Goal: Complete application form

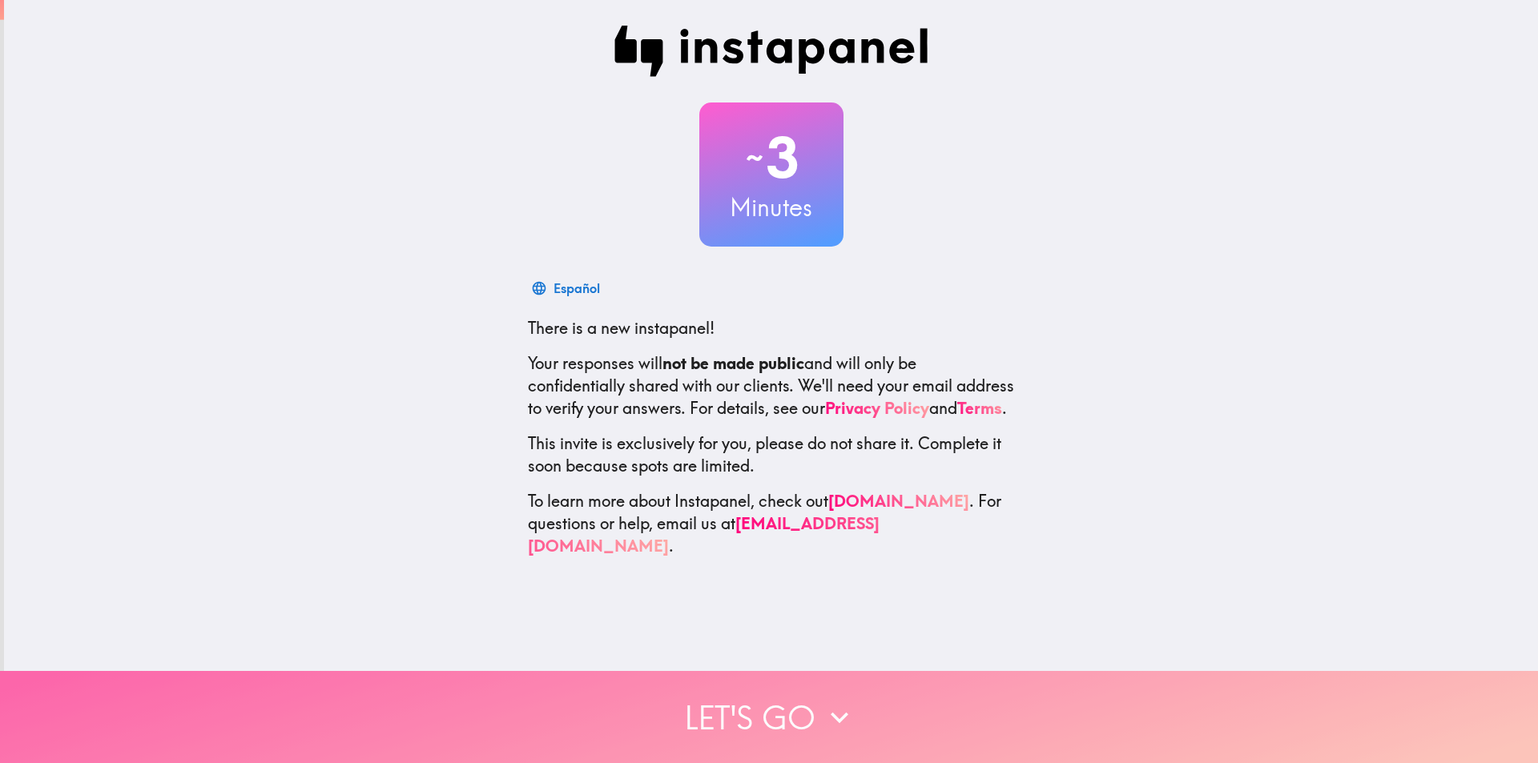
click at [786, 705] on button "Let's go" at bounding box center [769, 717] width 1538 height 92
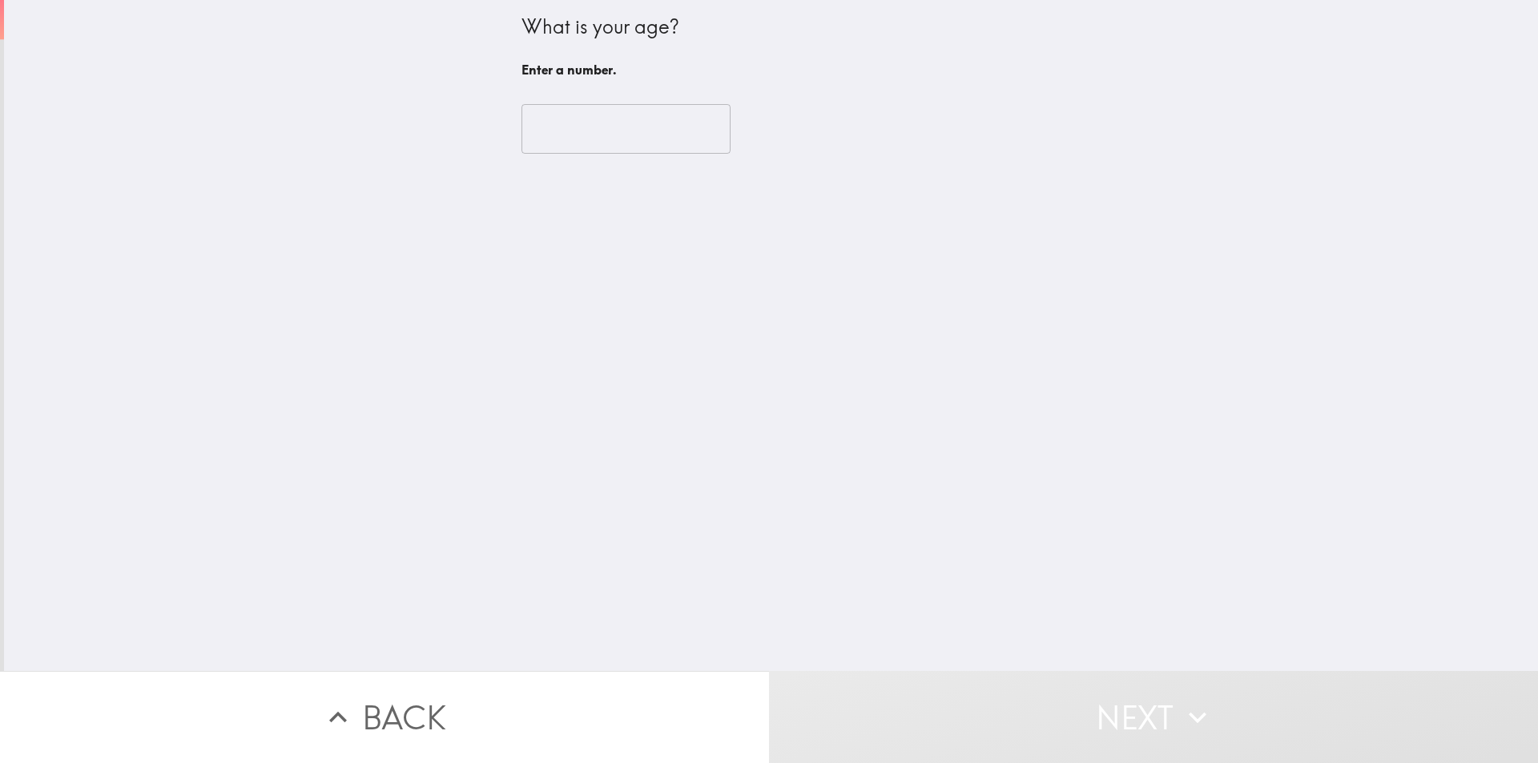
click at [609, 143] on input "number" at bounding box center [625, 129] width 209 height 50
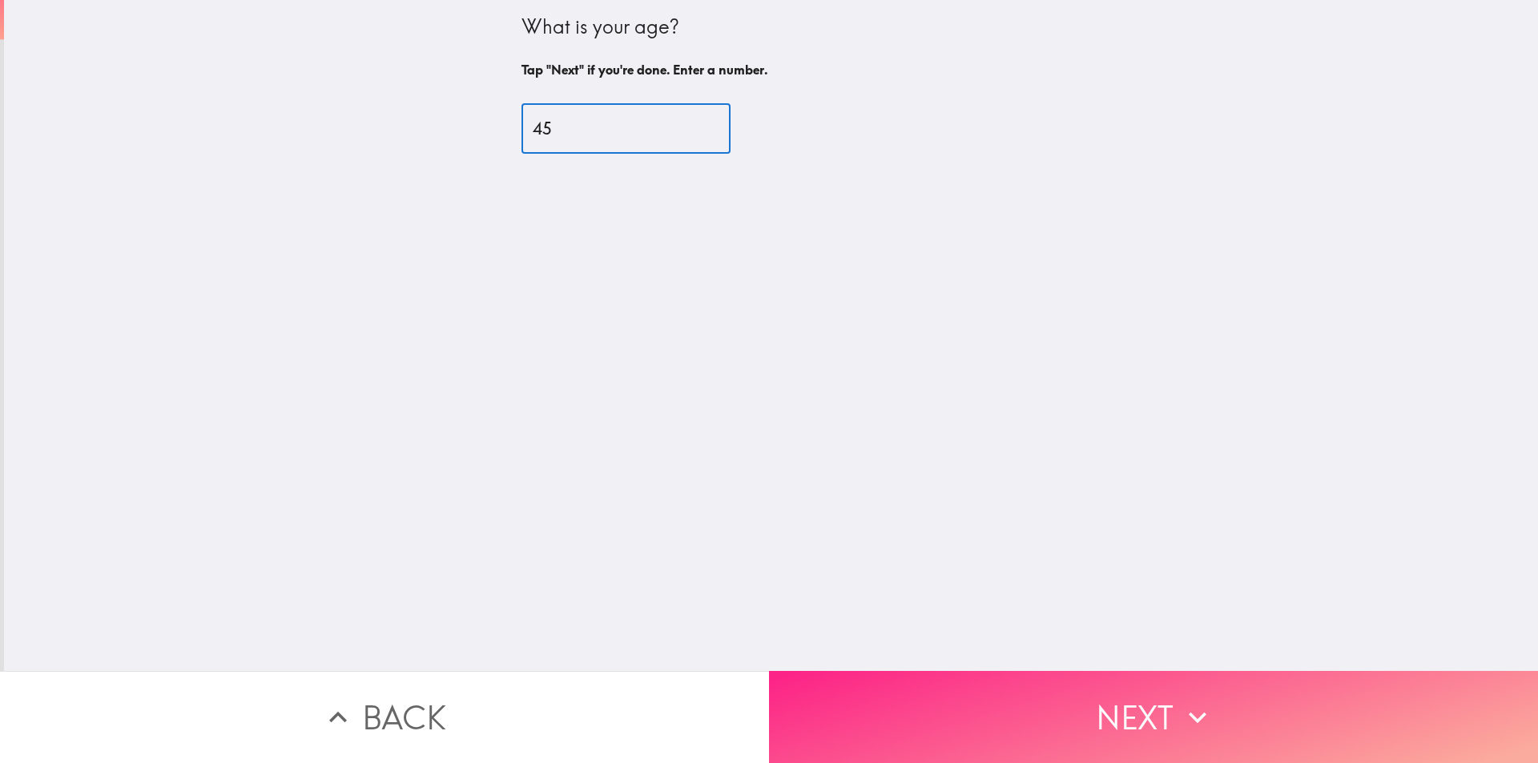
type input "45"
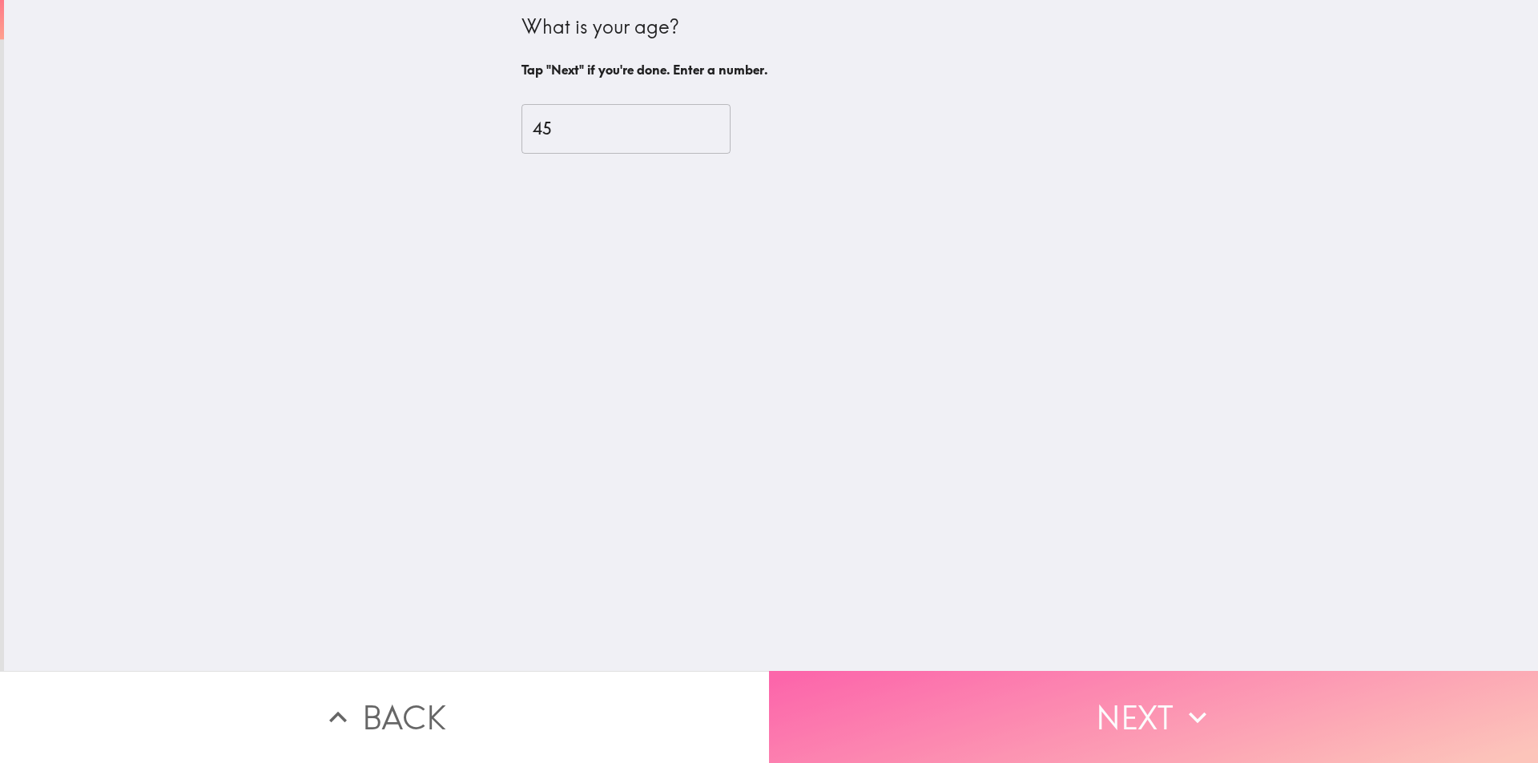
click at [958, 699] on button "Next" at bounding box center [1153, 717] width 769 height 92
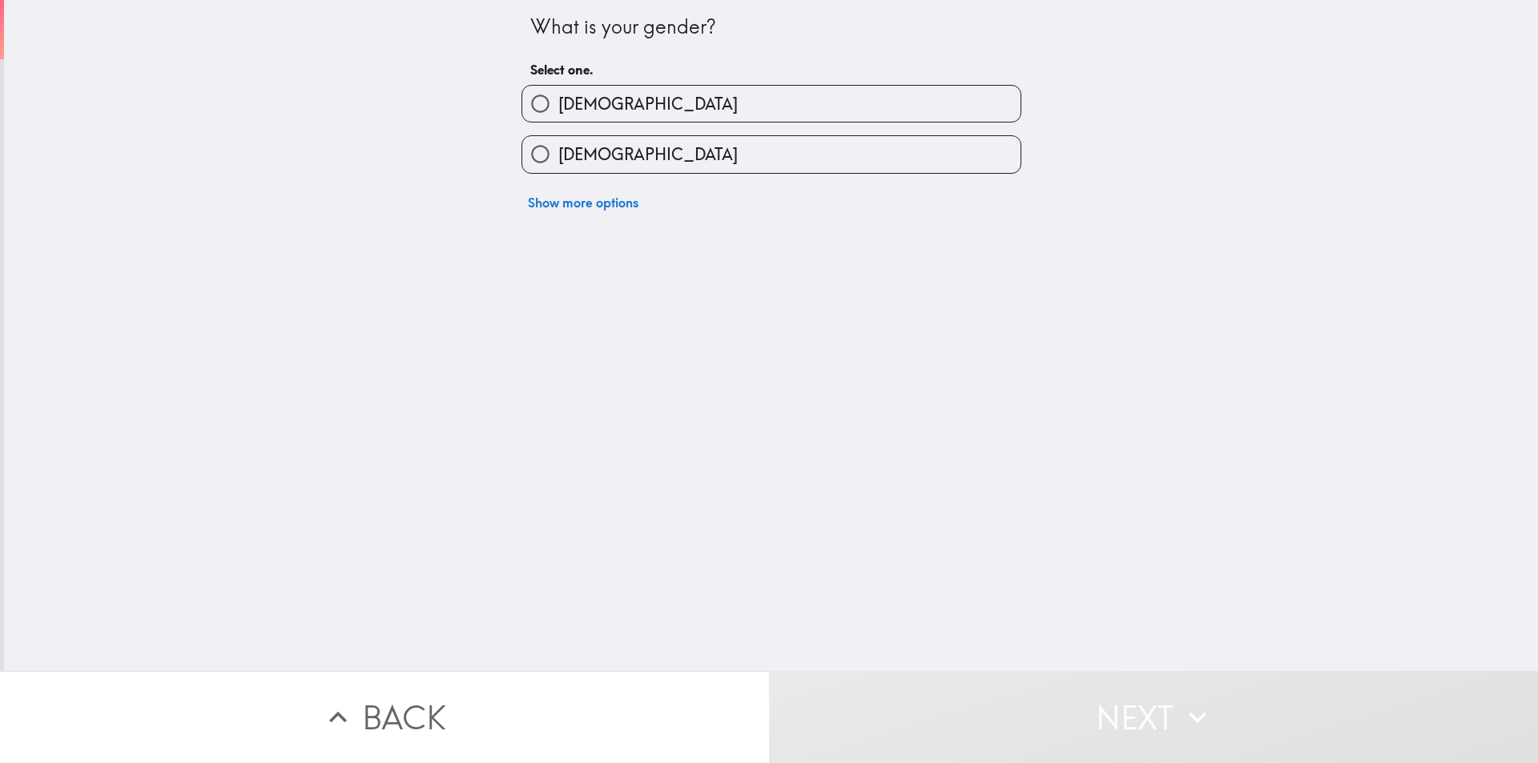
click at [628, 95] on label "[DEMOGRAPHIC_DATA]" at bounding box center [771, 104] width 498 height 36
click at [558, 95] on input "[DEMOGRAPHIC_DATA]" at bounding box center [540, 104] width 36 height 36
radio input "true"
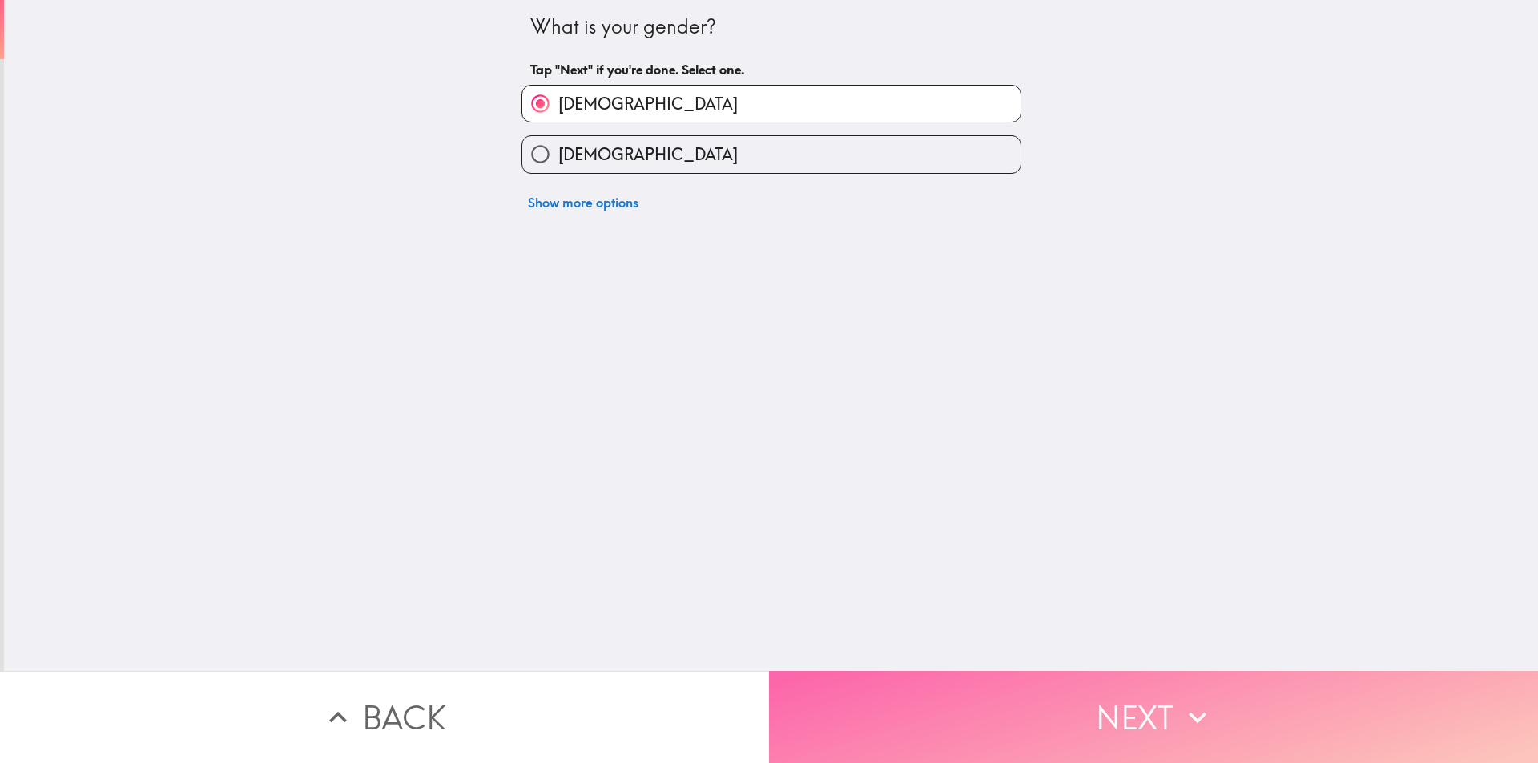
click at [928, 719] on button "Next" at bounding box center [1153, 717] width 769 height 92
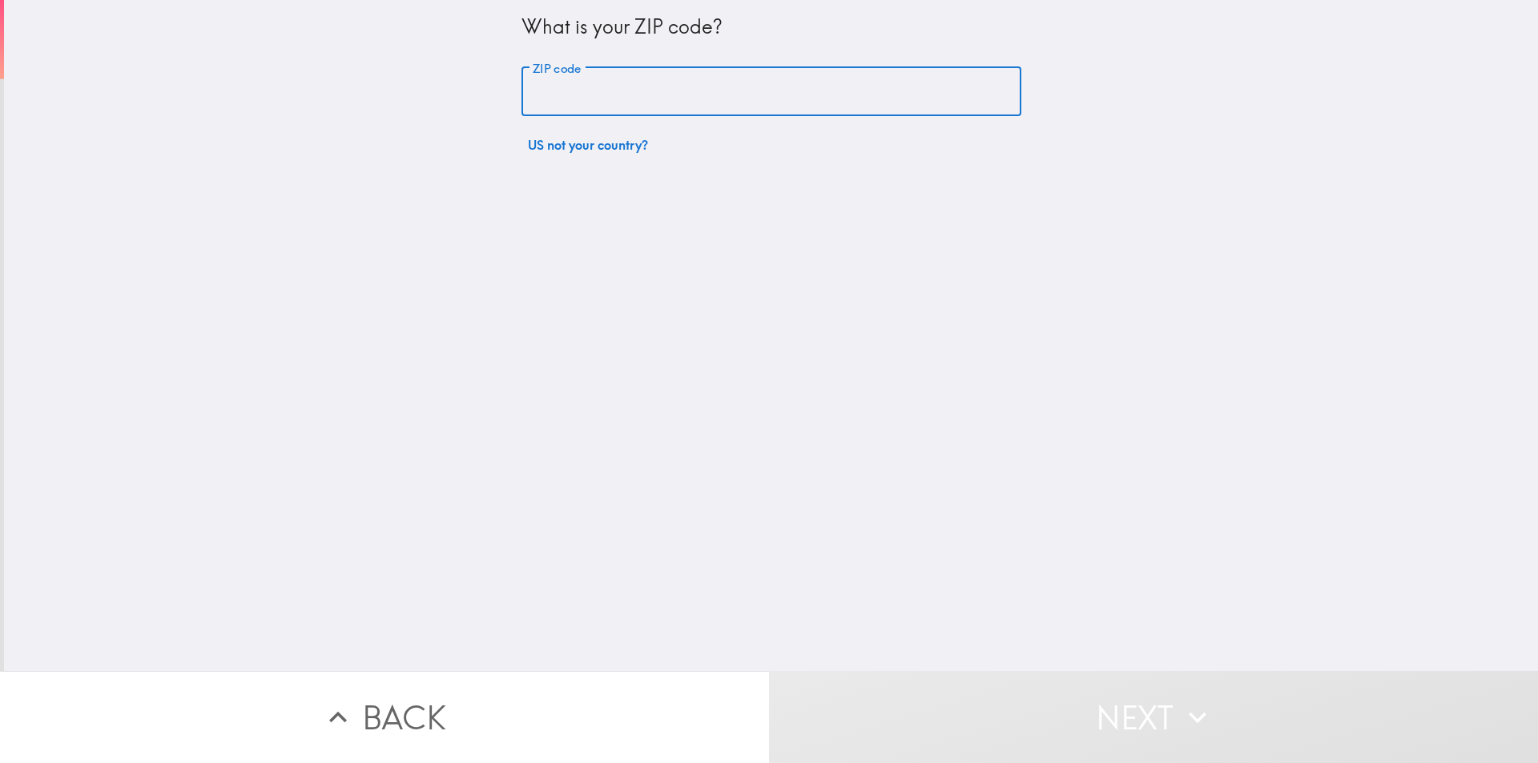
click at [641, 88] on input "ZIP code" at bounding box center [771, 92] width 500 height 50
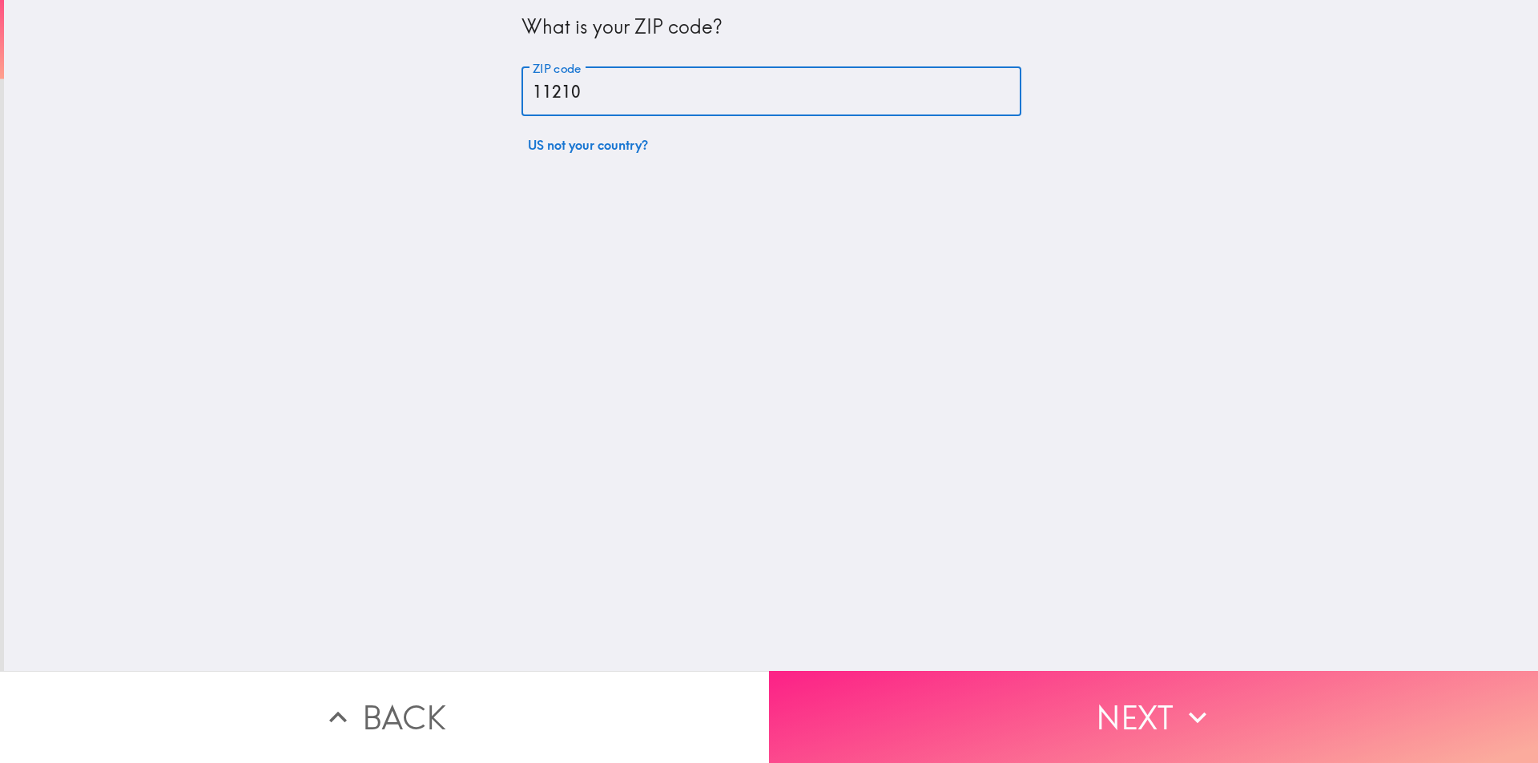
type input "11210"
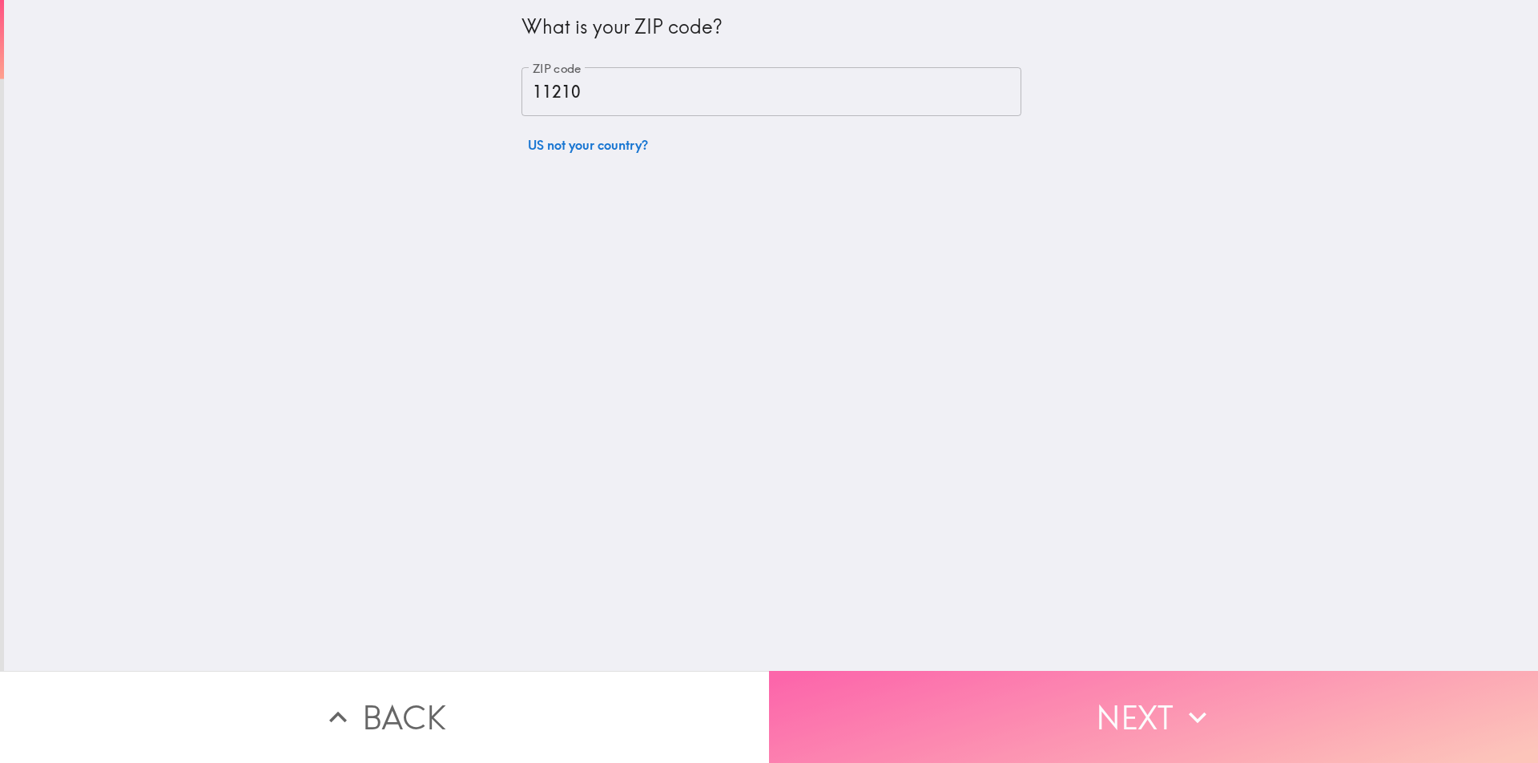
click at [1015, 705] on button "Next" at bounding box center [1153, 717] width 769 height 92
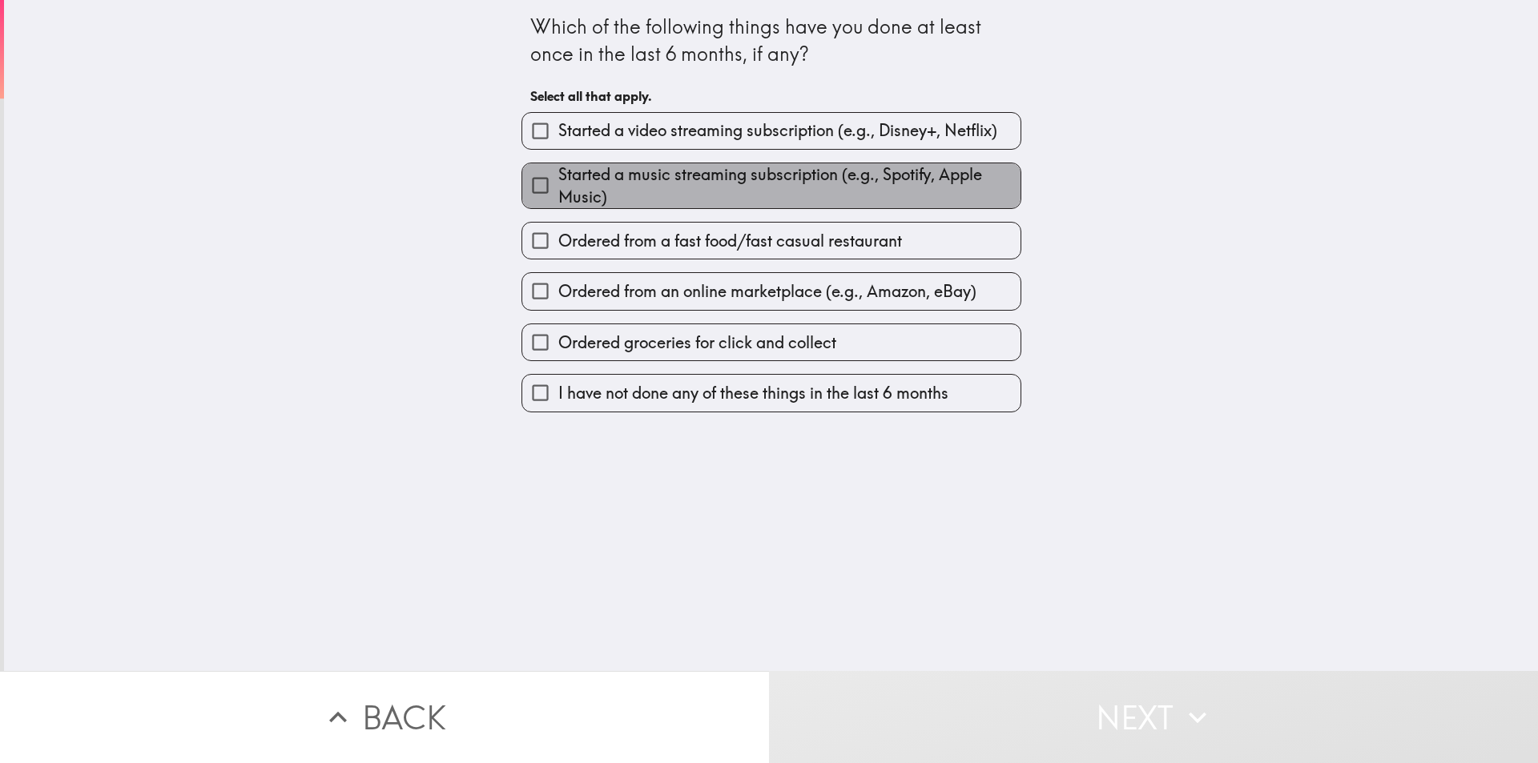
click at [766, 175] on span "Started a music streaming subscription (e.g., Spotify, Apple Music)" at bounding box center [789, 185] width 462 height 45
click at [558, 175] on input "Started a music streaming subscription (e.g., Spotify, Apple Music)" at bounding box center [540, 185] width 36 height 36
checkbox input "true"
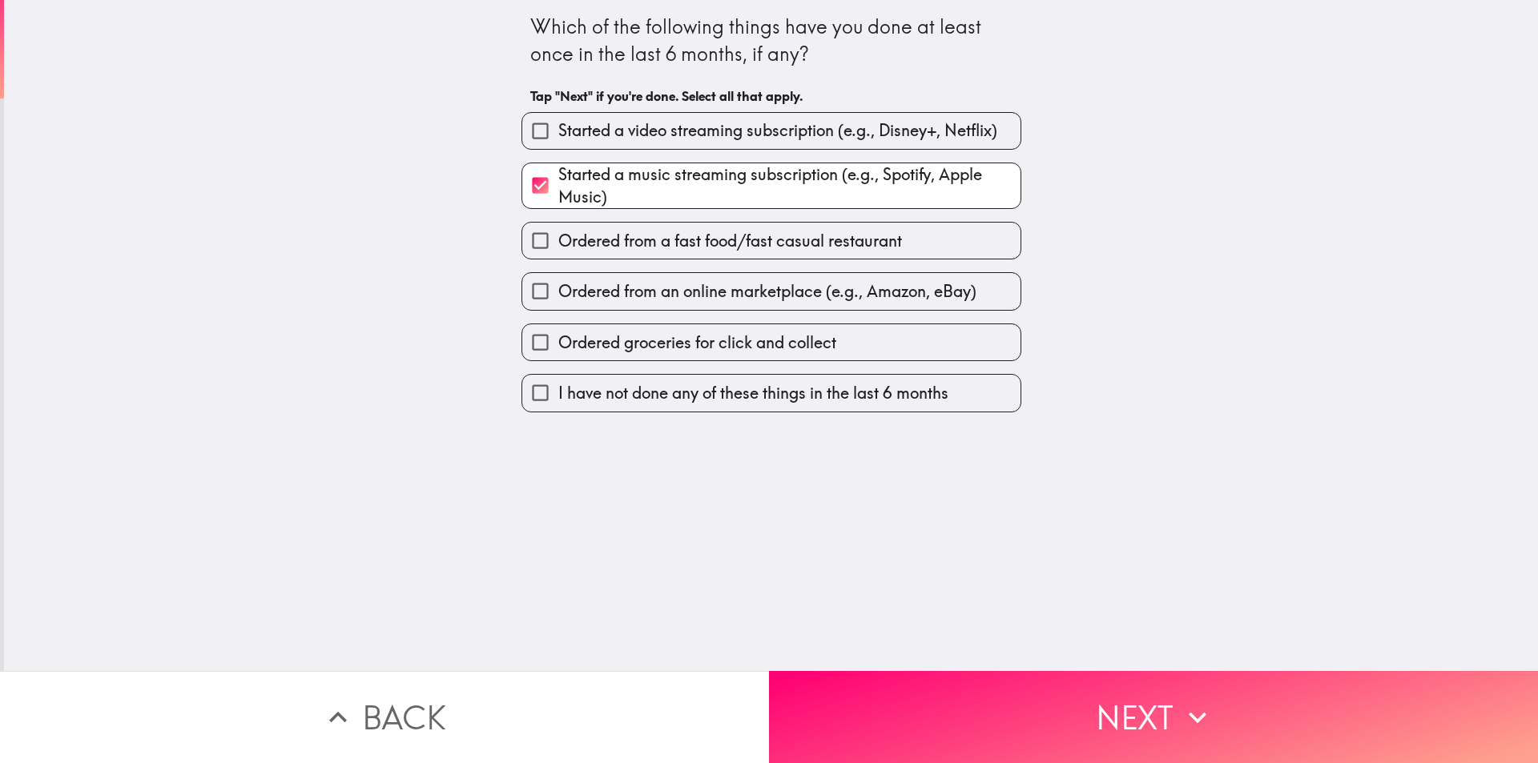
click at [762, 141] on span "Started a video streaming subscription (e.g., Disney+, Netflix)" at bounding box center [777, 130] width 439 height 22
click at [558, 141] on input "Started a video streaming subscription (e.g., Disney+, Netflix)" at bounding box center [540, 131] width 36 height 36
click at [699, 123] on span "Started a video streaming subscription (e.g., Disney+, Netflix)" at bounding box center [777, 130] width 439 height 22
click at [558, 123] on input "Started a video streaming subscription (e.g., Disney+, Netflix)" at bounding box center [540, 131] width 36 height 36
checkbox input "false"
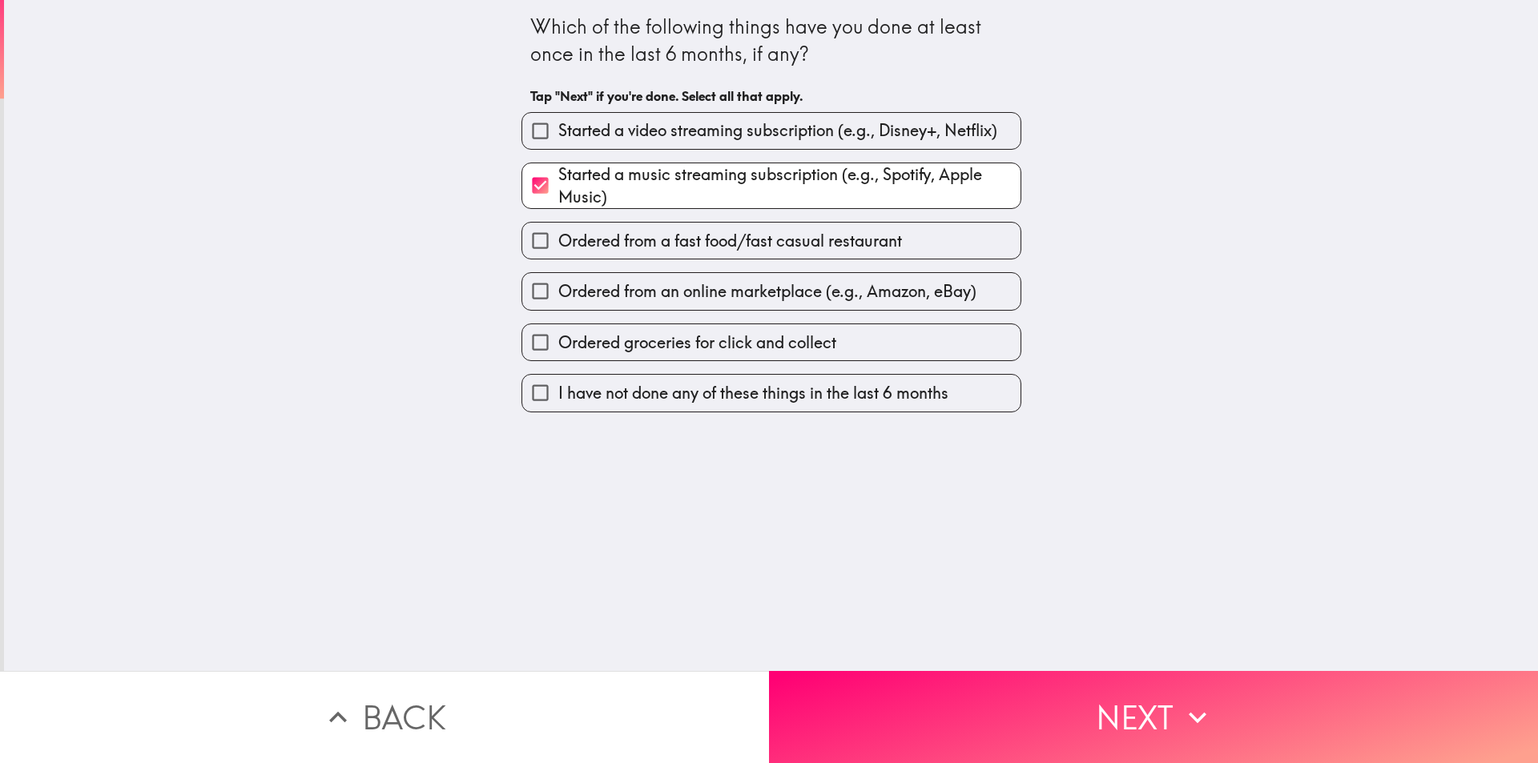
click at [722, 234] on span "Ordered from a fast food/fast casual restaurant" at bounding box center [730, 241] width 344 height 22
click at [558, 234] on input "Ordered from a fast food/fast casual restaurant" at bounding box center [540, 241] width 36 height 36
checkbox input "true"
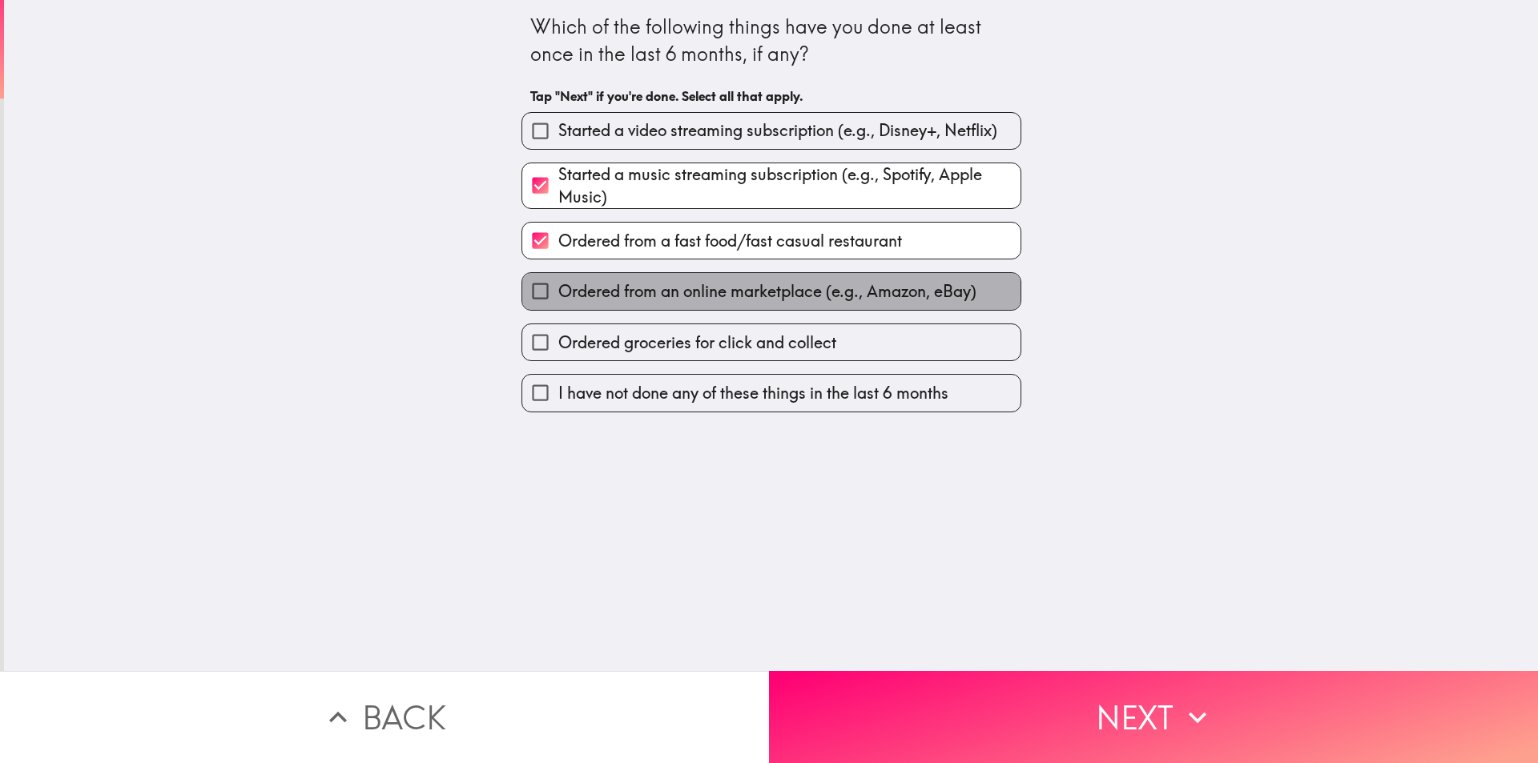
click at [736, 290] on span "Ordered from an online marketplace (e.g., Amazon, eBay)" at bounding box center [767, 291] width 418 height 22
click at [558, 290] on input "Ordered from an online marketplace (e.g., Amazon, eBay)" at bounding box center [540, 291] width 36 height 36
checkbox input "true"
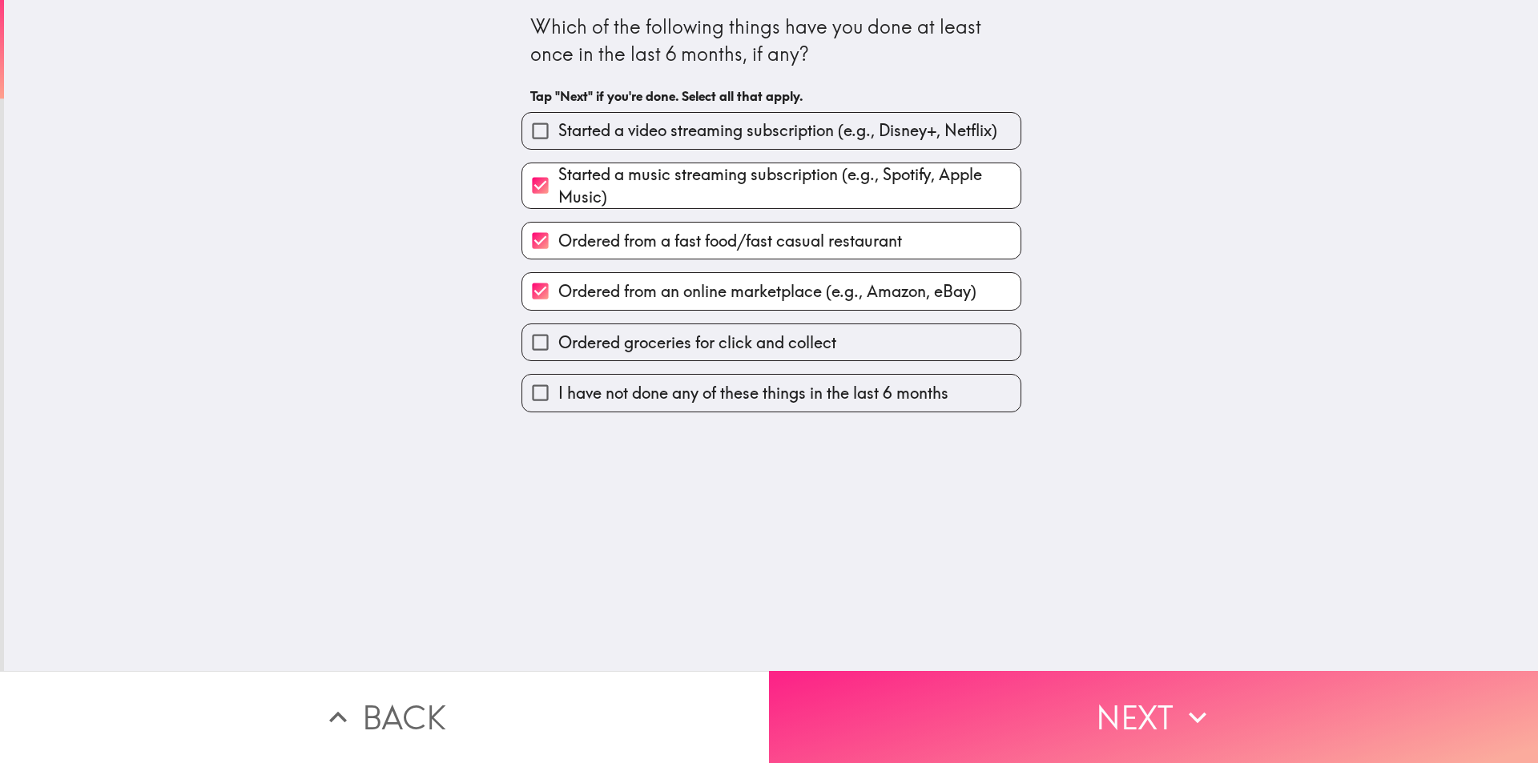
click at [1034, 692] on button "Next" at bounding box center [1153, 717] width 769 height 92
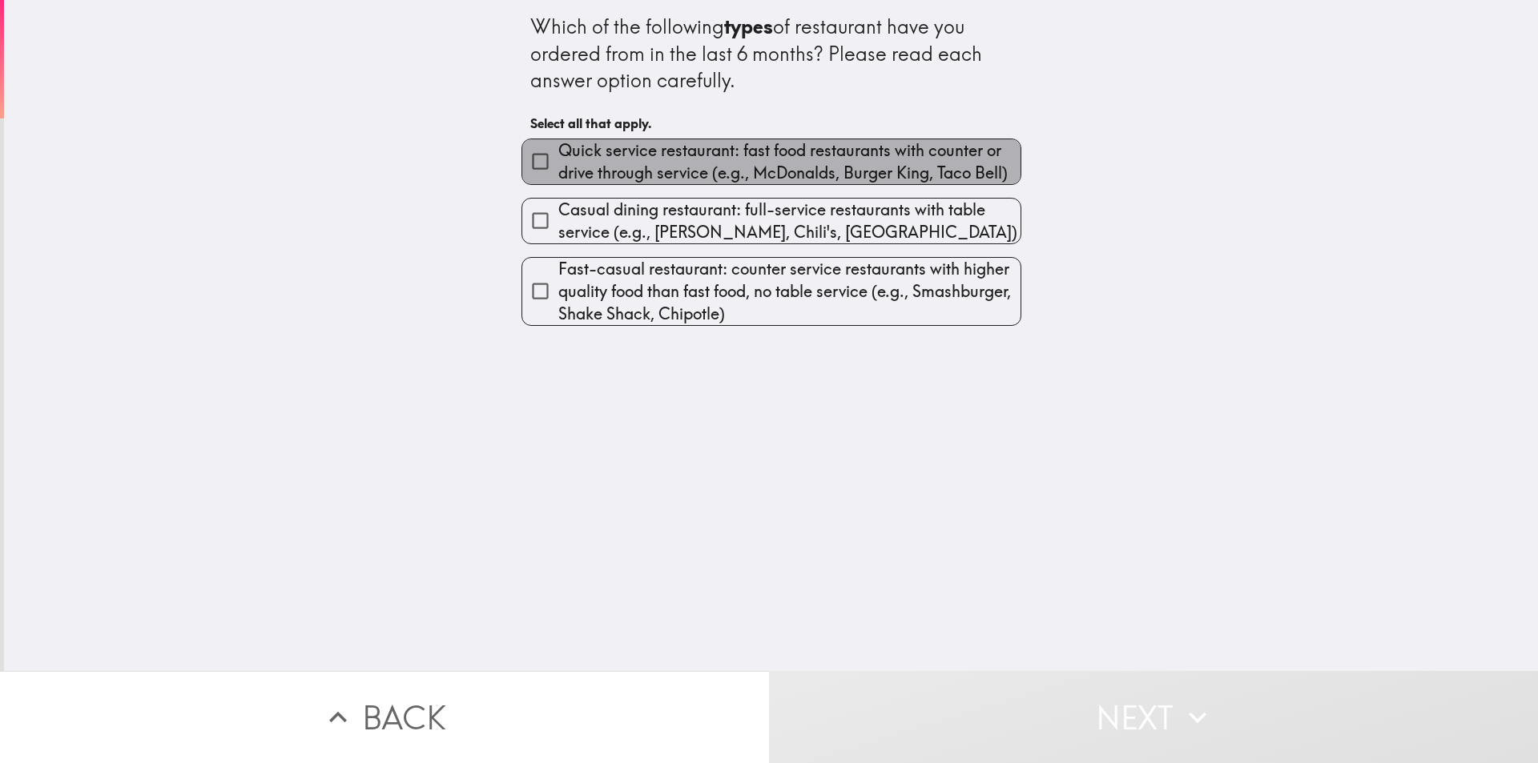
click at [615, 175] on span "Quick service restaurant: fast food restaurants with counter or drive through s…" at bounding box center [789, 161] width 462 height 45
click at [558, 175] on input "Quick service restaurant: fast food restaurants with counter or drive through s…" at bounding box center [540, 161] width 36 height 36
checkbox input "true"
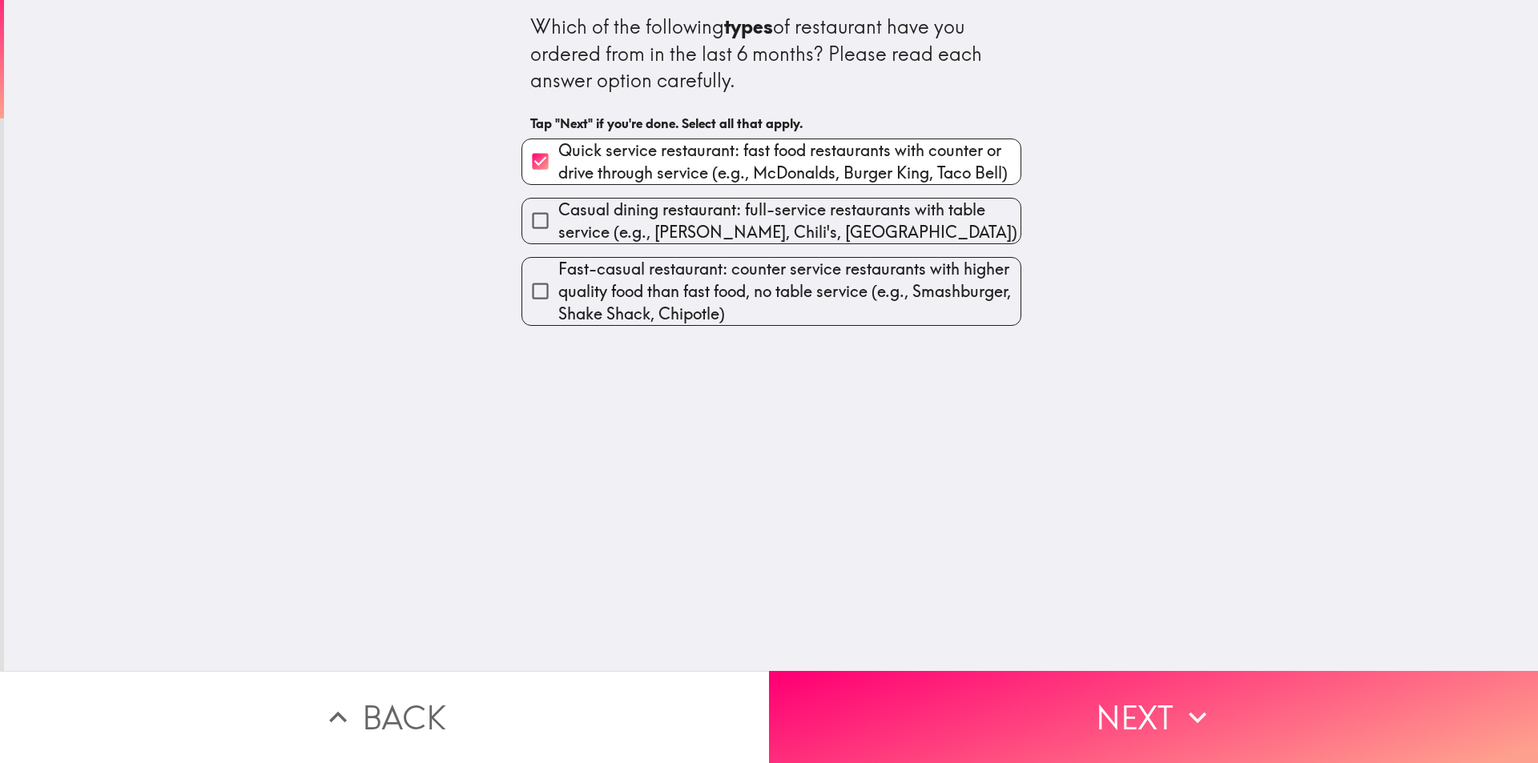
click at [623, 214] on span "Casual dining restaurant: full-service restaurants with table service (e.g., [P…" at bounding box center [789, 221] width 462 height 45
click at [558, 214] on input "Casual dining restaurant: full-service restaurants with table service (e.g., [P…" at bounding box center [540, 221] width 36 height 36
checkbox input "true"
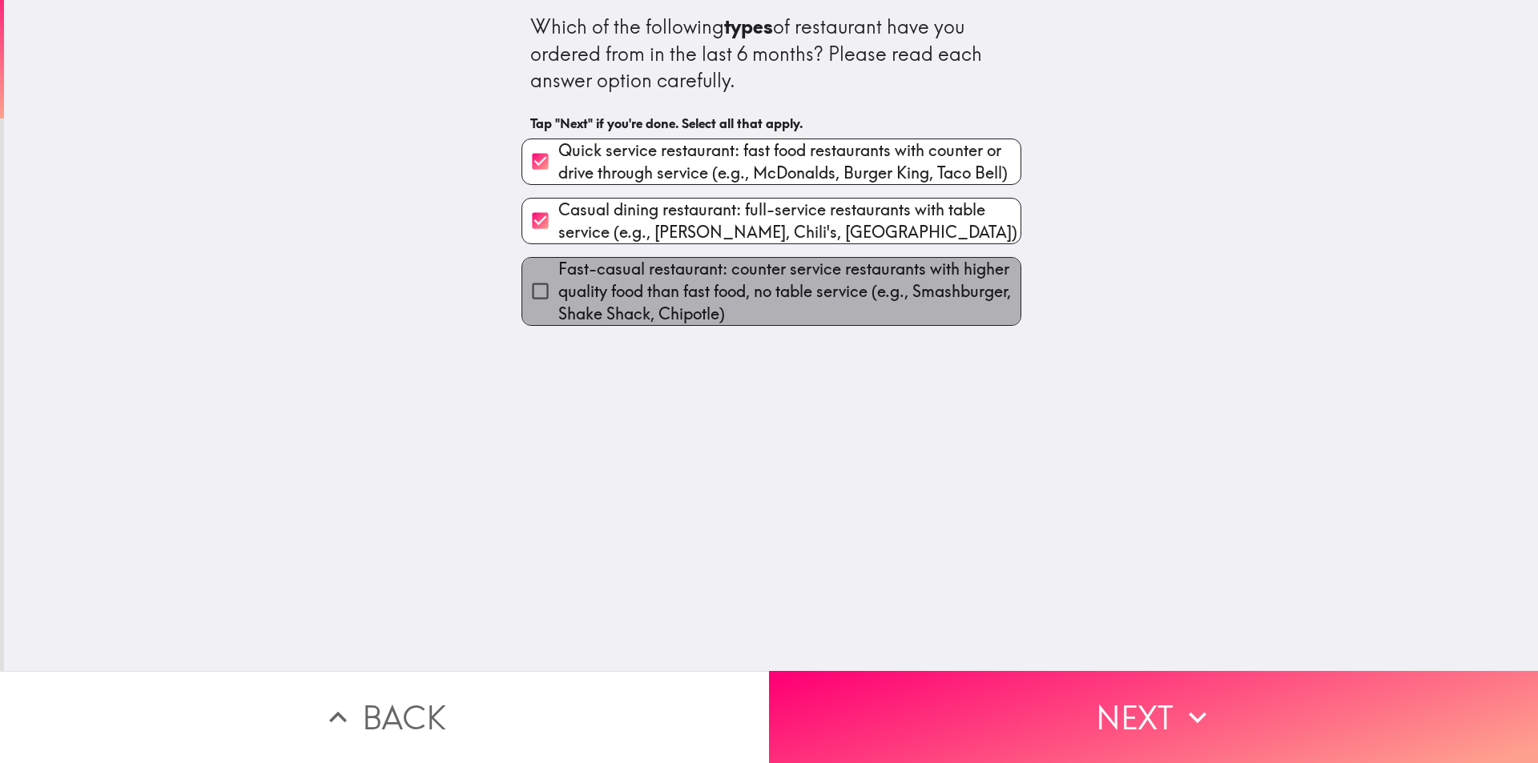
click at [631, 271] on span "Fast-casual restaurant: counter service restaurants with higher quality food th…" at bounding box center [789, 291] width 462 height 67
click at [558, 273] on input "Fast-casual restaurant: counter service restaurants with higher quality food th…" at bounding box center [540, 291] width 36 height 36
checkbox input "true"
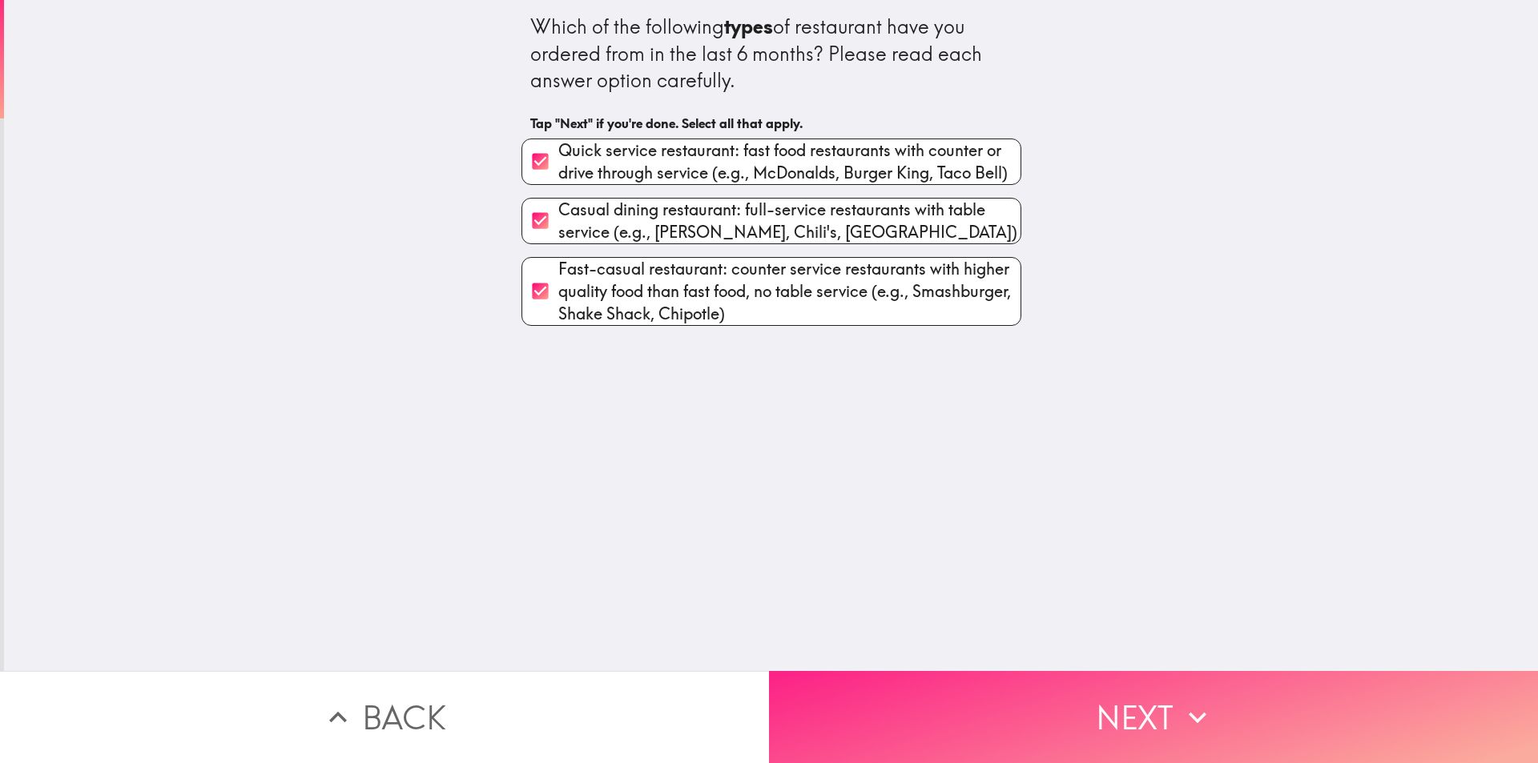
click at [939, 688] on button "Next" at bounding box center [1153, 717] width 769 height 92
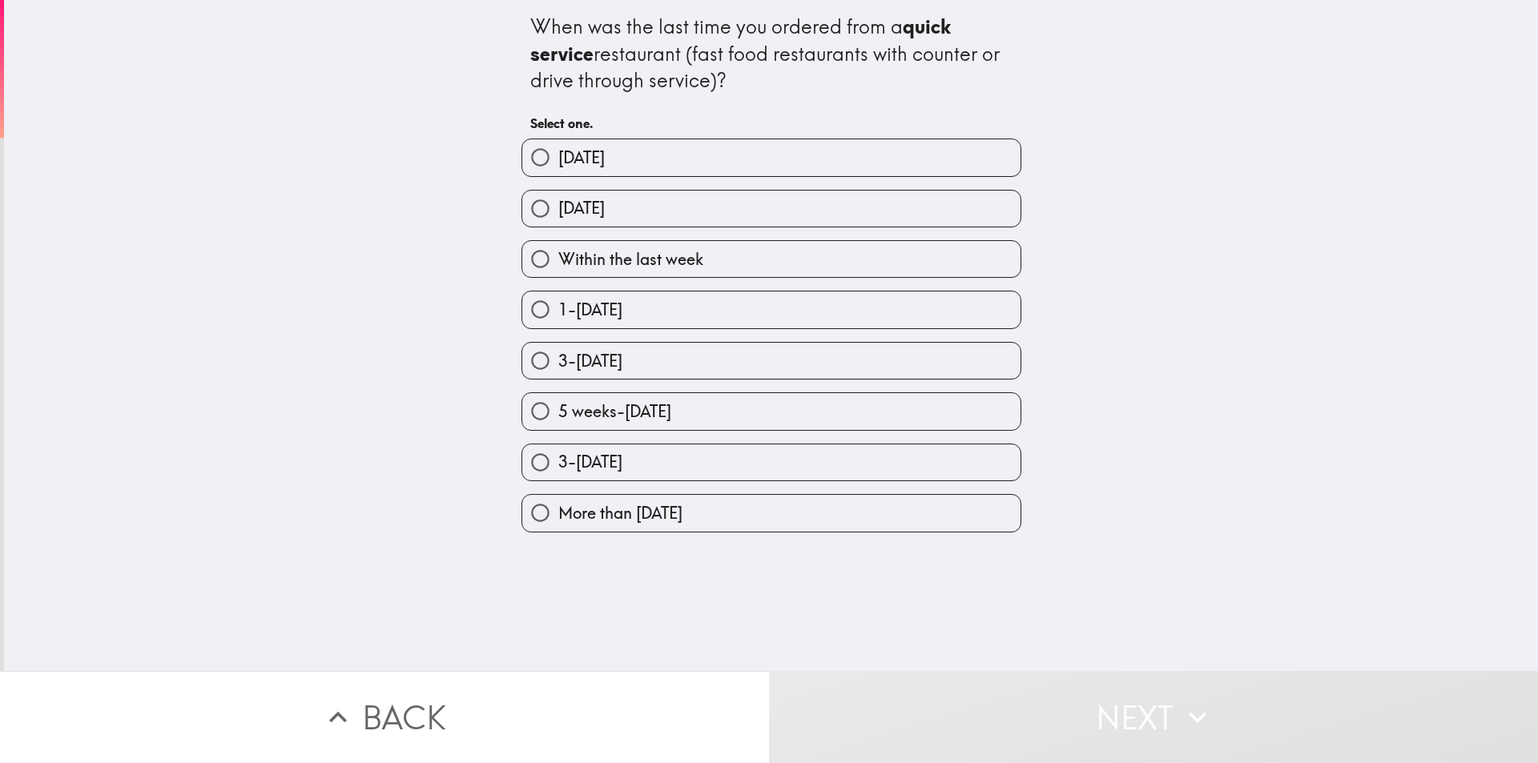
click at [670, 255] on span "Within the last week" at bounding box center [630, 259] width 145 height 22
click at [558, 255] on input "Within the last week" at bounding box center [540, 259] width 36 height 36
radio input "true"
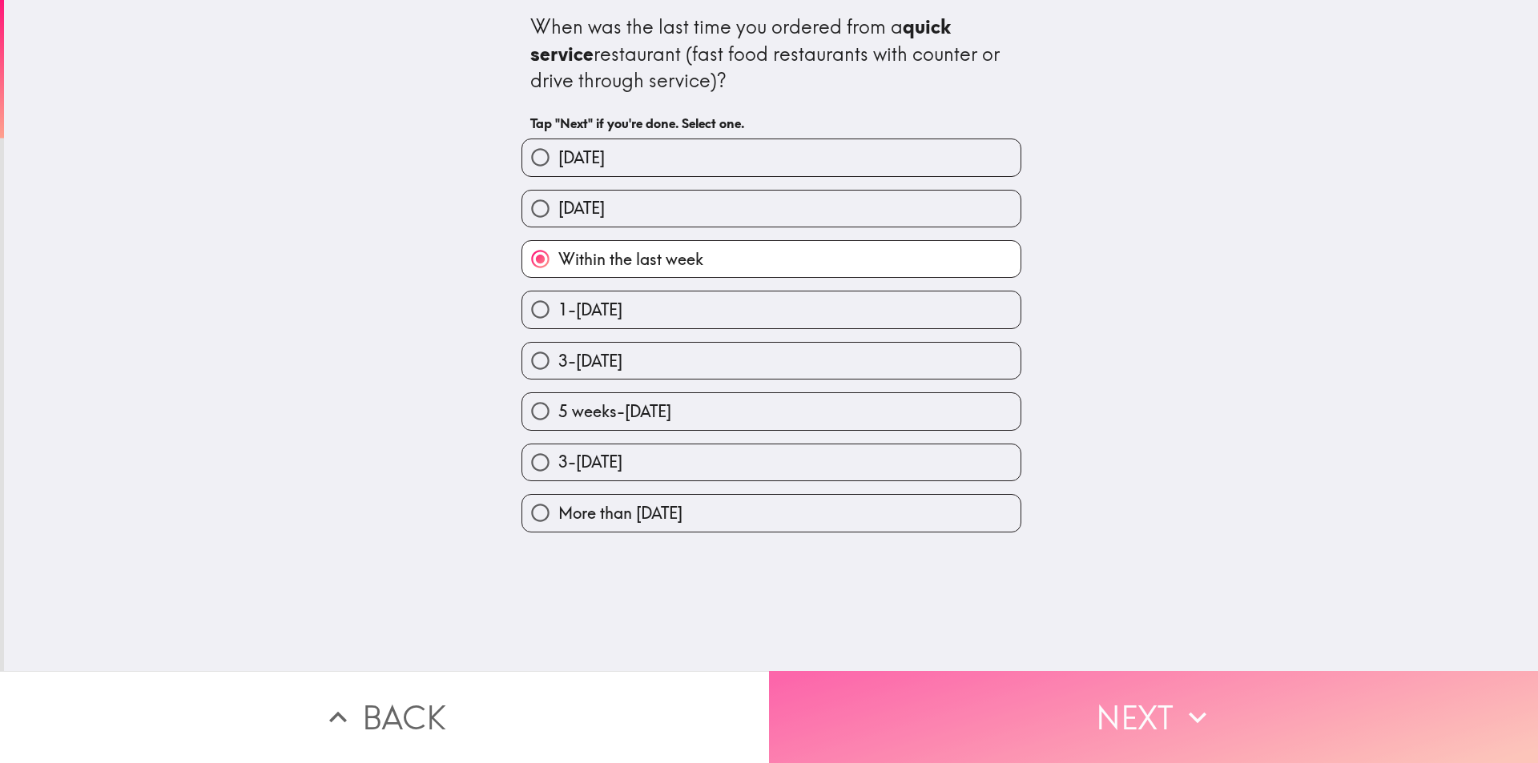
click at [995, 684] on button "Next" at bounding box center [1153, 717] width 769 height 92
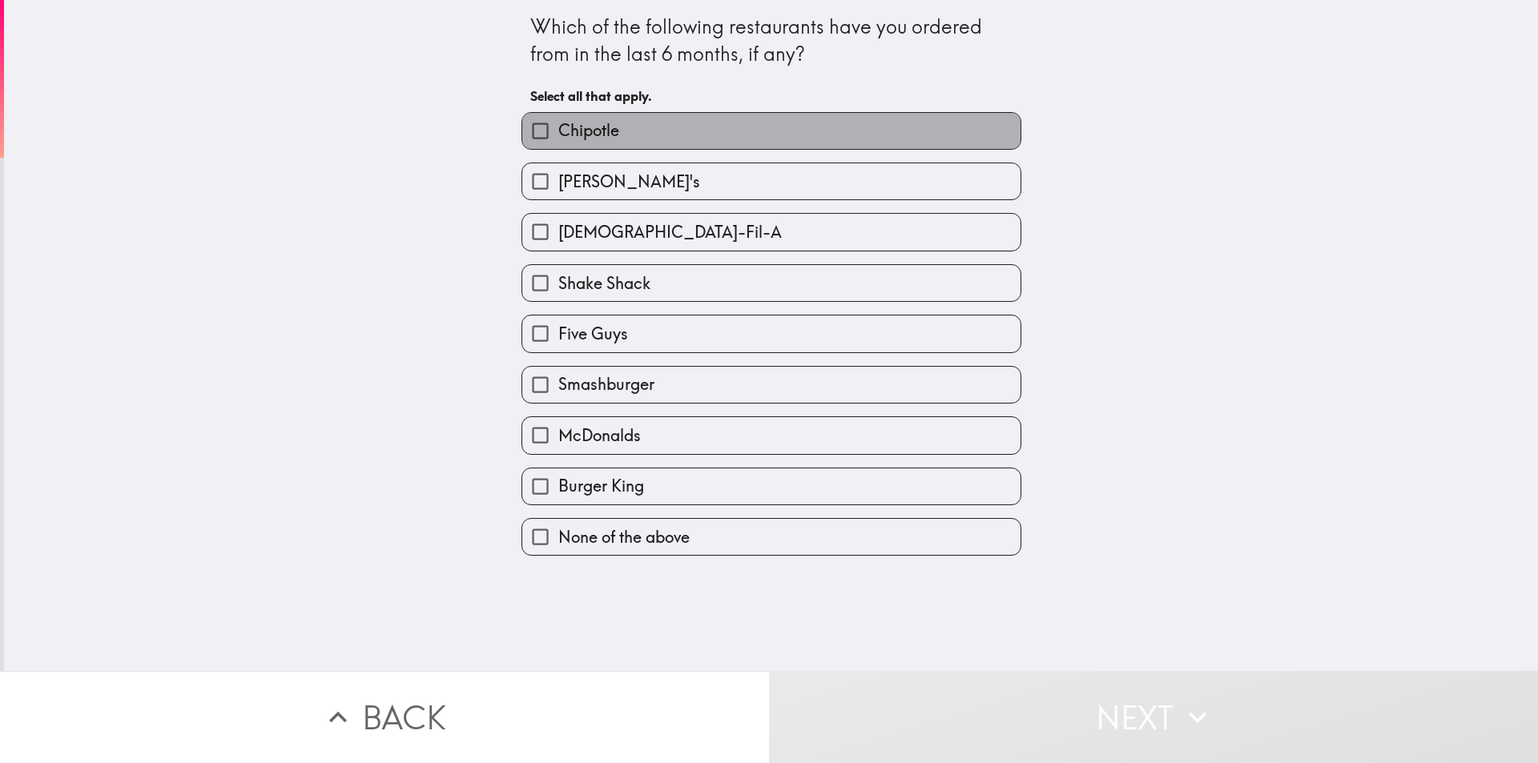
click at [575, 131] on span "Chipotle" at bounding box center [588, 130] width 61 height 22
click at [558, 131] on input "Chipotle" at bounding box center [540, 131] width 36 height 36
checkbox input "true"
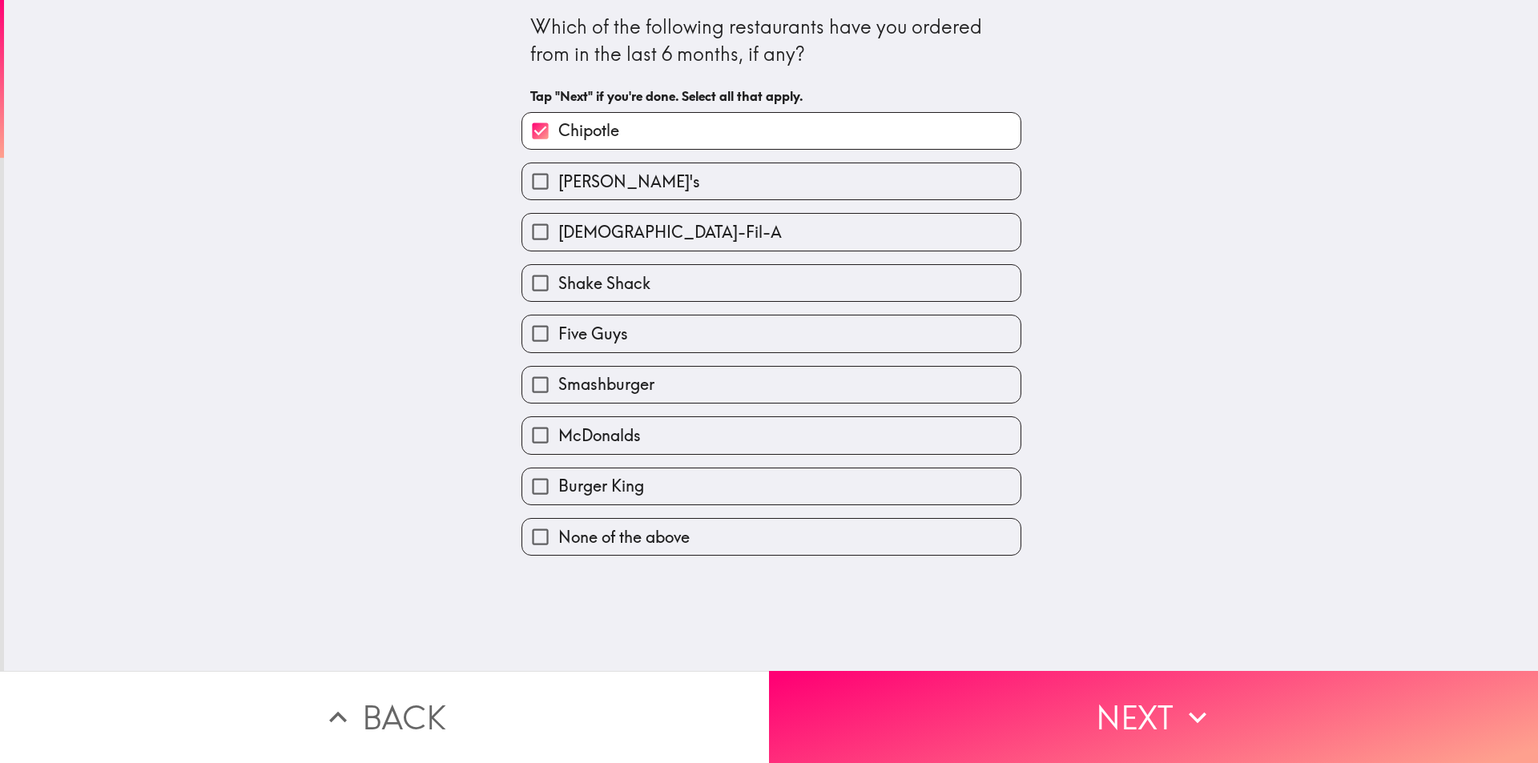
click at [585, 191] on span "[PERSON_NAME]'s" at bounding box center [629, 182] width 142 height 22
click at [558, 191] on input "[PERSON_NAME]'s" at bounding box center [540, 181] width 36 height 36
checkbox input "true"
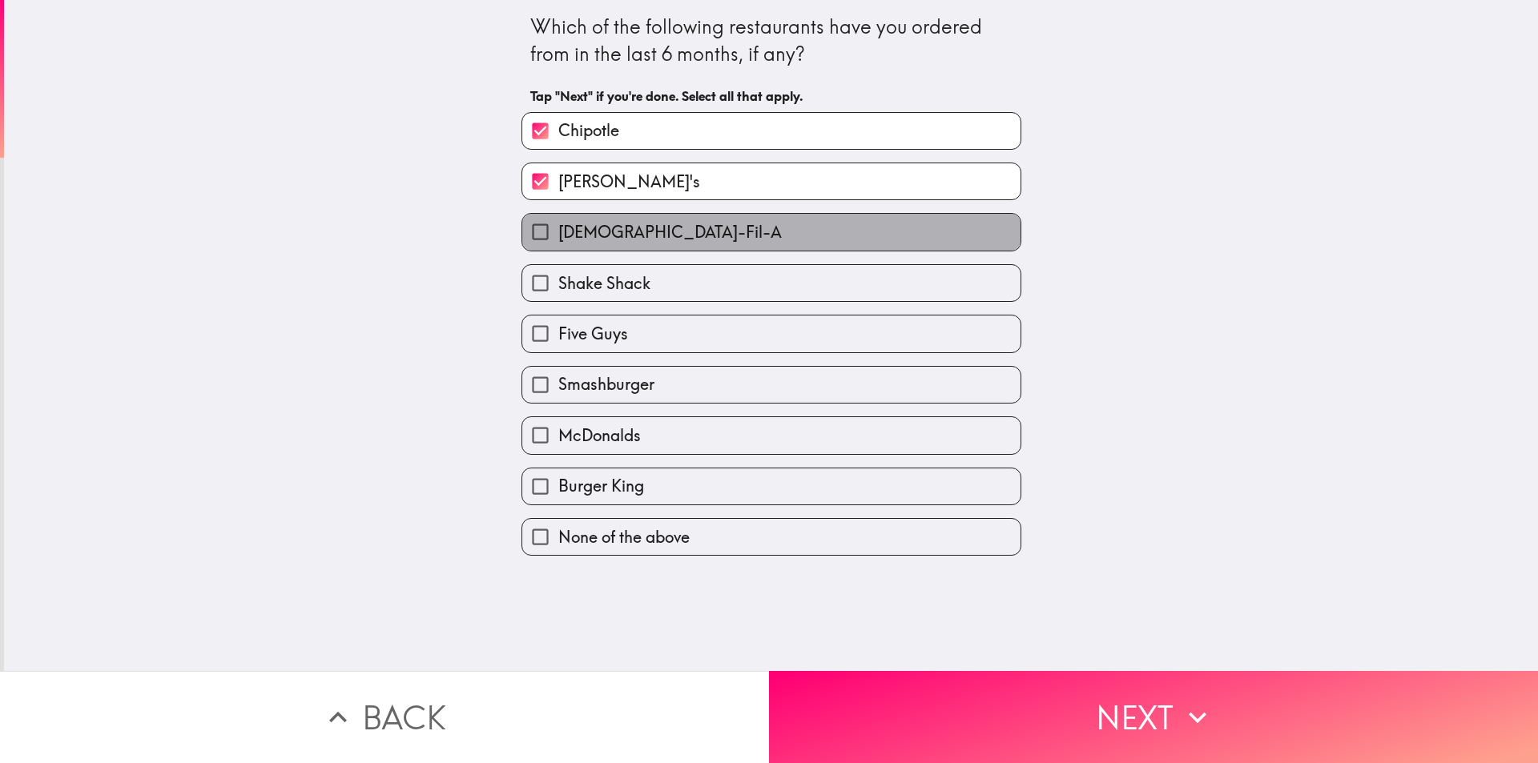
click at [585, 230] on span "[DEMOGRAPHIC_DATA]-Fil-A" at bounding box center [669, 232] width 223 height 22
click at [558, 230] on input "[DEMOGRAPHIC_DATA]-Fil-A" at bounding box center [540, 232] width 36 height 36
checkbox input "true"
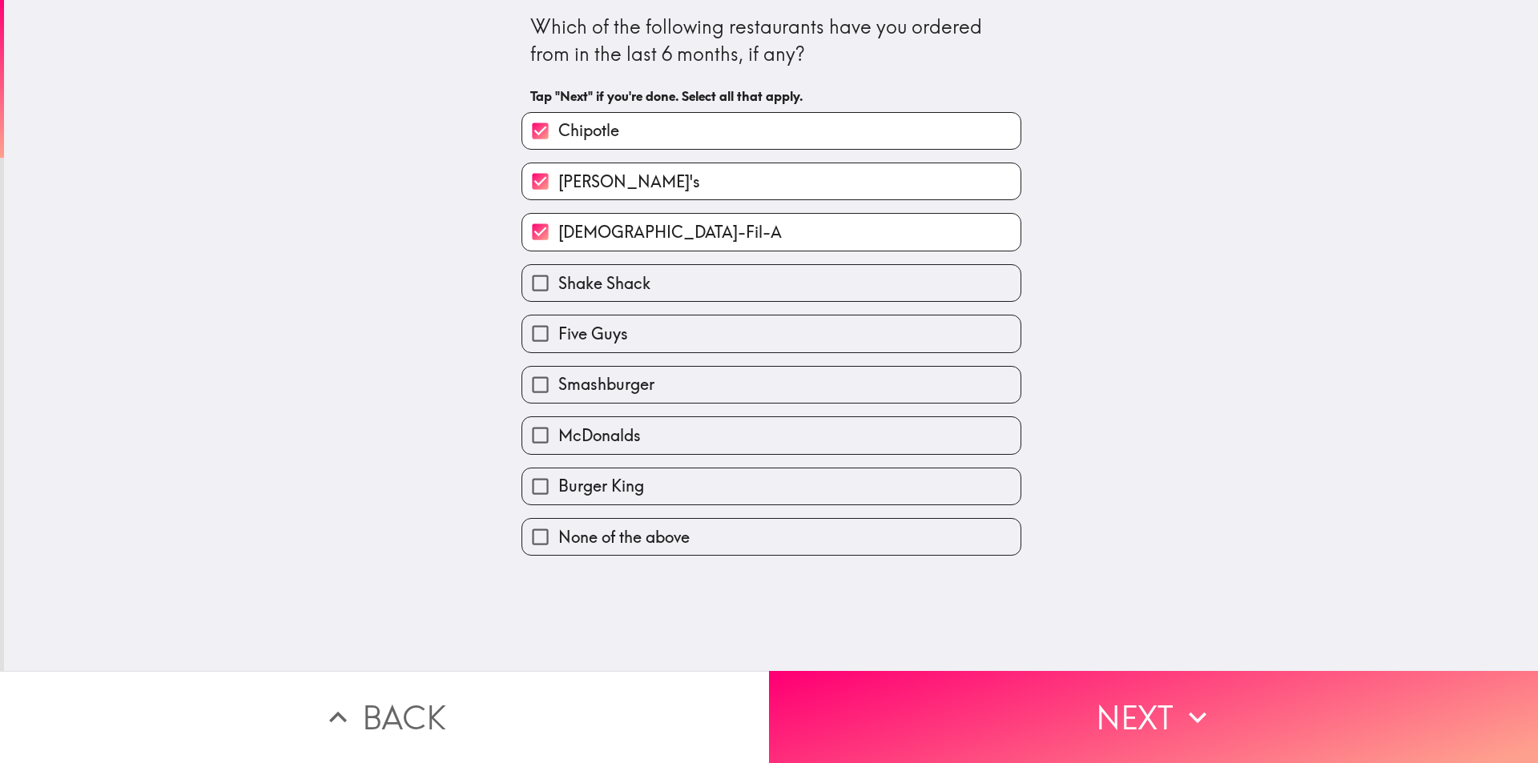
click at [583, 288] on span "Shake Shack" at bounding box center [604, 283] width 92 height 22
click at [558, 288] on input "Shake Shack" at bounding box center [540, 283] width 36 height 36
checkbox input "true"
click at [581, 341] on span "Five Guys" at bounding box center [593, 334] width 70 height 22
click at [558, 341] on input "Five Guys" at bounding box center [540, 334] width 36 height 36
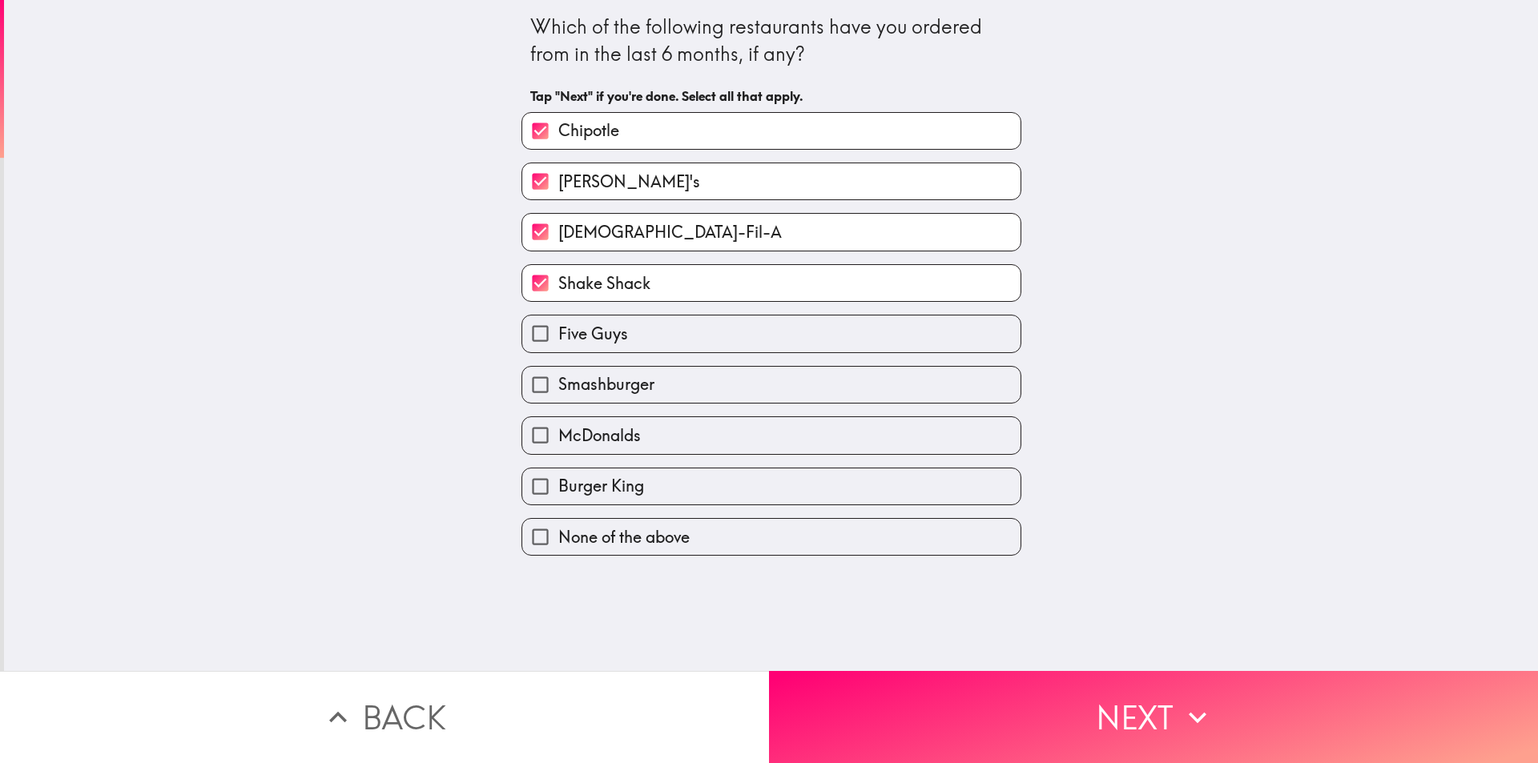
checkbox input "true"
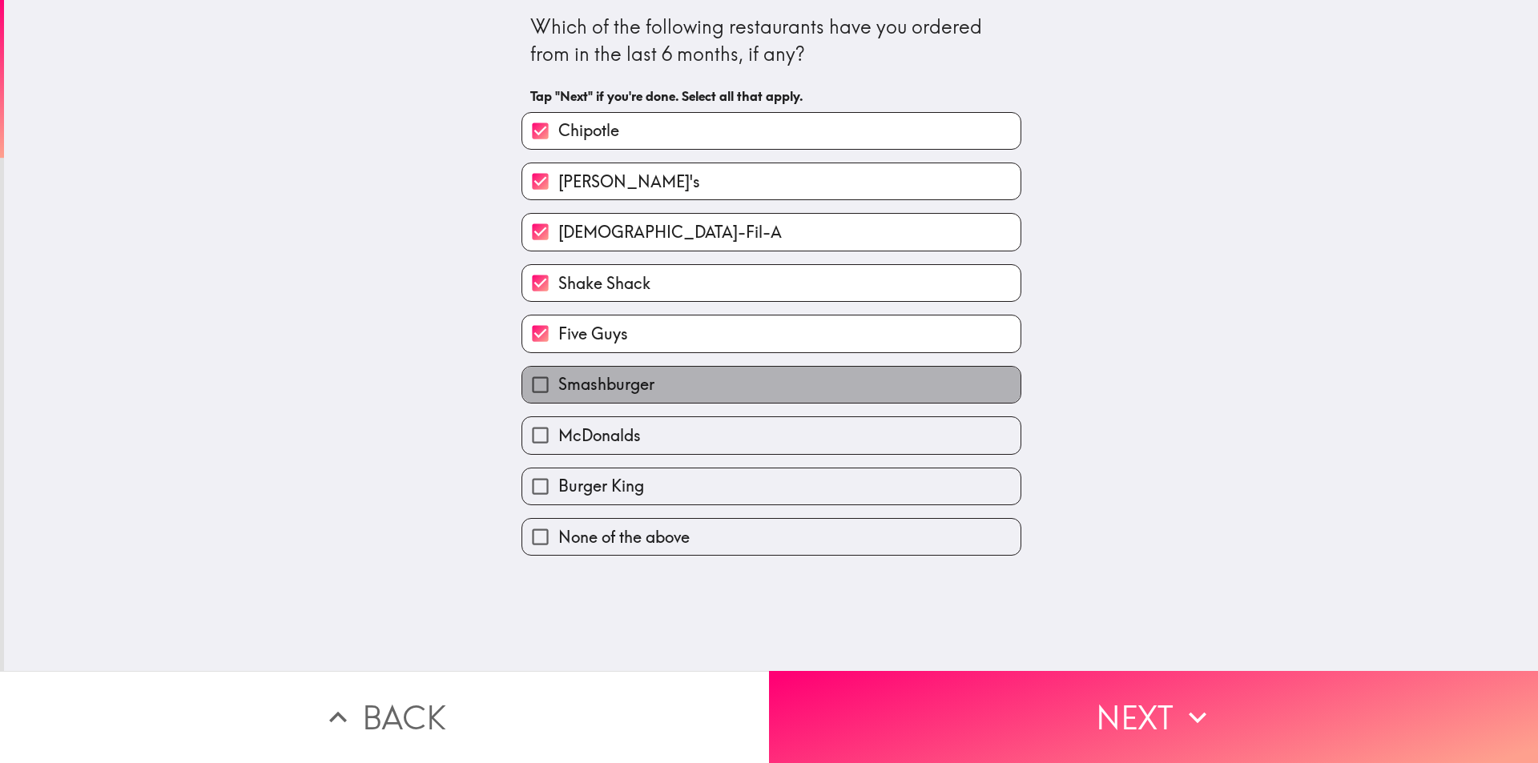
drag, startPoint x: 581, startPoint y: 382, endPoint x: 581, endPoint y: 396, distance: 13.6
click at [581, 383] on span "Smashburger" at bounding box center [606, 384] width 96 height 22
click at [558, 383] on input "Smashburger" at bounding box center [540, 385] width 36 height 36
checkbox input "true"
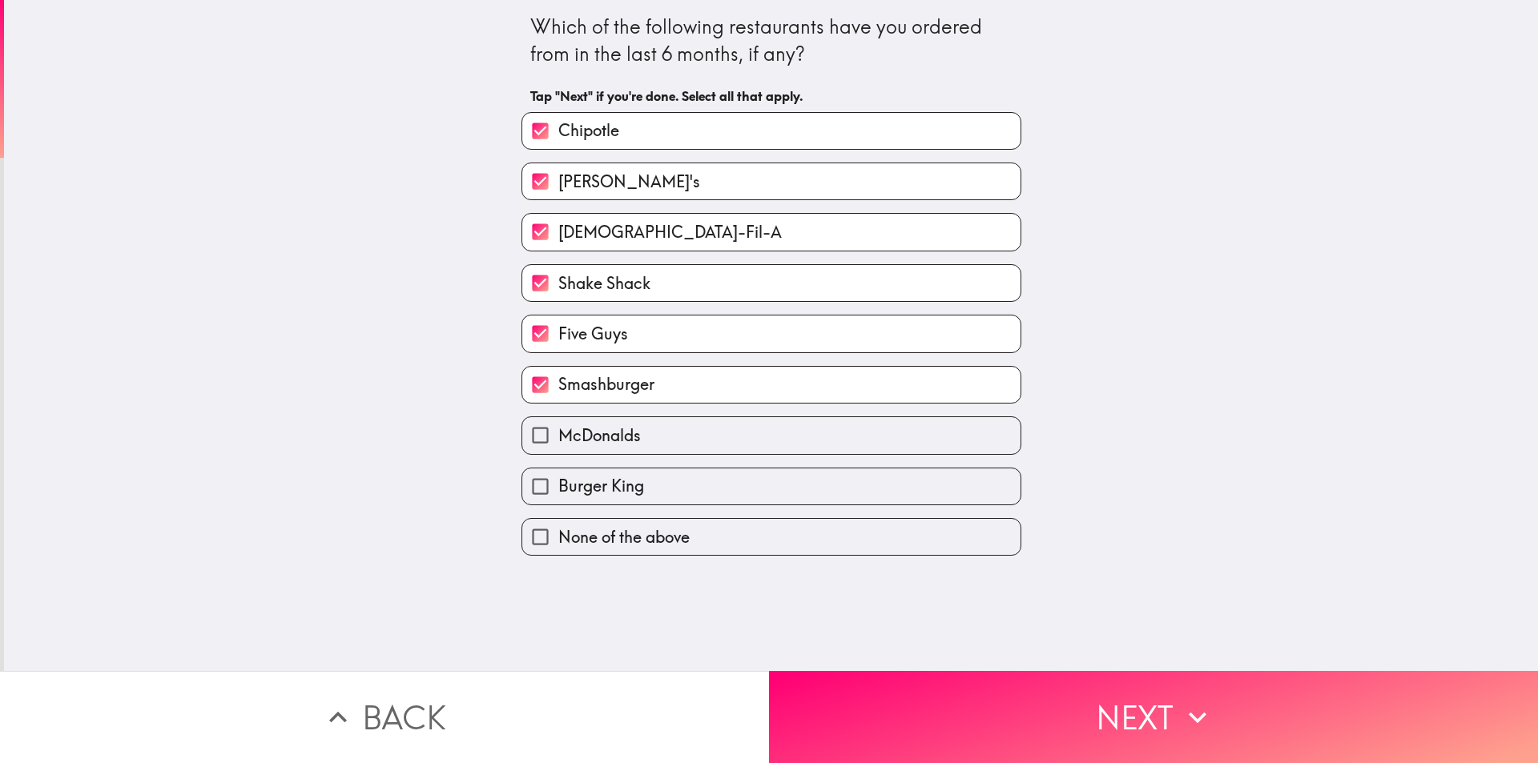
click at [581, 435] on span "McDonalds" at bounding box center [599, 435] width 82 height 22
click at [558, 435] on input "McDonalds" at bounding box center [540, 435] width 36 height 36
checkbox input "true"
click at [581, 480] on span "Burger King" at bounding box center [601, 486] width 86 height 22
click at [558, 480] on input "Burger King" at bounding box center [540, 487] width 36 height 36
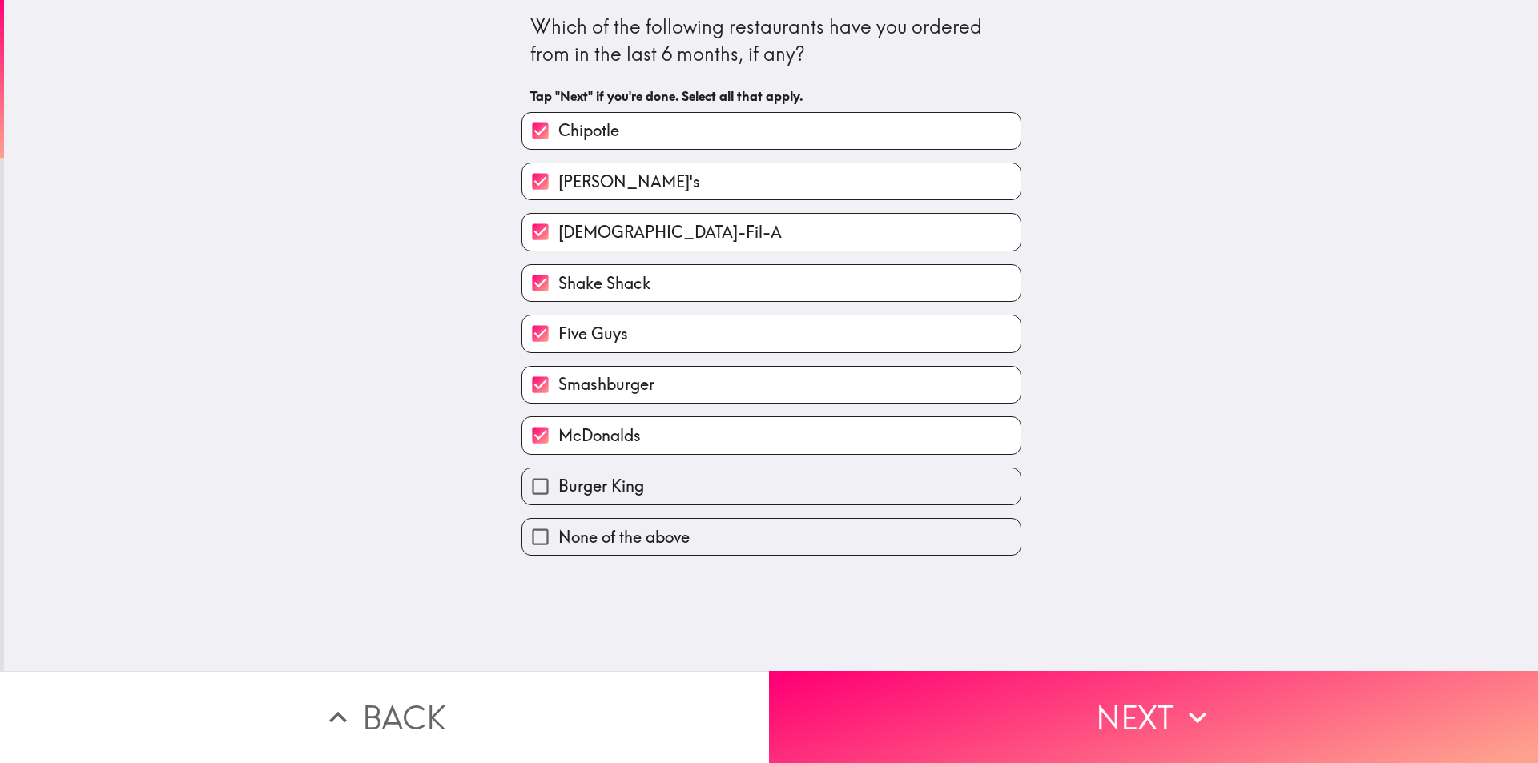
checkbox input "true"
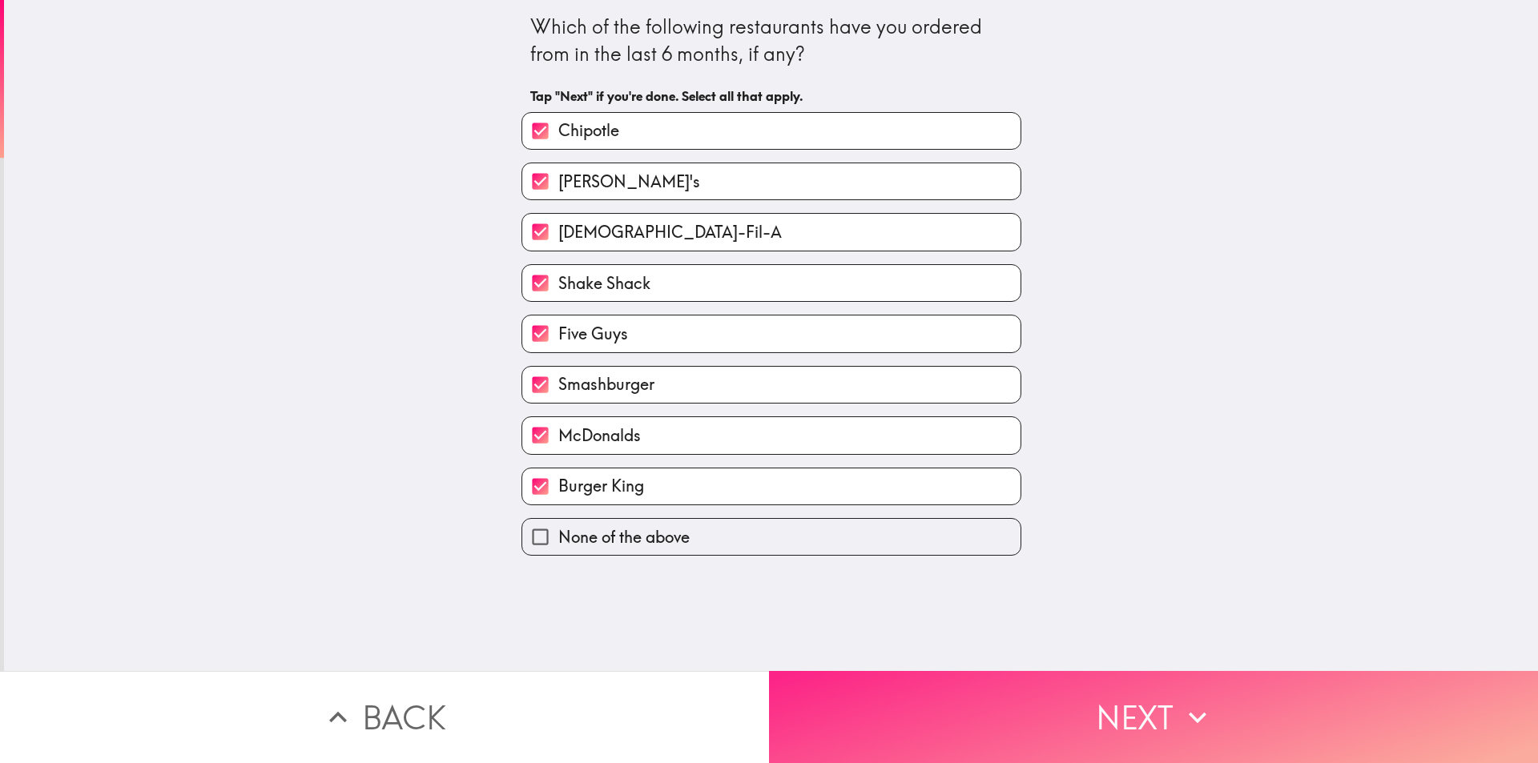
click at [862, 682] on button "Next" at bounding box center [1153, 717] width 769 height 92
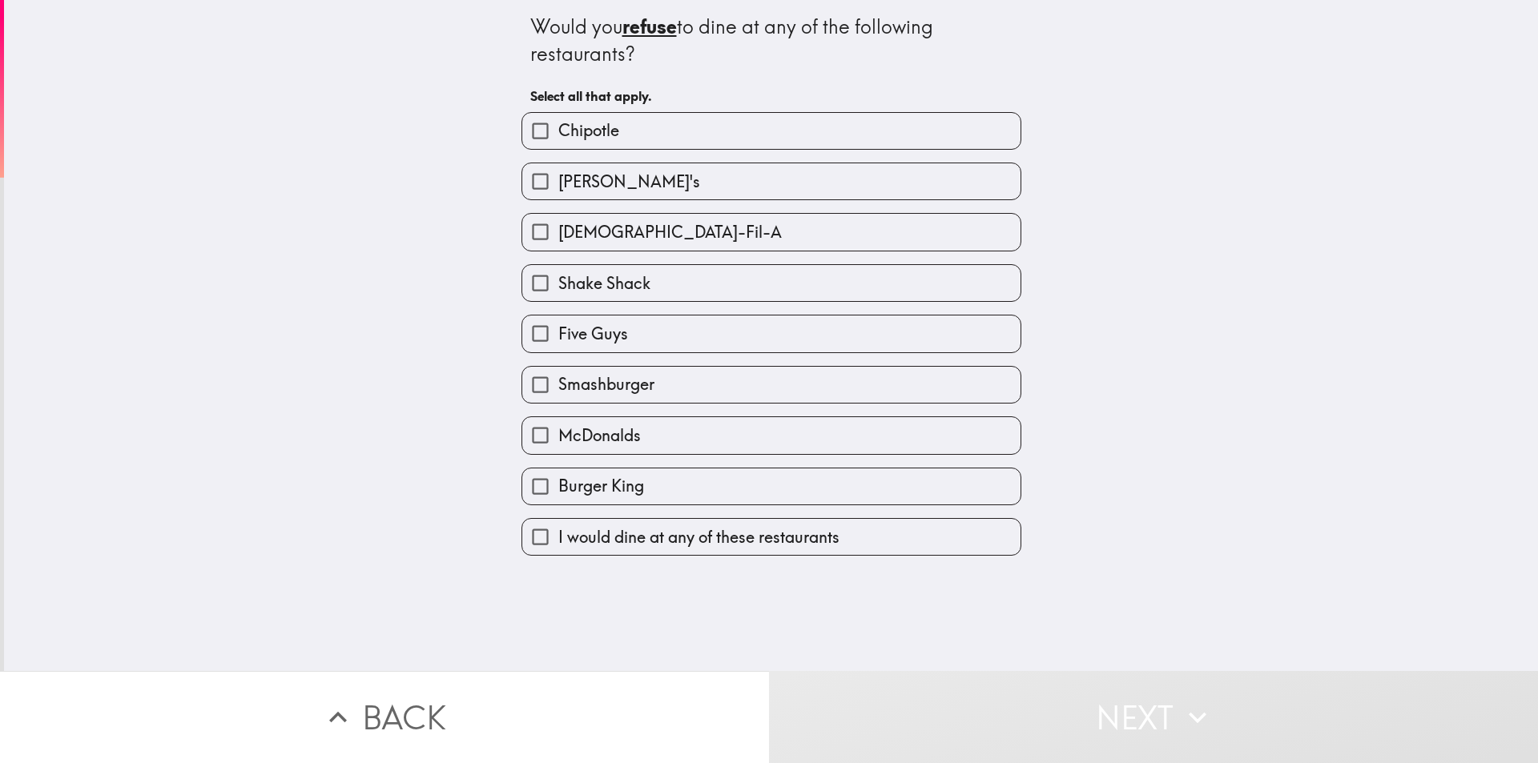
click at [798, 544] on span "I would dine at any of these restaurants" at bounding box center [698, 537] width 281 height 22
click at [558, 544] on input "I would dine at any of these restaurants" at bounding box center [540, 537] width 36 height 36
checkbox input "true"
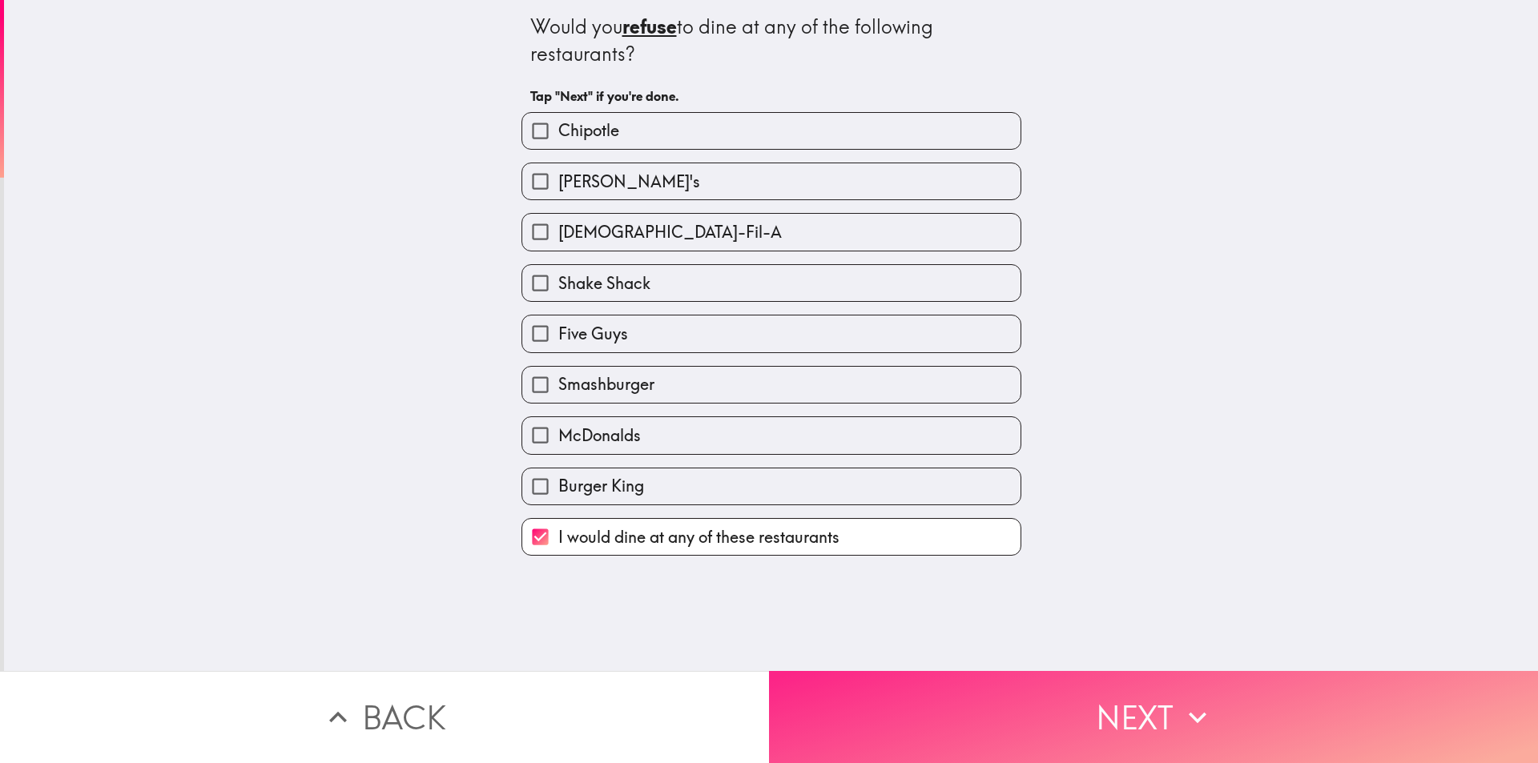
click at [887, 695] on button "Next" at bounding box center [1153, 717] width 769 height 92
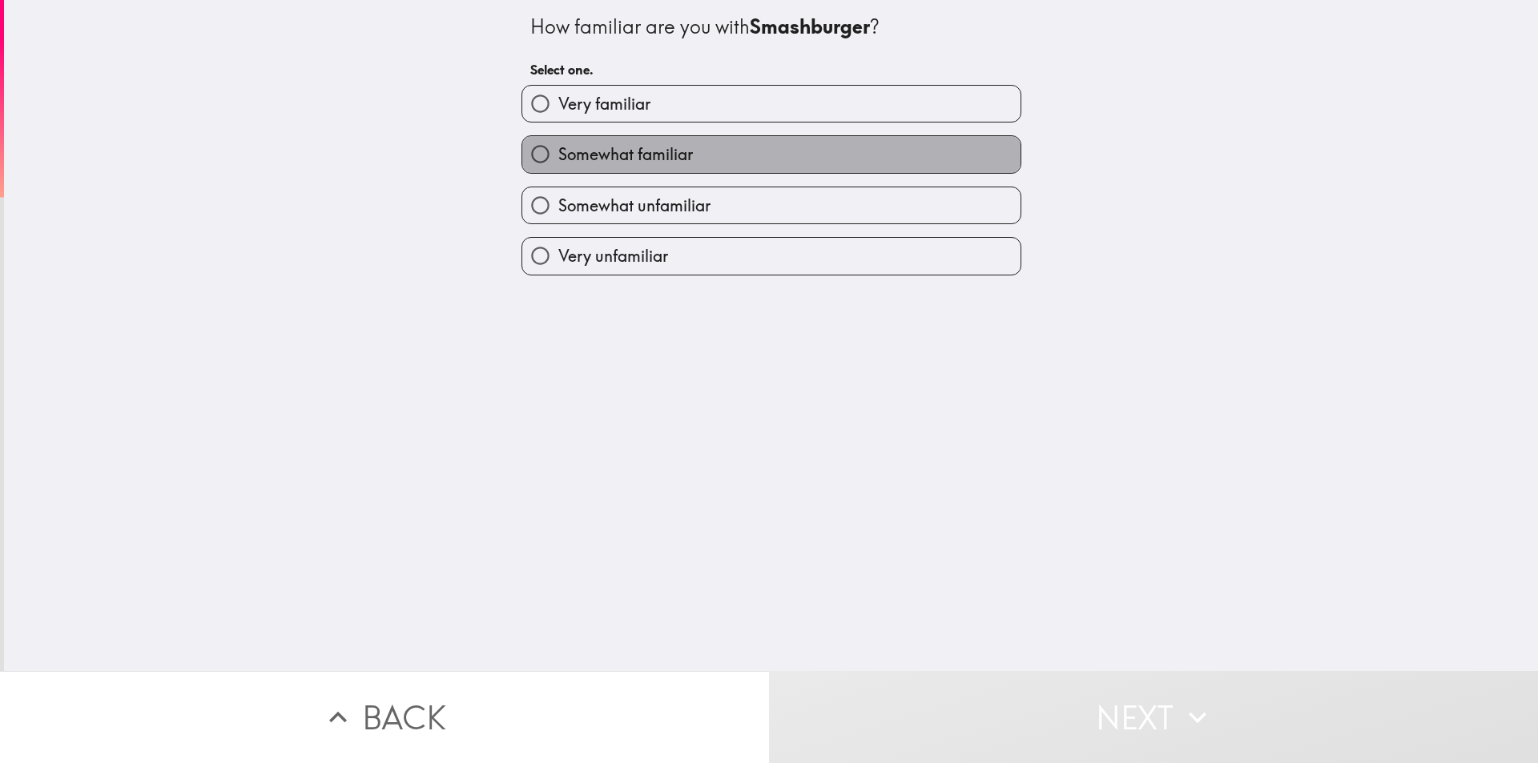
click at [687, 151] on label "Somewhat familiar" at bounding box center [771, 154] width 498 height 36
click at [558, 151] on input "Somewhat familiar" at bounding box center [540, 154] width 36 height 36
radio input "true"
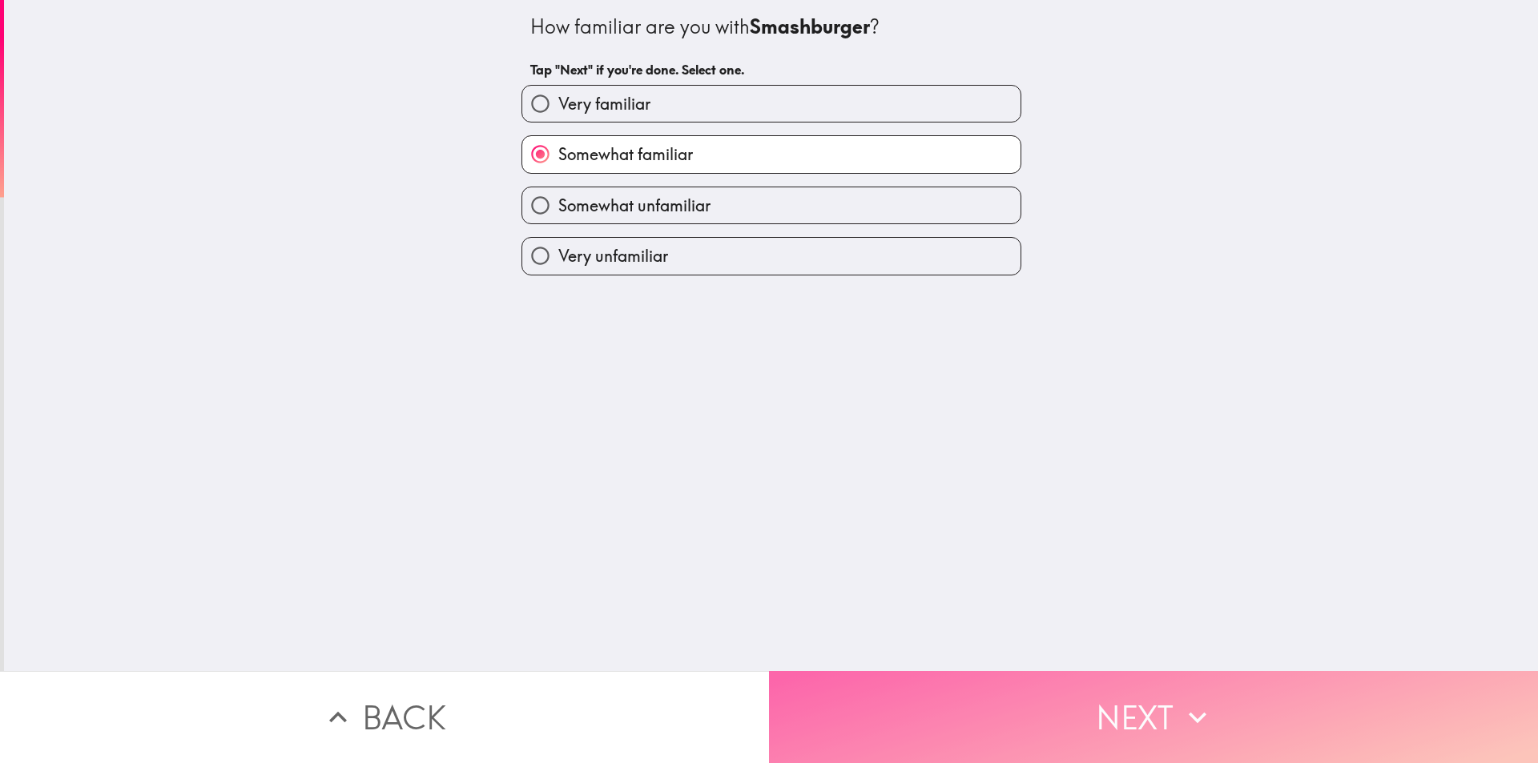
click at [906, 684] on button "Next" at bounding box center [1153, 717] width 769 height 92
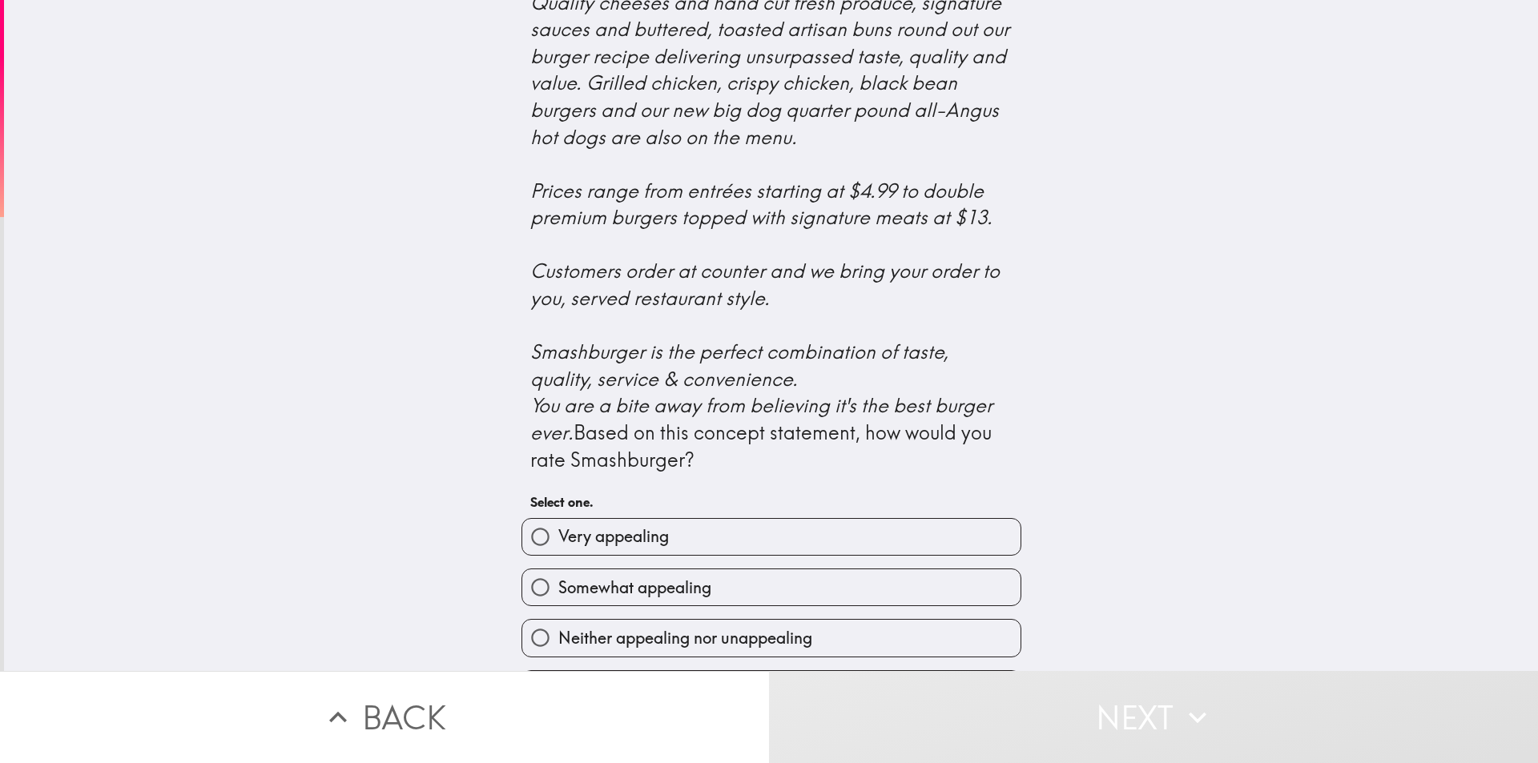
scroll to position [528, 0]
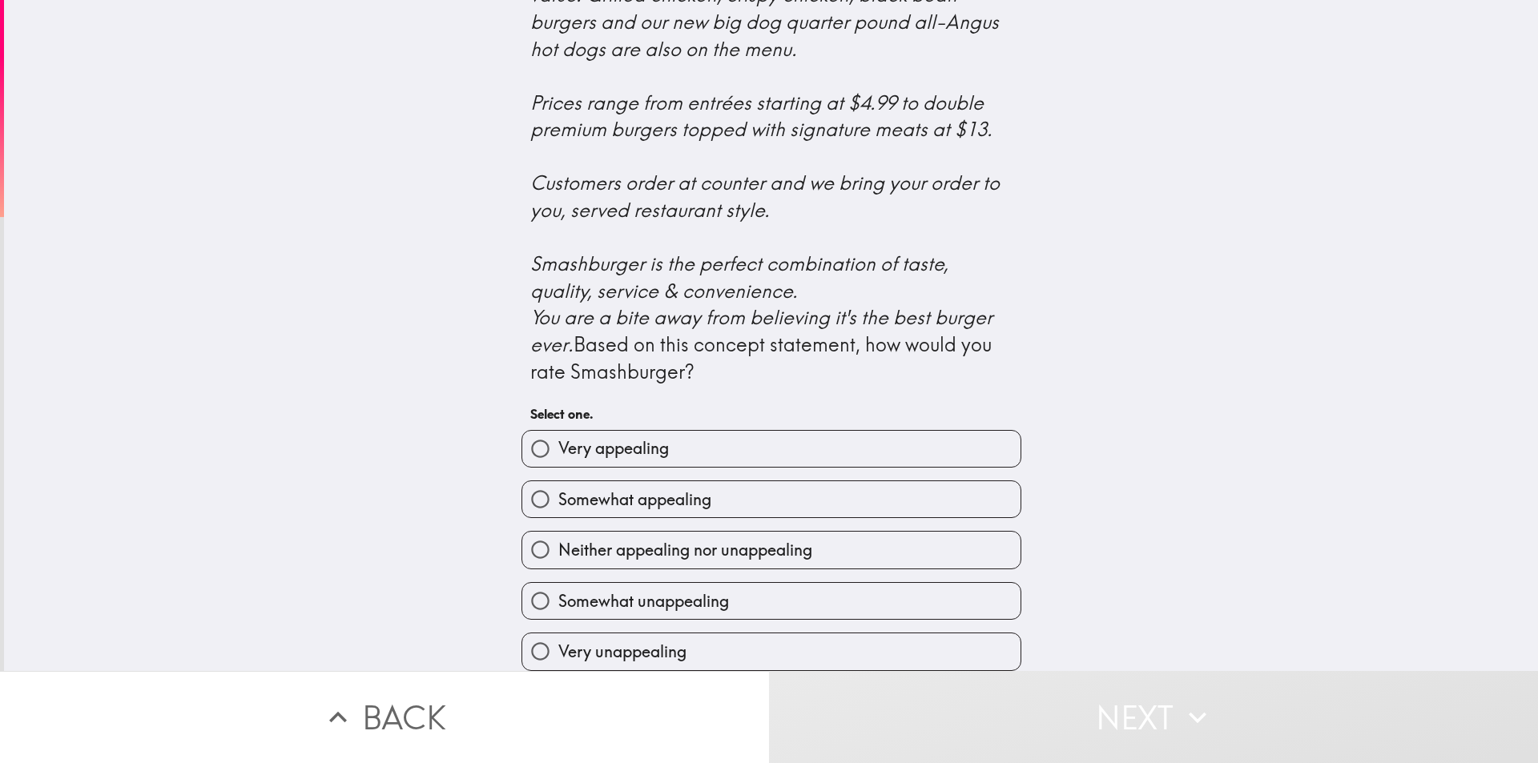
click at [722, 481] on label "Somewhat appealing" at bounding box center [771, 499] width 498 height 36
click at [558, 481] on input "Somewhat appealing" at bounding box center [540, 499] width 36 height 36
radio input "true"
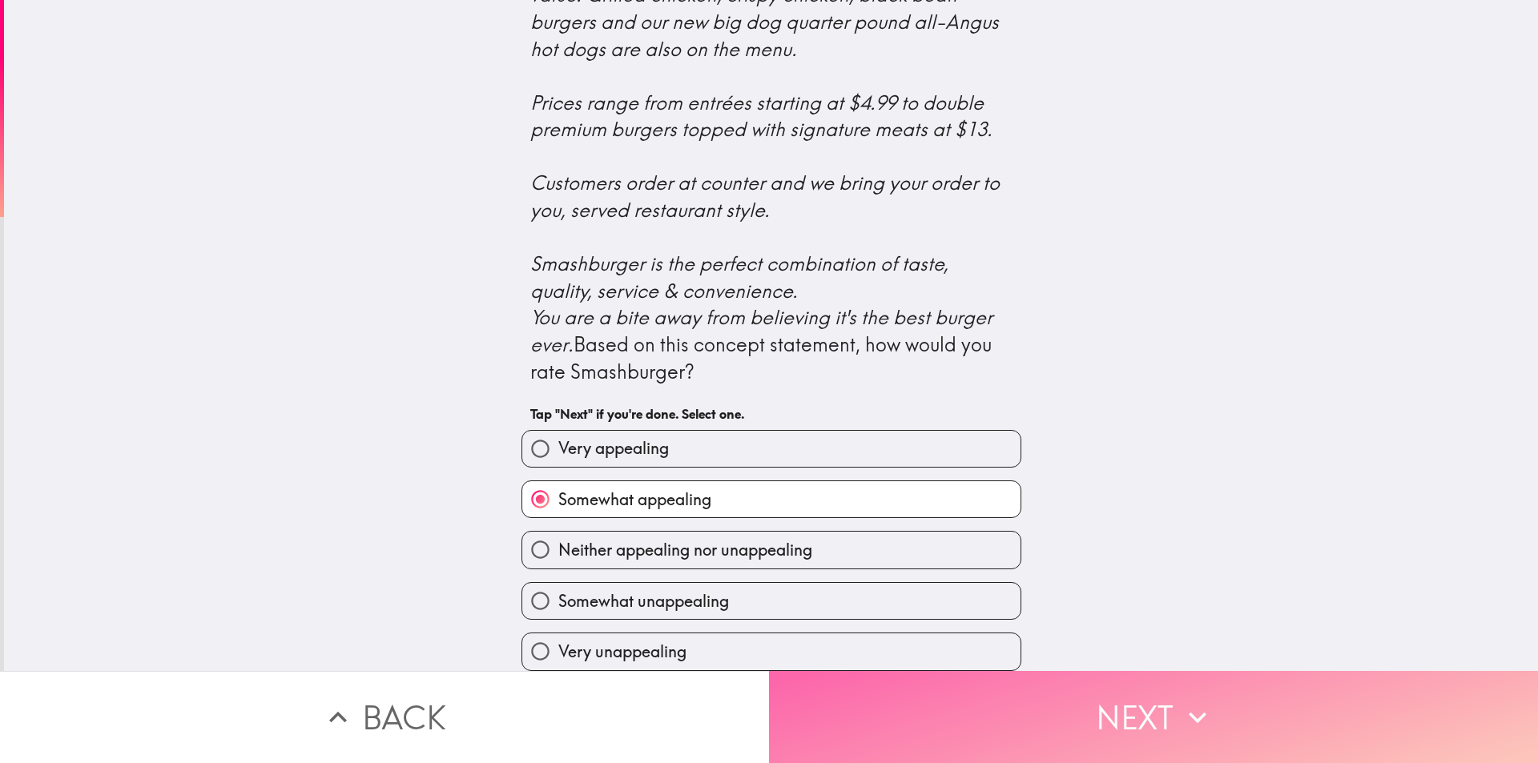
click at [923, 750] on button "Next" at bounding box center [1153, 717] width 769 height 92
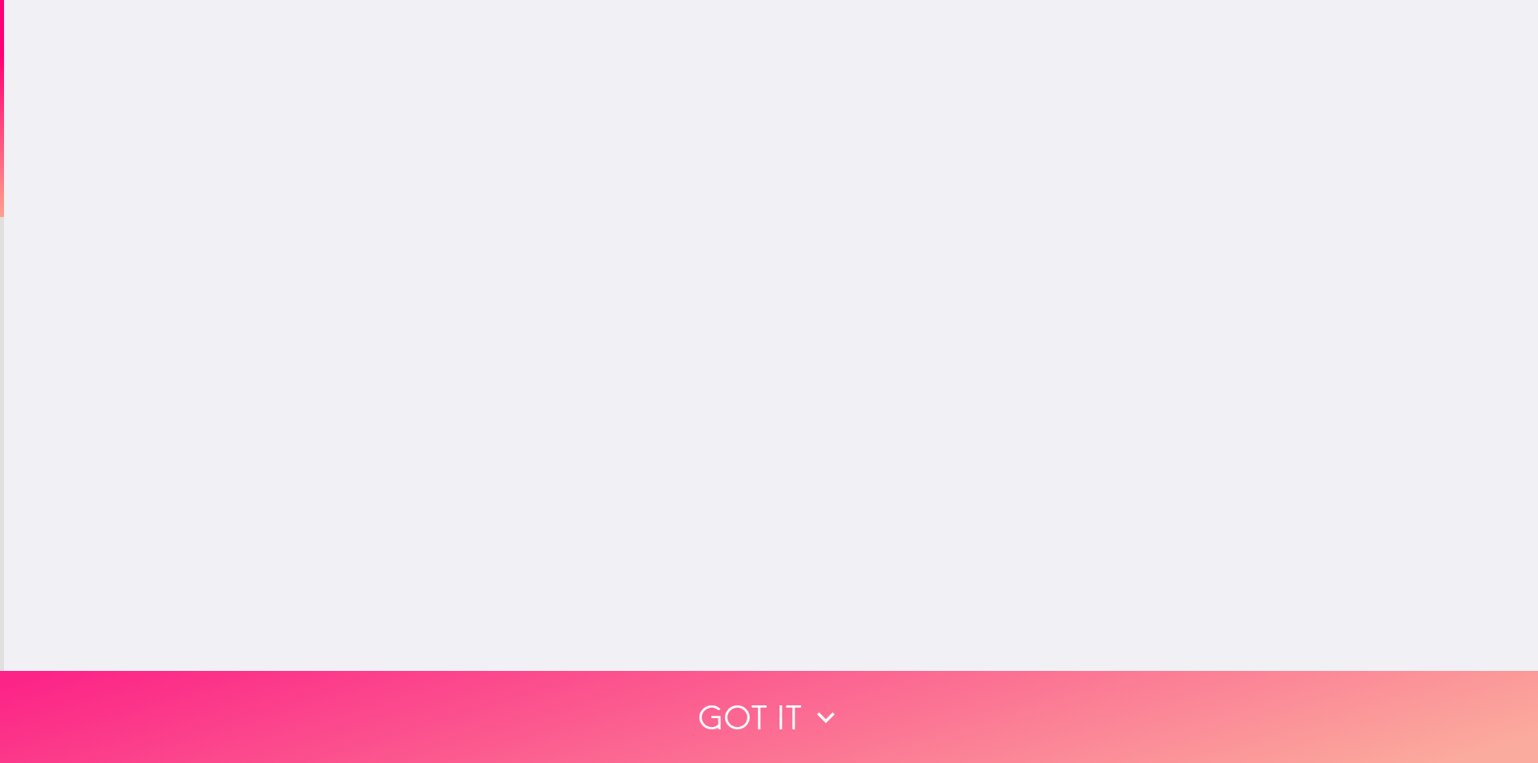
scroll to position [0, 0]
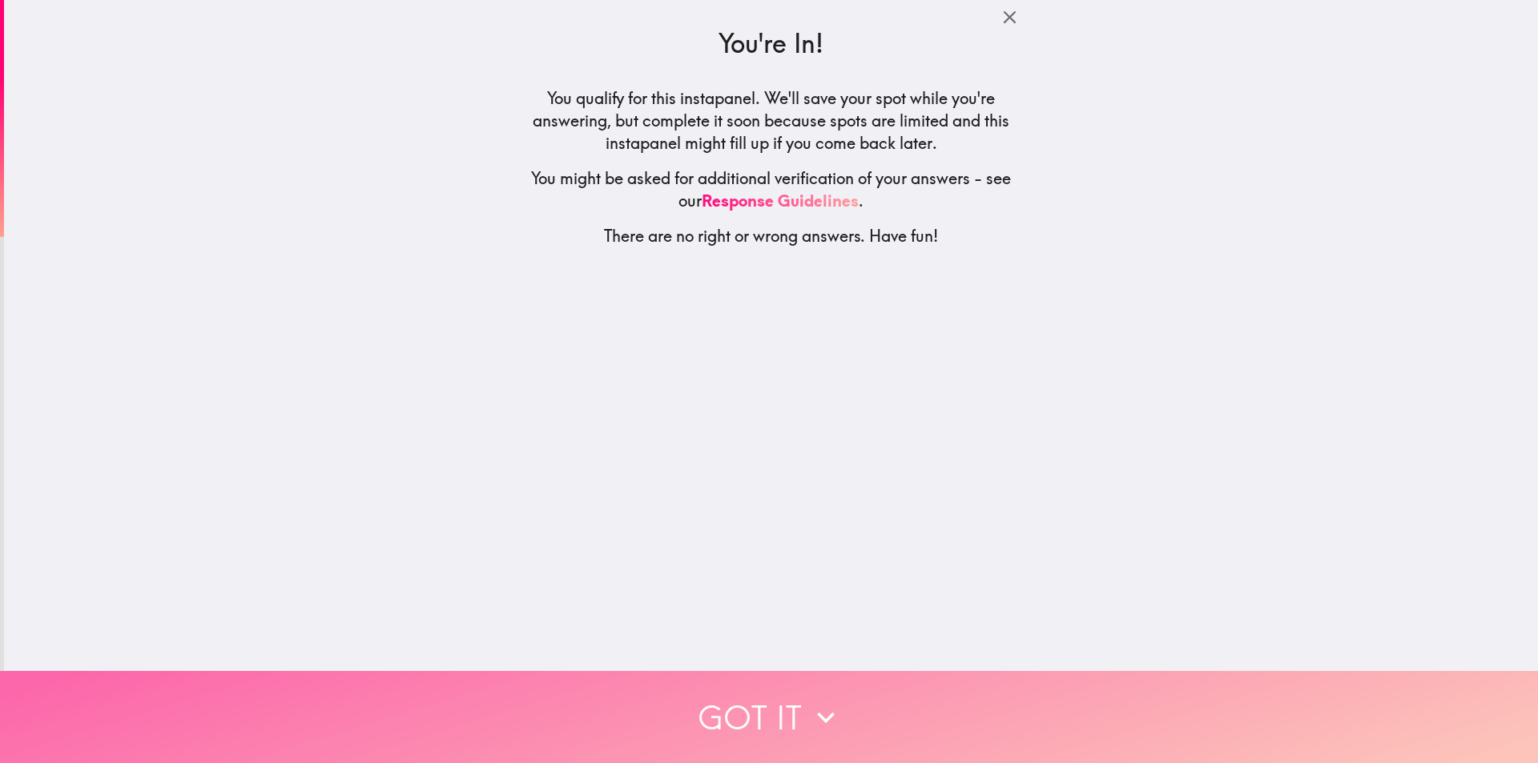
click at [797, 698] on button "Got it" at bounding box center [769, 717] width 1538 height 92
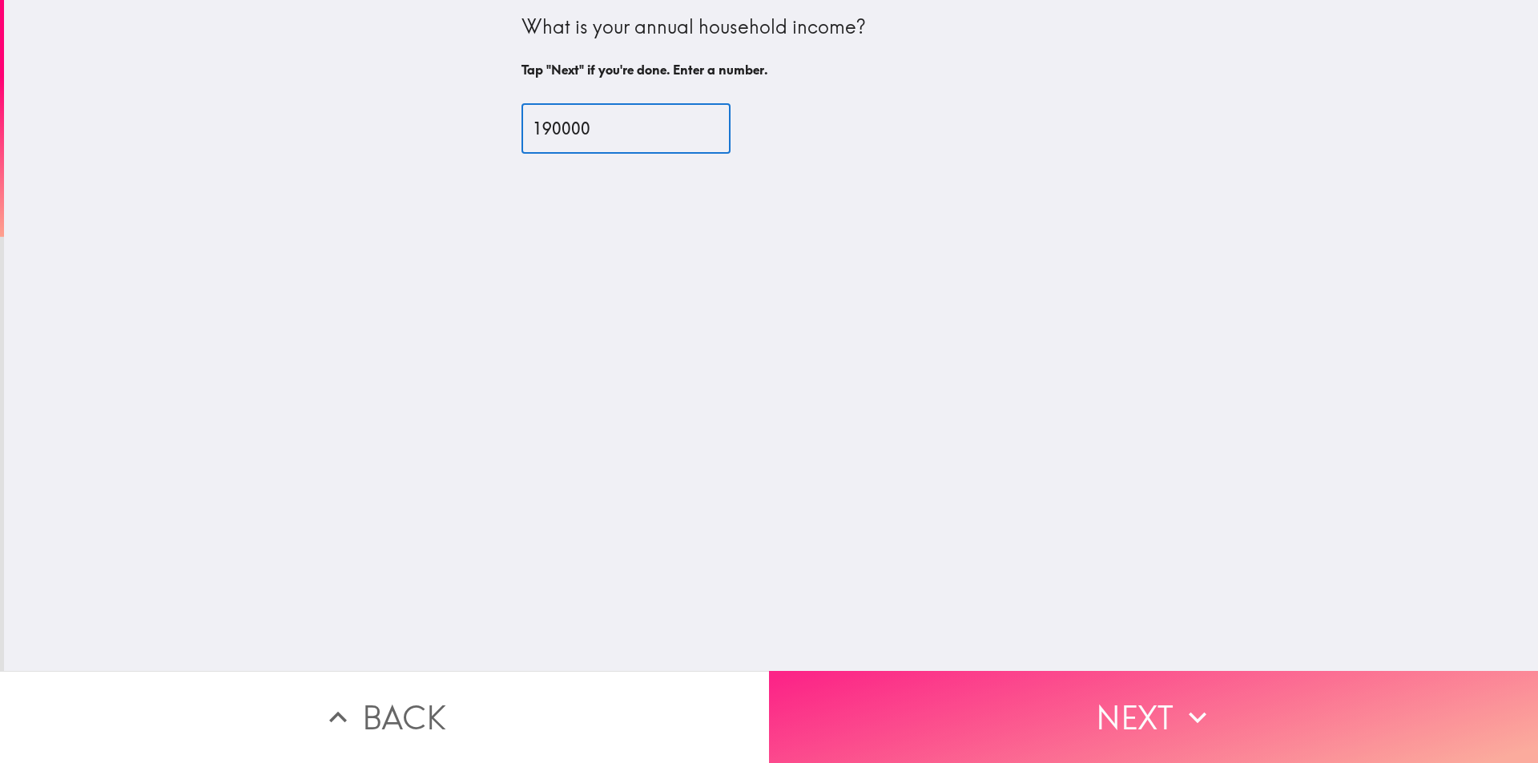
type input "190000"
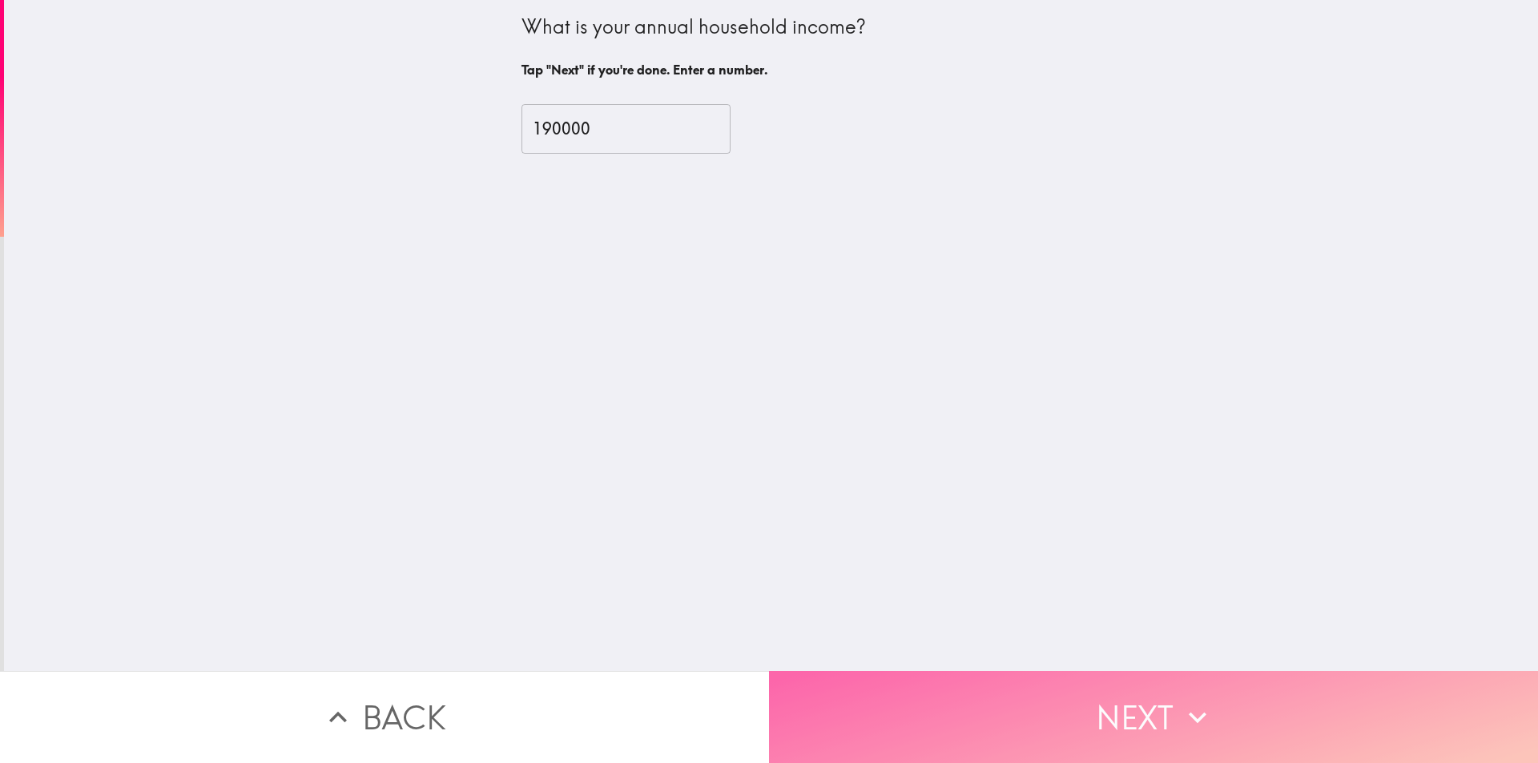
click at [904, 673] on button "Next" at bounding box center [1153, 717] width 769 height 92
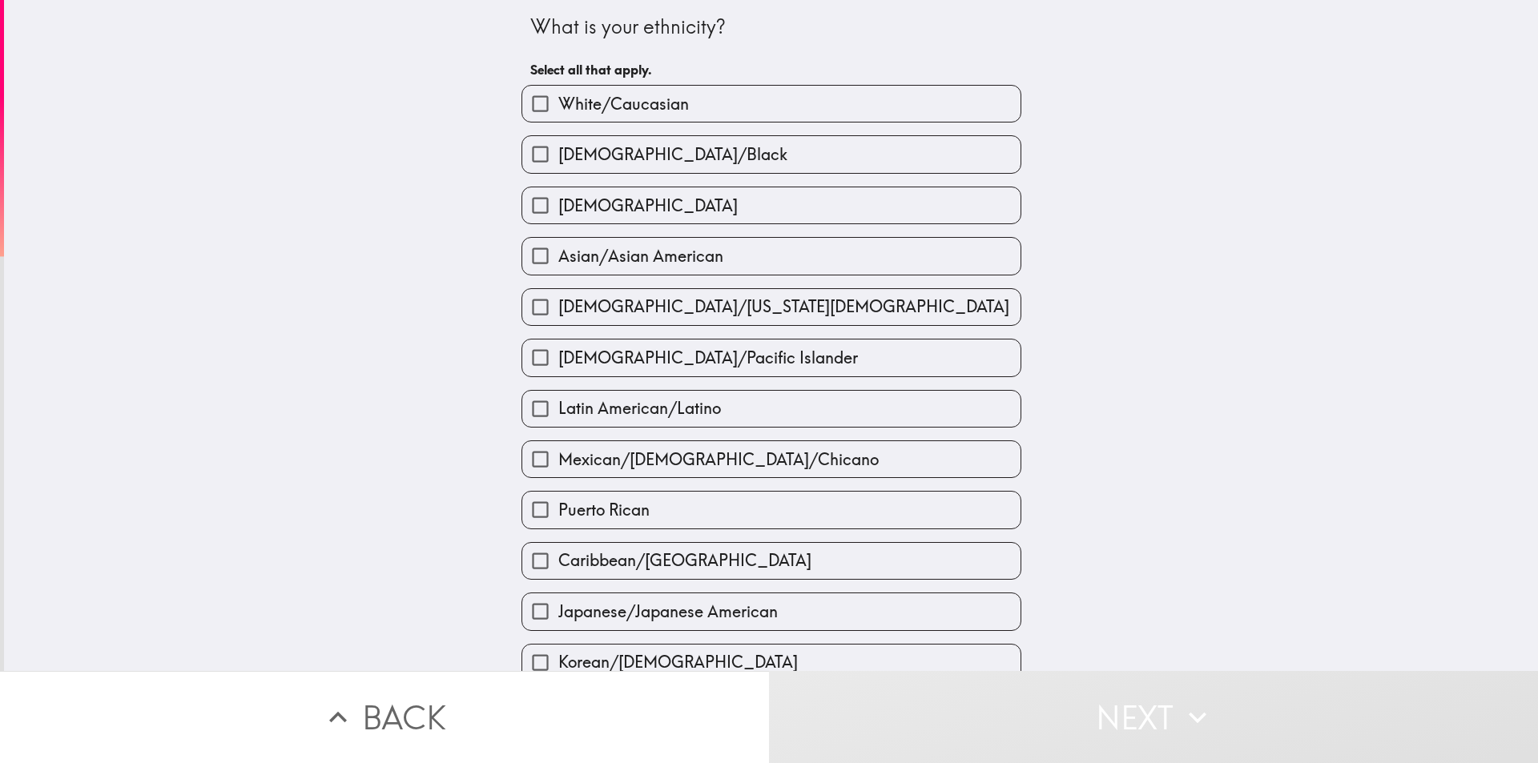
click at [611, 97] on span "White/Caucasian" at bounding box center [623, 104] width 131 height 22
click at [558, 97] on input "White/Caucasian" at bounding box center [540, 104] width 36 height 36
checkbox input "true"
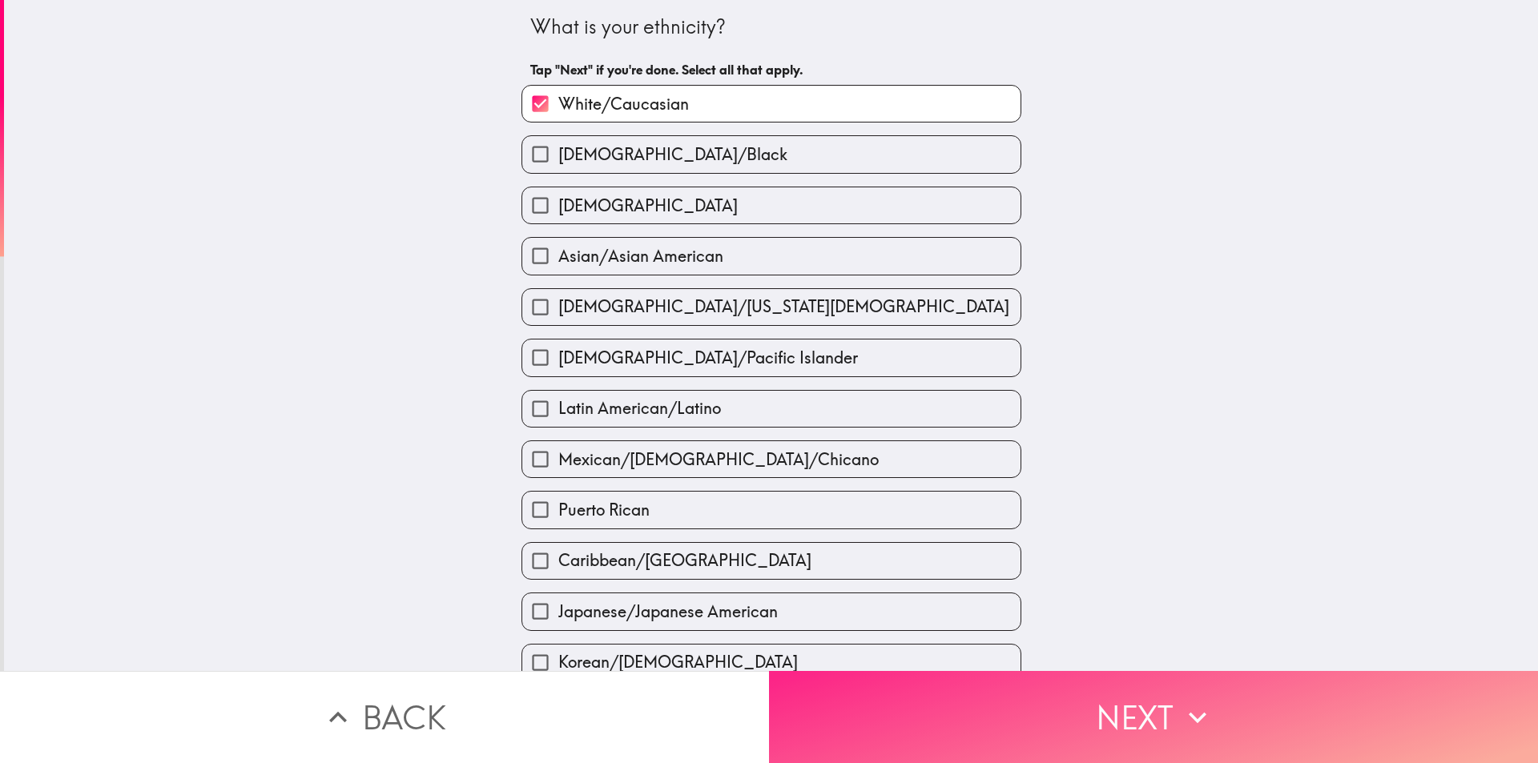
click at [927, 706] on button "Next" at bounding box center [1153, 717] width 769 height 92
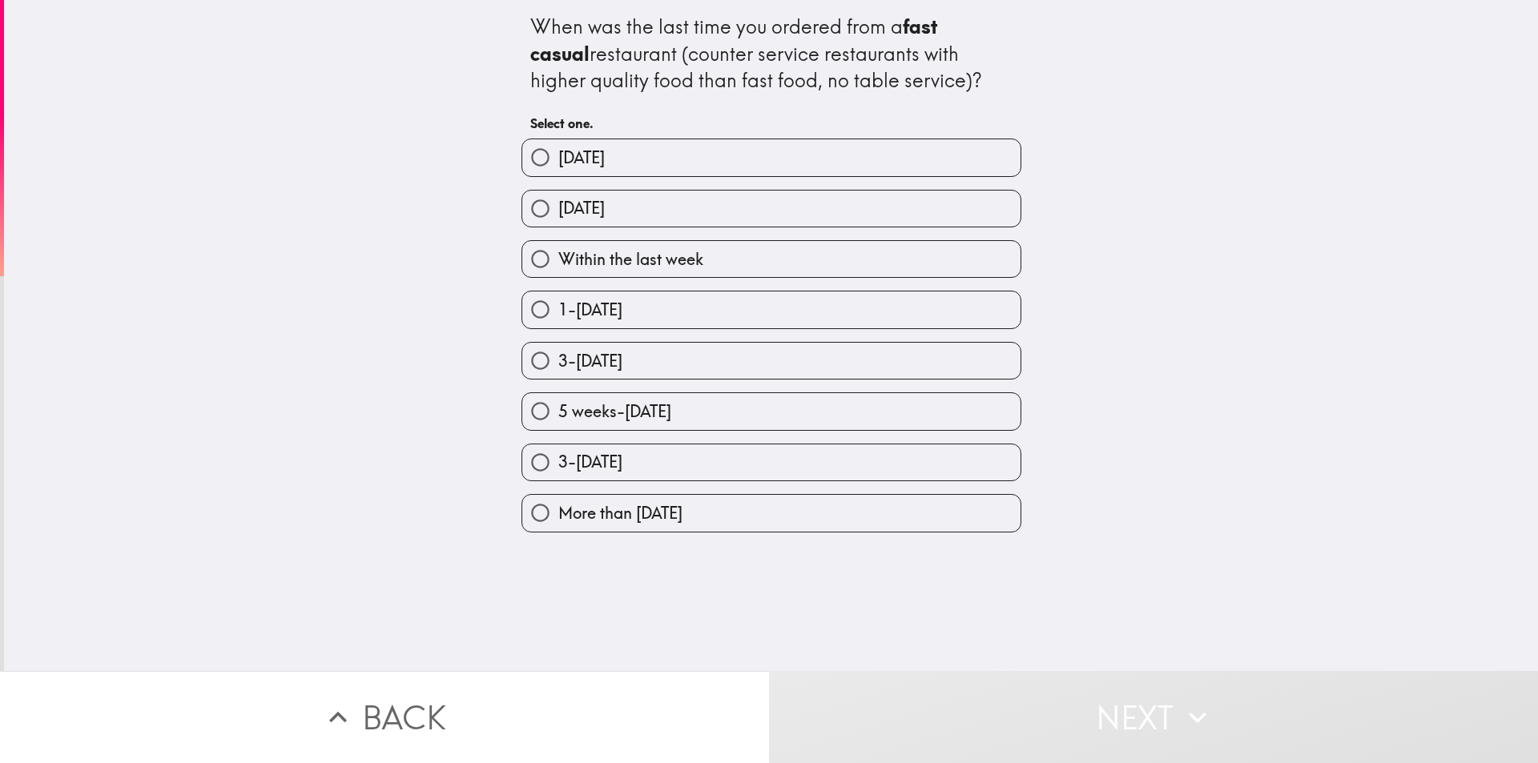
click at [676, 260] on span "Within the last week" at bounding box center [630, 259] width 145 height 22
click at [558, 260] on input "Within the last week" at bounding box center [540, 259] width 36 height 36
radio input "true"
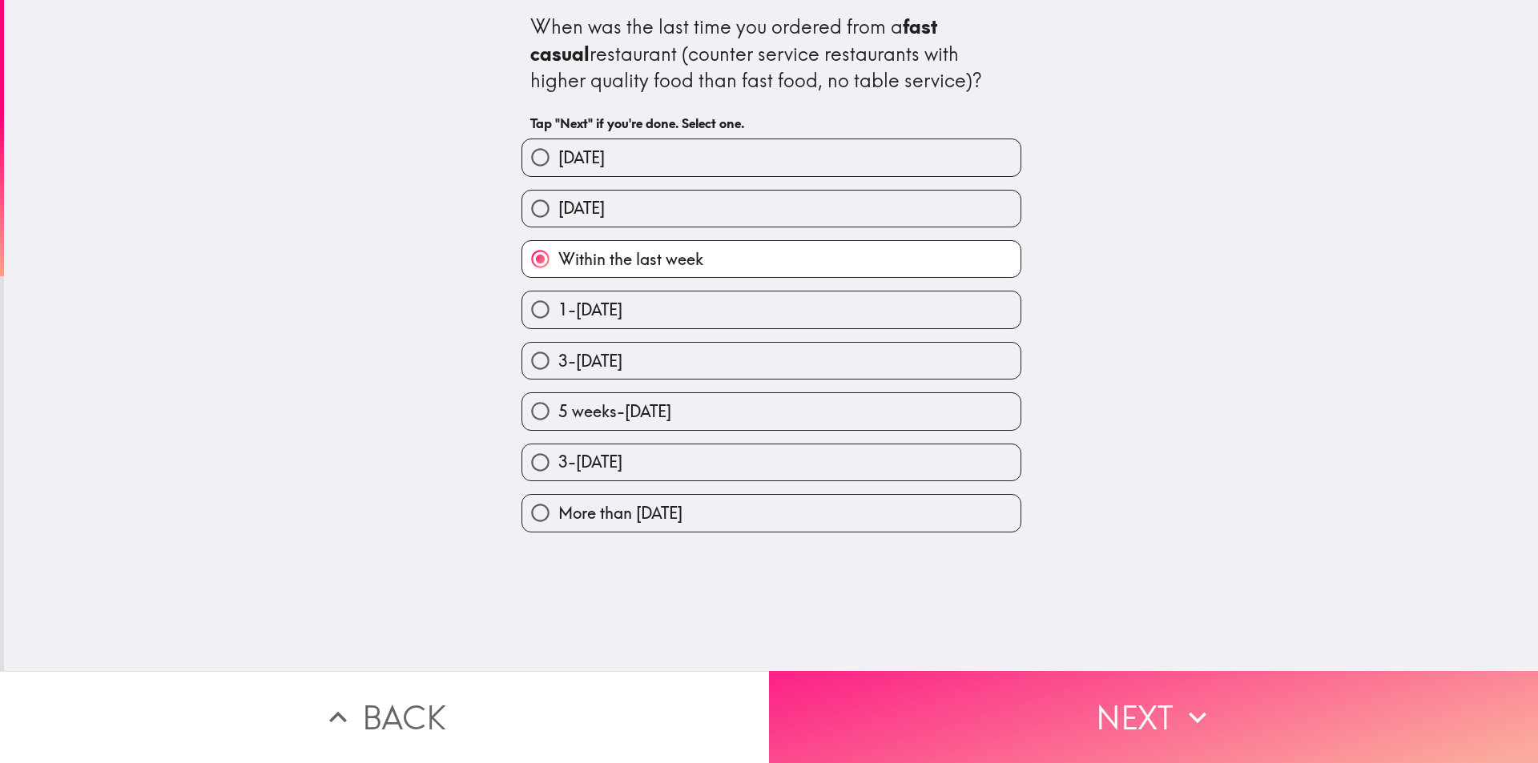
click at [859, 691] on button "Next" at bounding box center [1153, 717] width 769 height 92
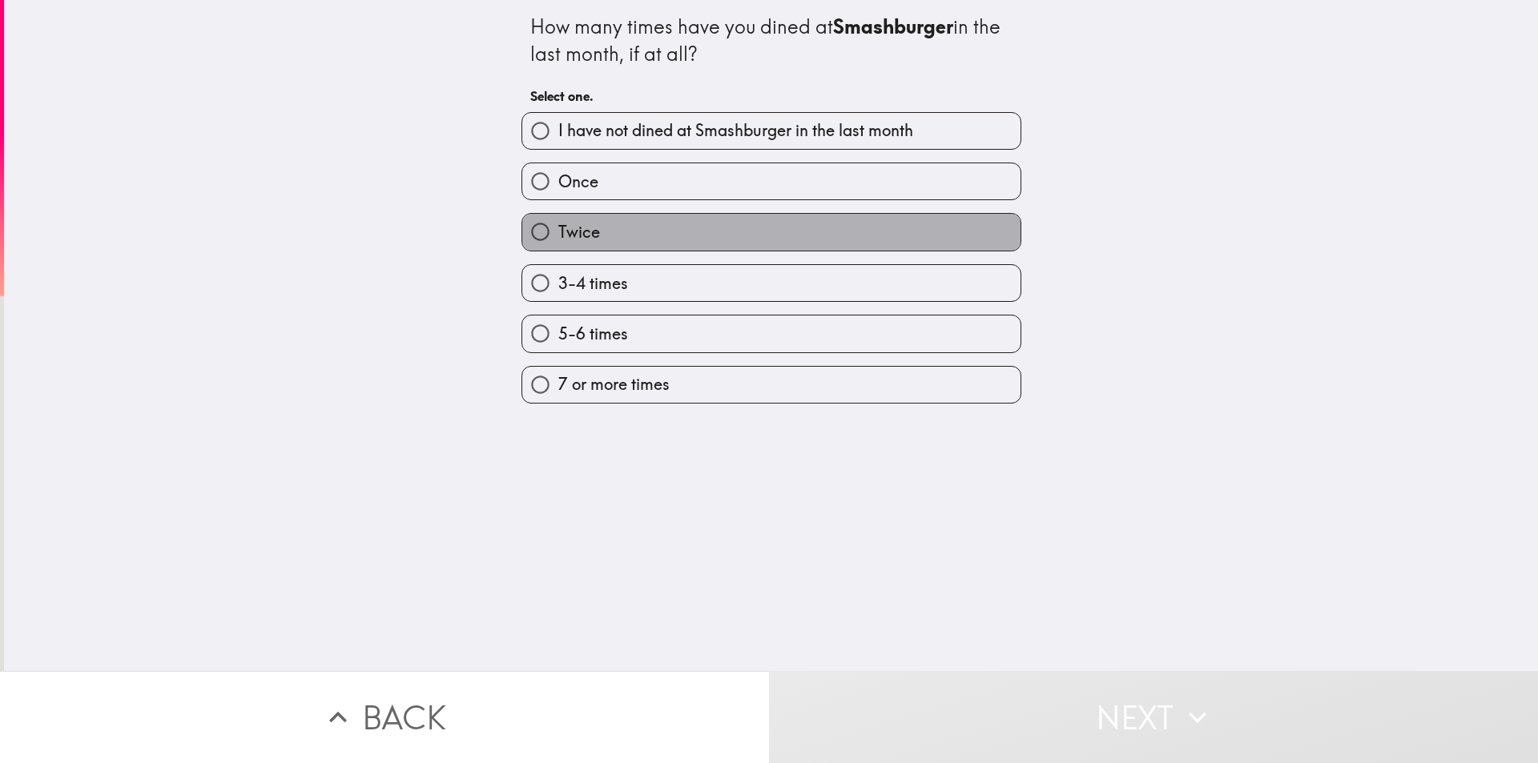
click at [661, 229] on label "Twice" at bounding box center [771, 232] width 498 height 36
click at [558, 229] on input "Twice" at bounding box center [540, 232] width 36 height 36
radio input "true"
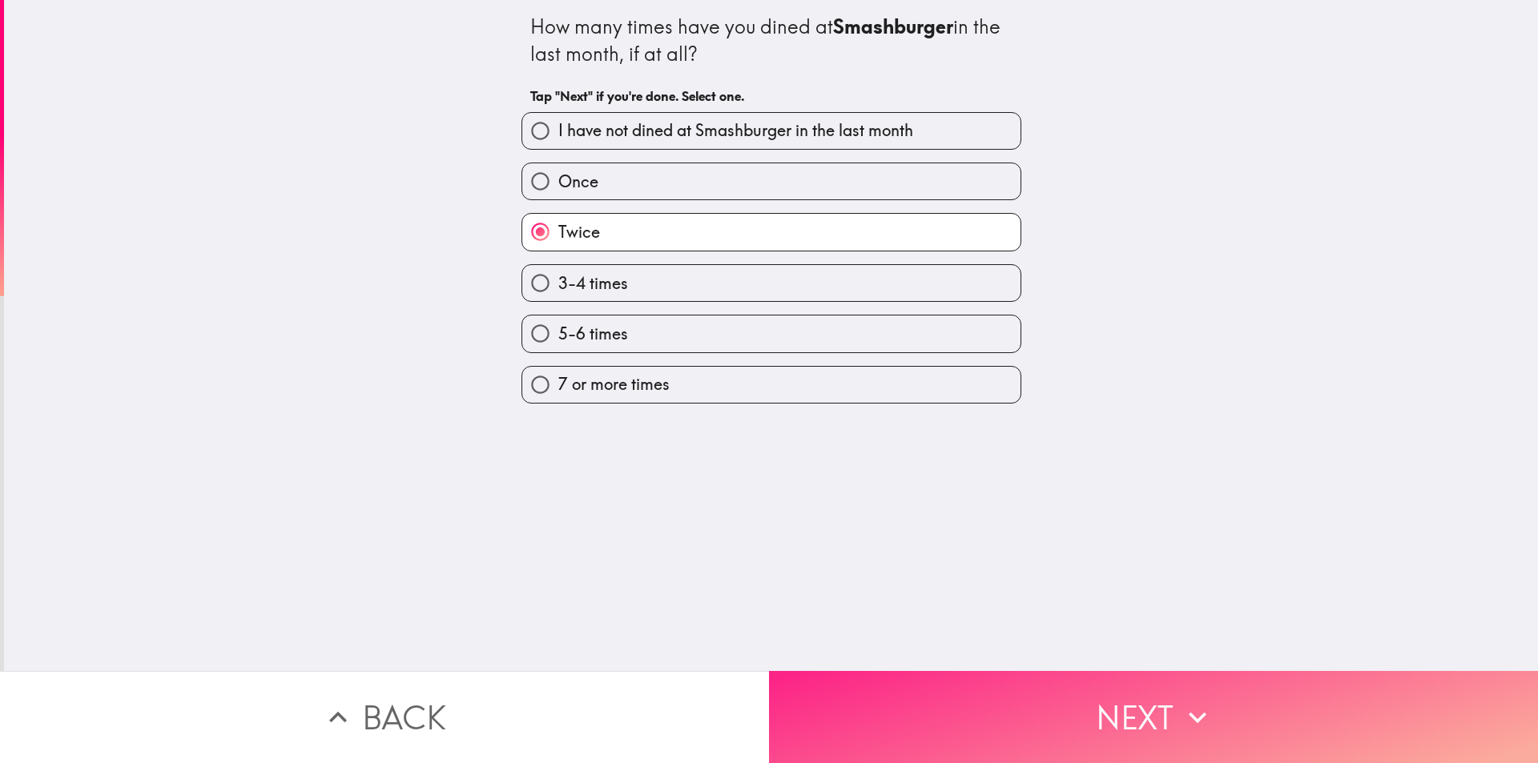
click at [898, 674] on button "Next" at bounding box center [1153, 717] width 769 height 92
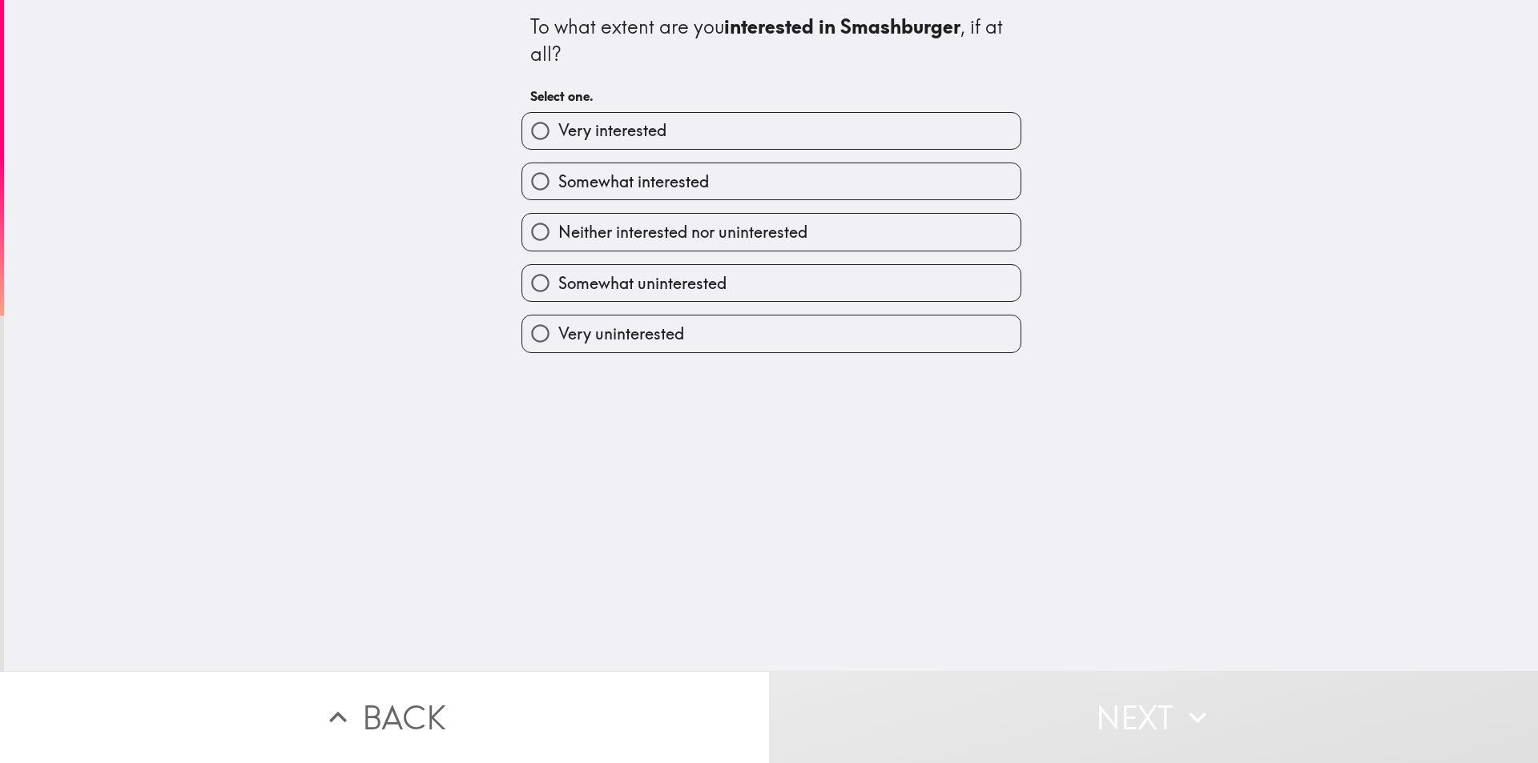
click at [674, 185] on span "Somewhat interested" at bounding box center [633, 182] width 151 height 22
click at [558, 185] on input "Somewhat interested" at bounding box center [540, 181] width 36 height 36
radio input "true"
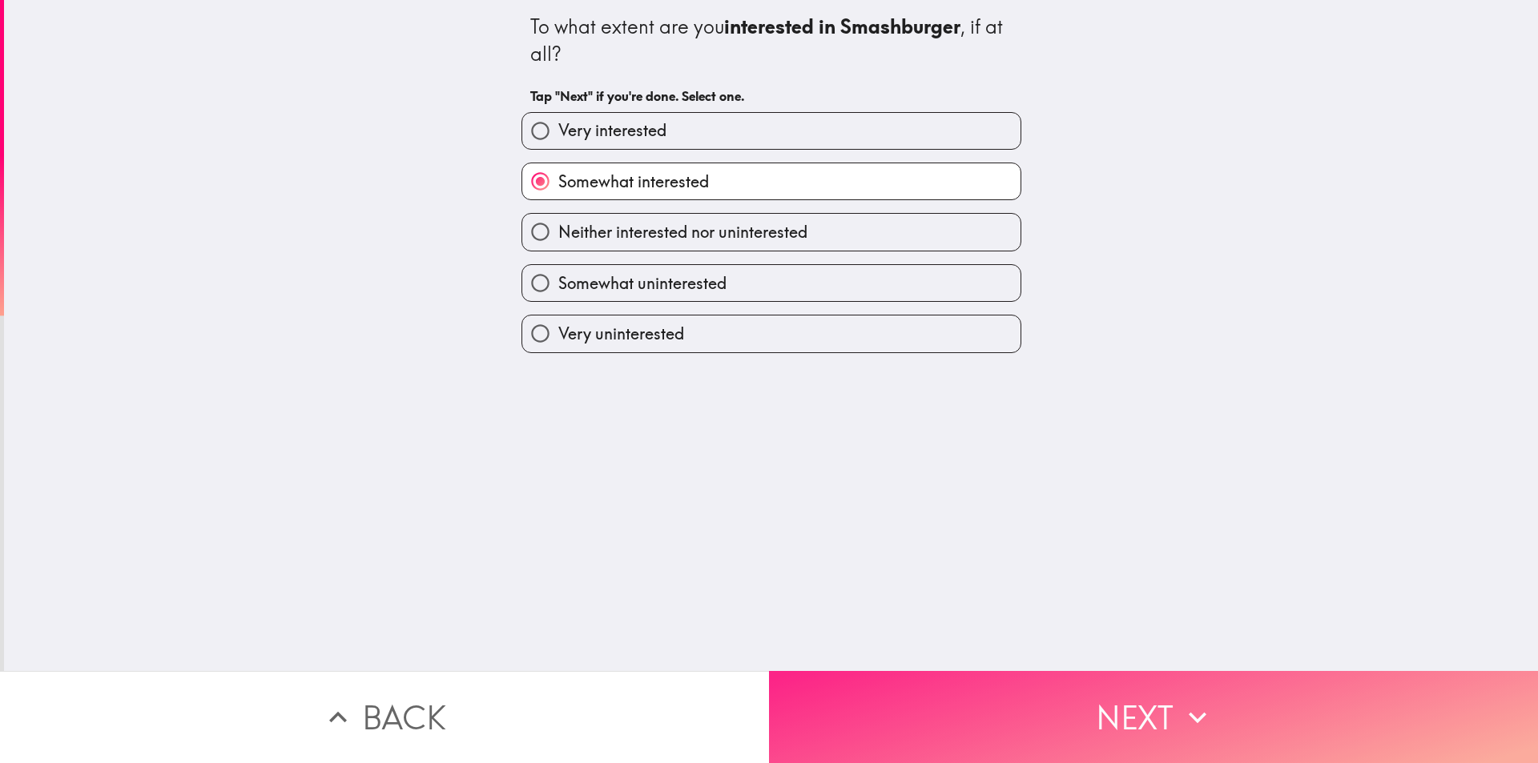
click at [927, 702] on button "Next" at bounding box center [1153, 717] width 769 height 92
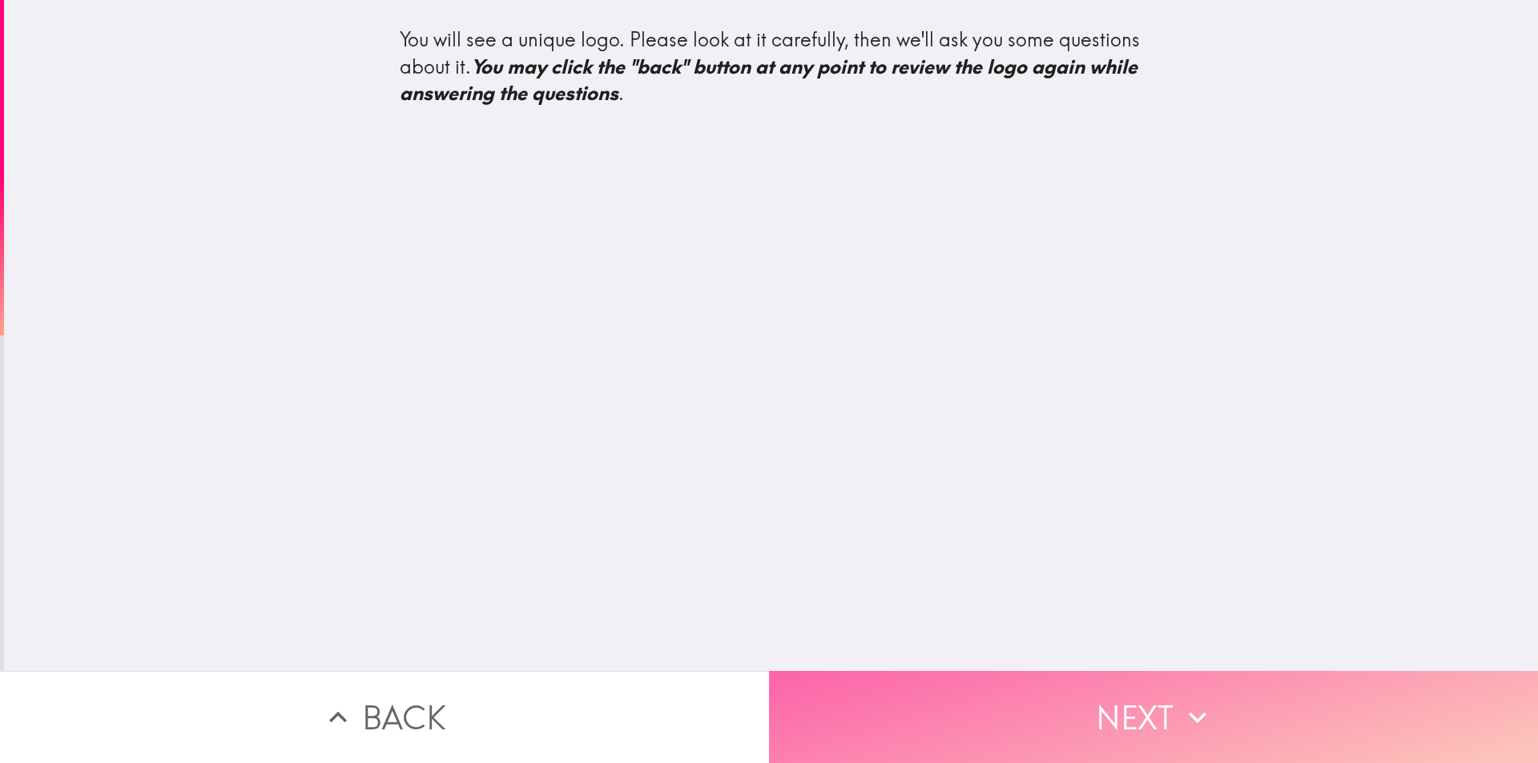
click at [1108, 722] on button "Next" at bounding box center [1153, 717] width 769 height 92
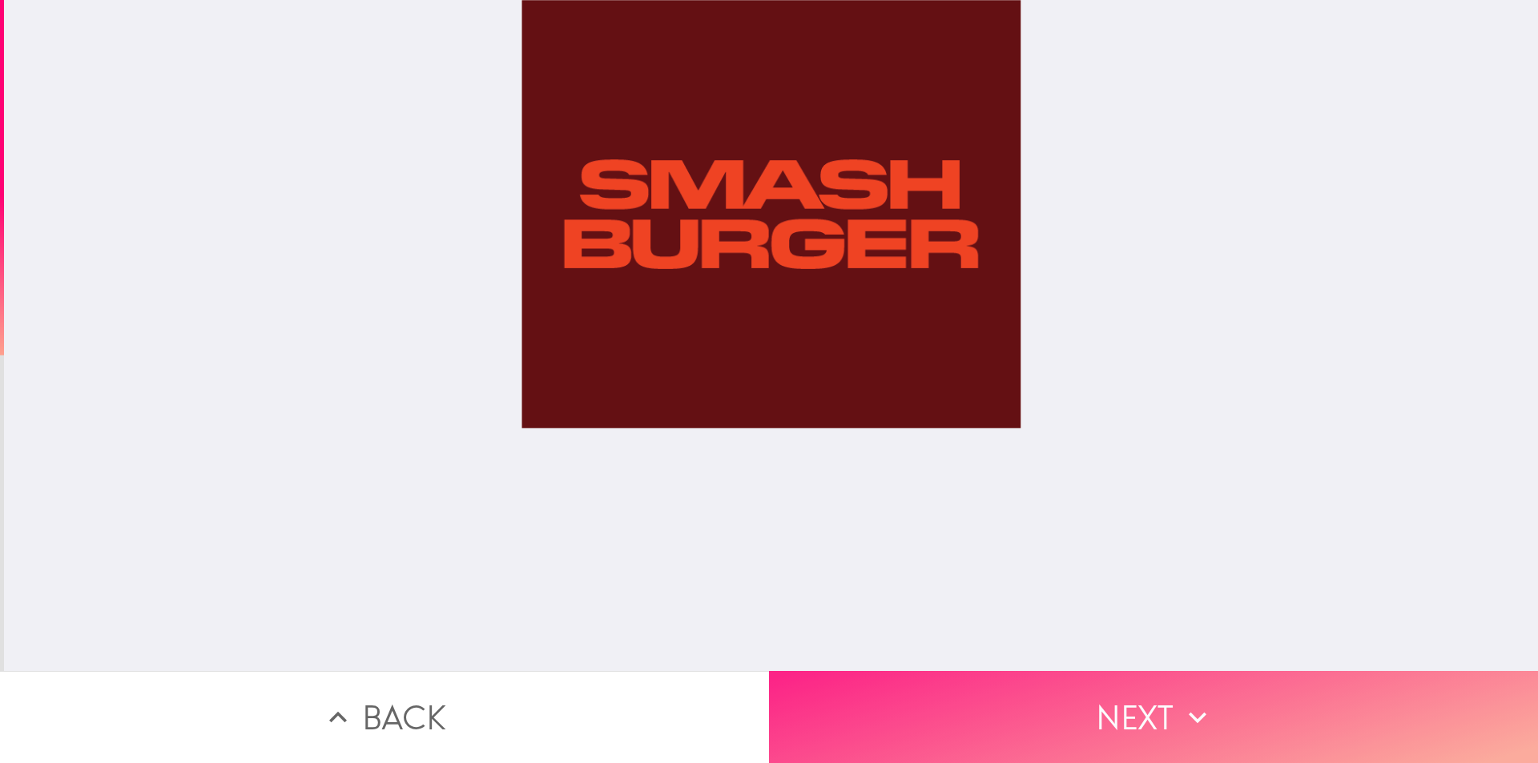
click at [991, 698] on button "Next" at bounding box center [1153, 717] width 769 height 92
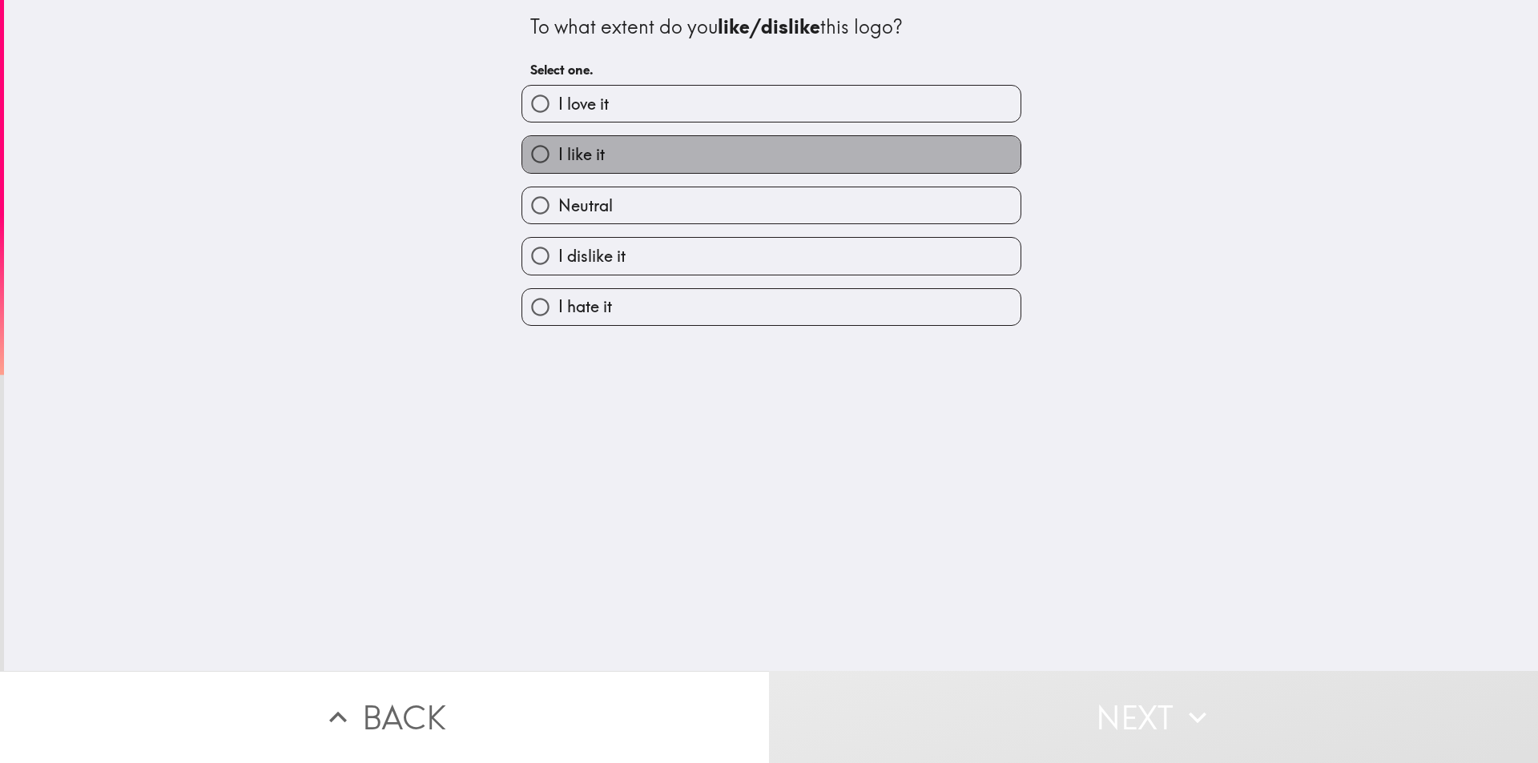
click at [692, 157] on label "I like it" at bounding box center [771, 154] width 498 height 36
click at [558, 157] on input "I like it" at bounding box center [540, 154] width 36 height 36
radio input "true"
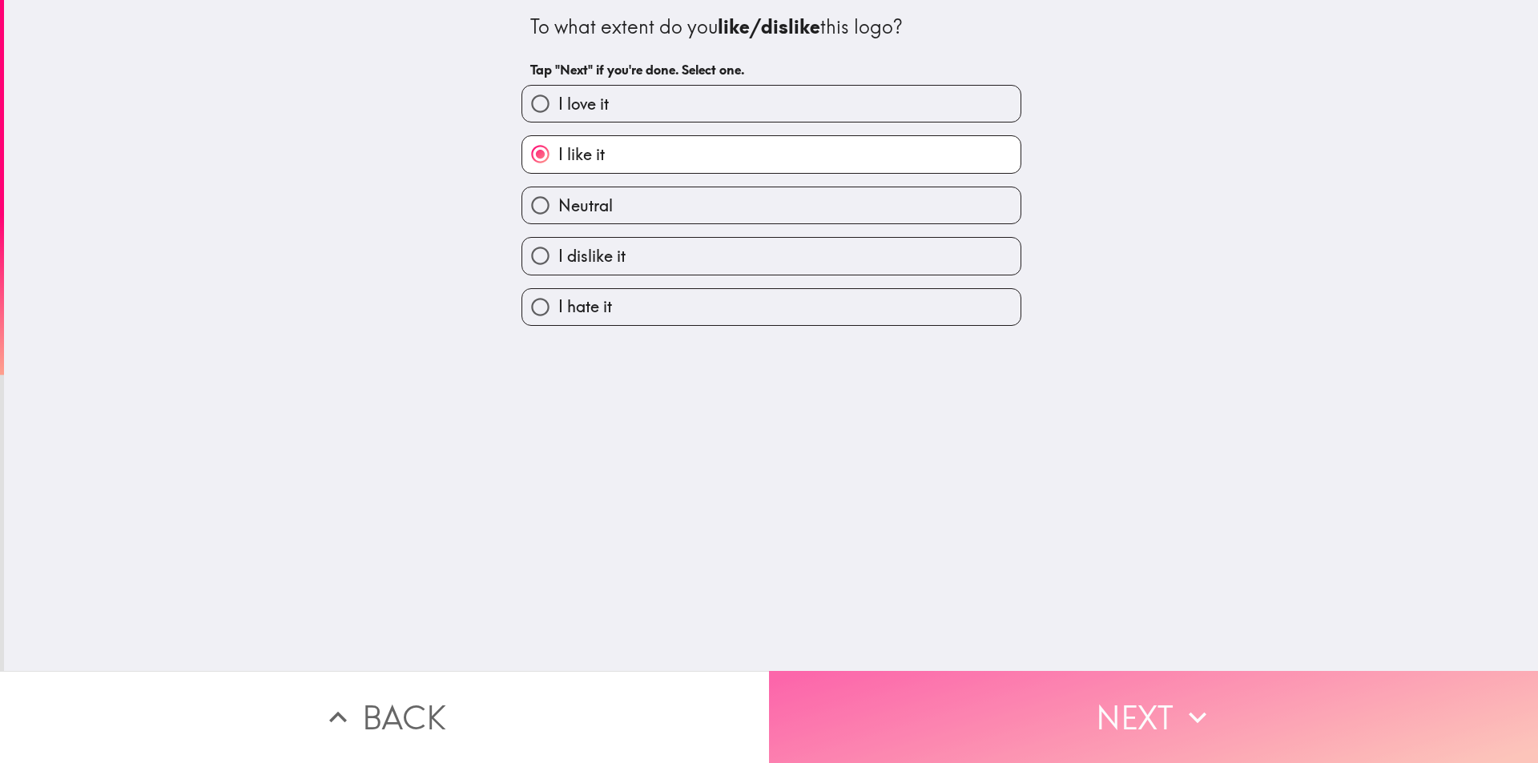
click at [1099, 708] on button "Next" at bounding box center [1153, 717] width 769 height 92
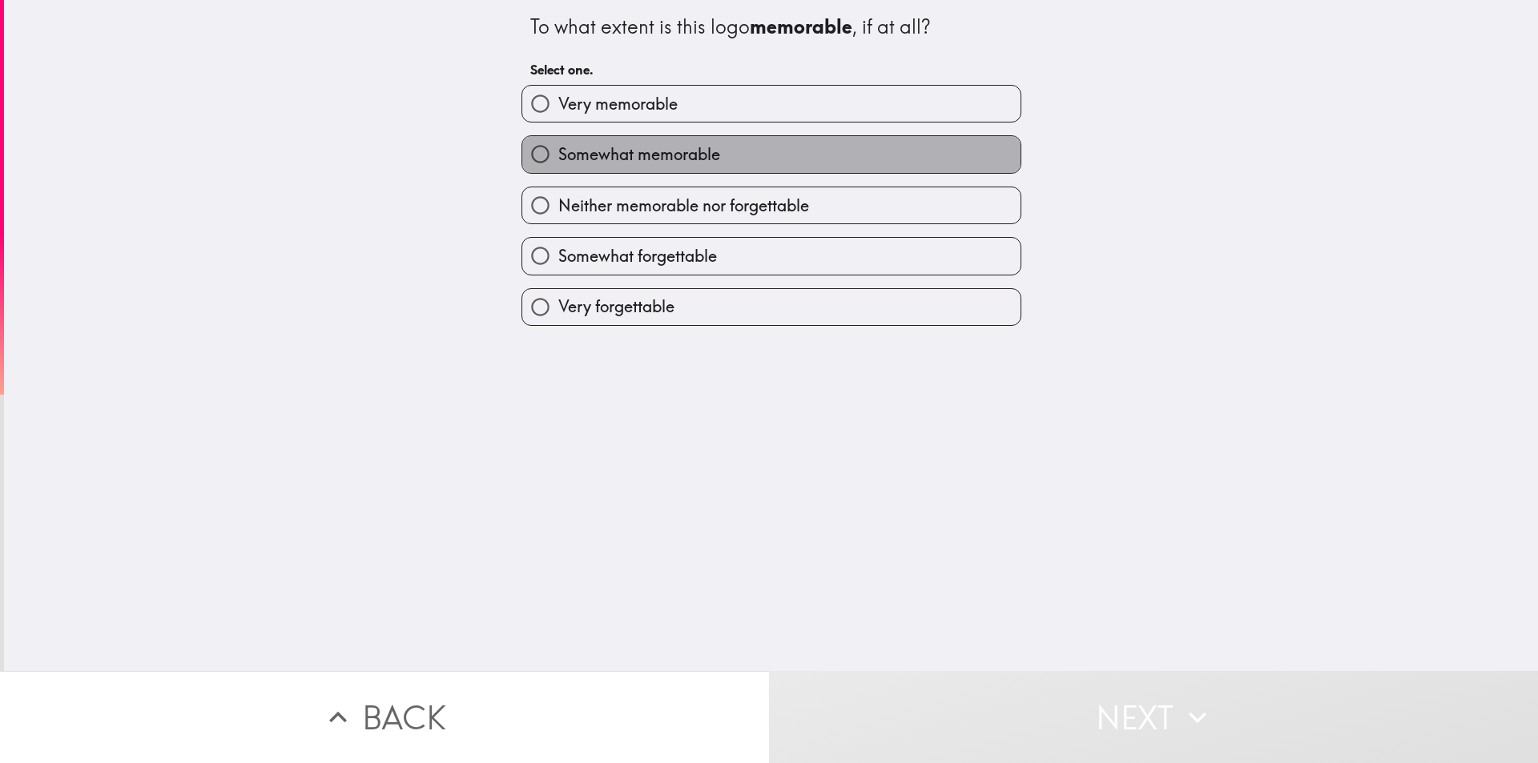
click at [786, 160] on label "Somewhat memorable" at bounding box center [771, 154] width 498 height 36
click at [558, 160] on input "Somewhat memorable" at bounding box center [540, 154] width 36 height 36
radio input "true"
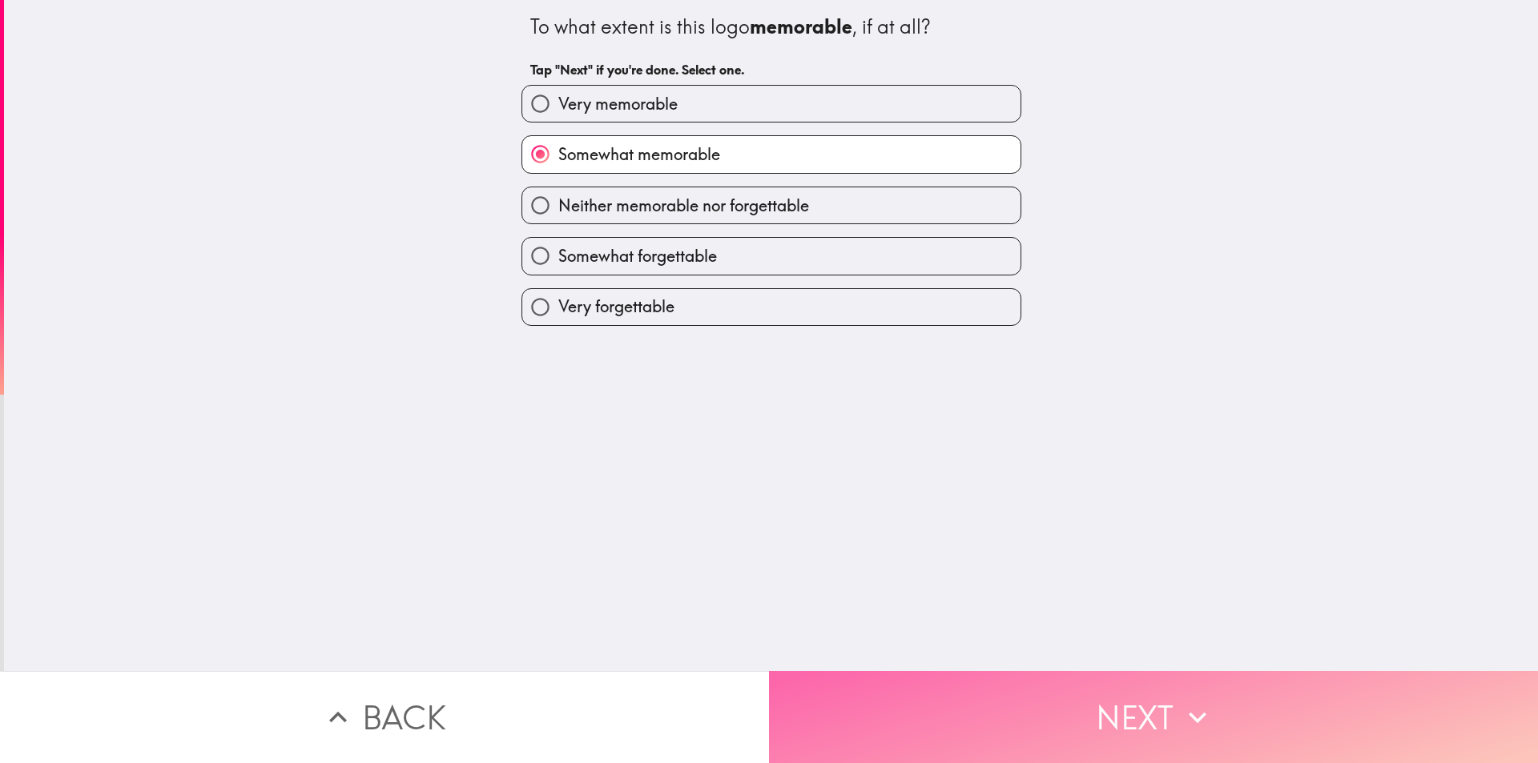
click at [1003, 690] on button "Next" at bounding box center [1153, 717] width 769 height 92
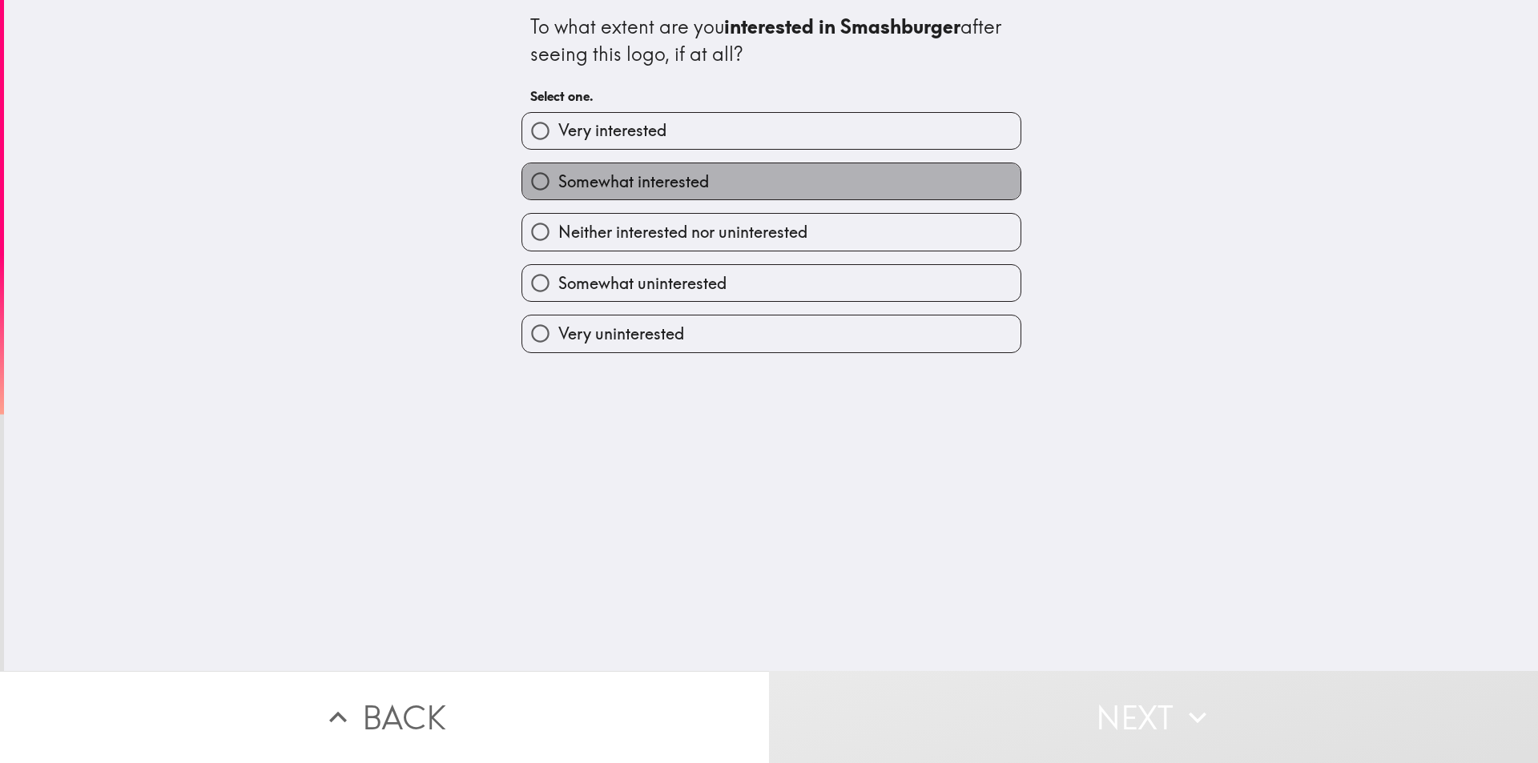
click at [703, 197] on label "Somewhat interested" at bounding box center [771, 181] width 498 height 36
click at [558, 197] on input "Somewhat interested" at bounding box center [540, 181] width 36 height 36
radio input "true"
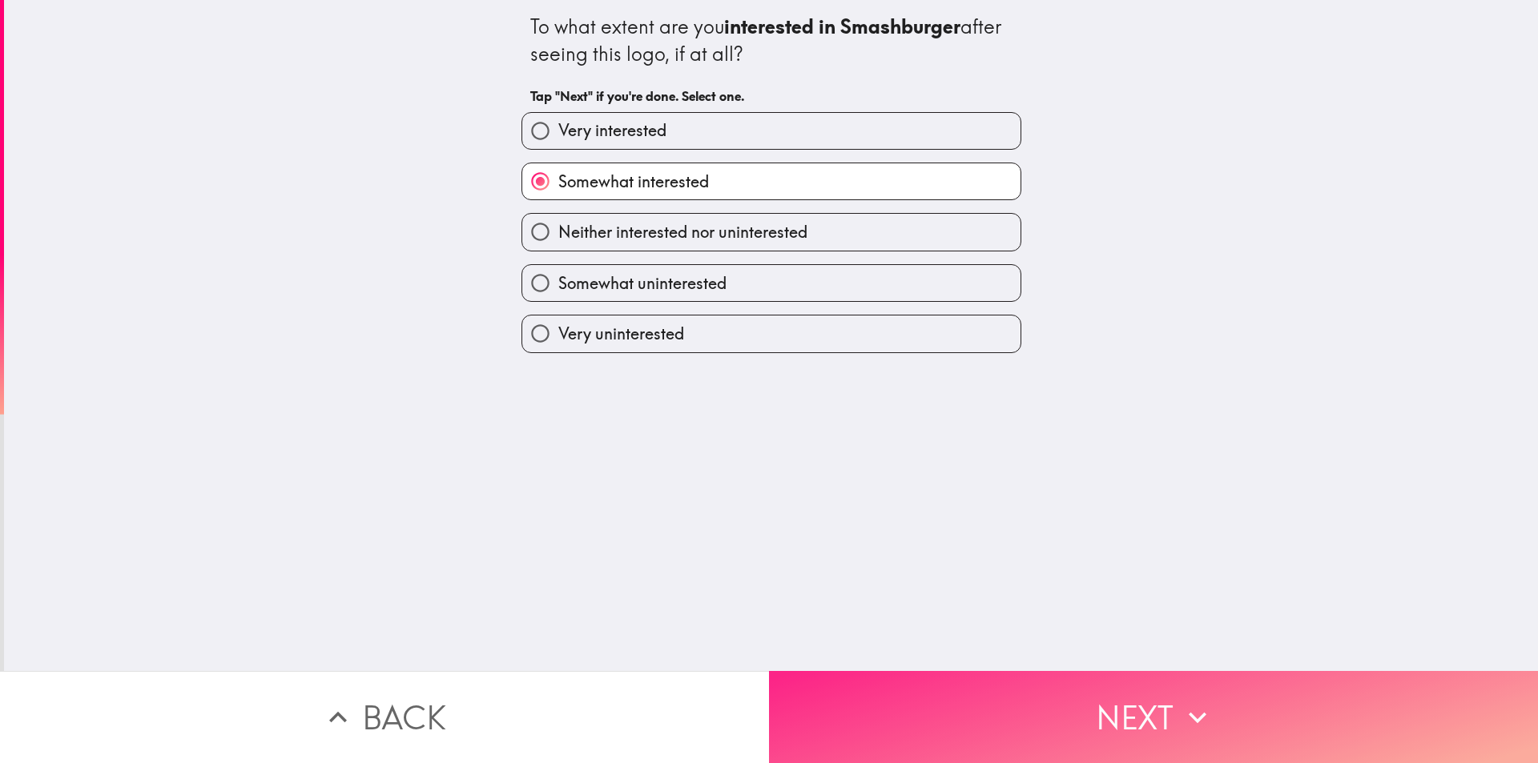
click at [987, 688] on button "Next" at bounding box center [1153, 717] width 769 height 92
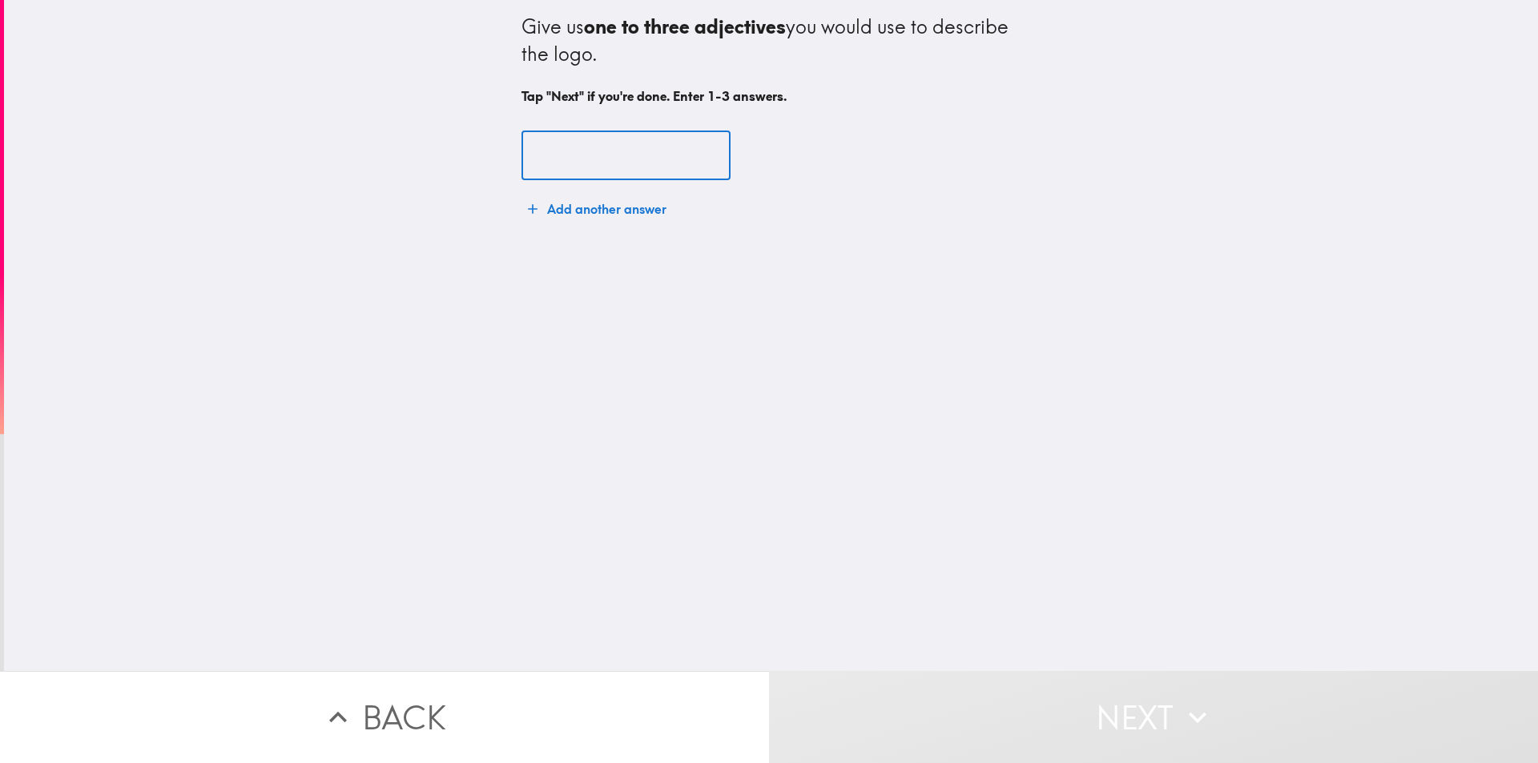
click at [597, 159] on input "text" at bounding box center [625, 156] width 209 height 50
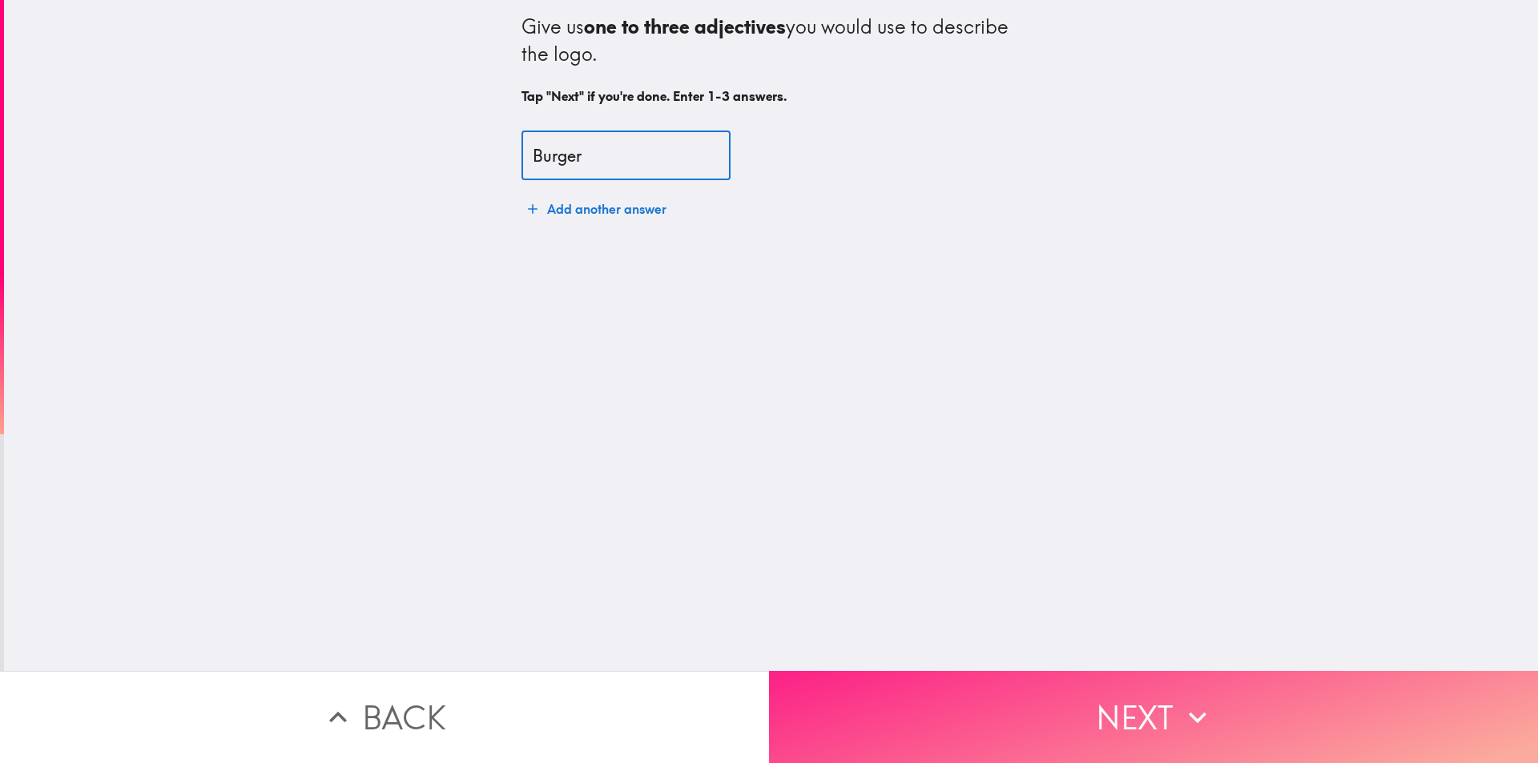
type input "Burger"
click at [1116, 700] on button "Next" at bounding box center [1153, 717] width 769 height 92
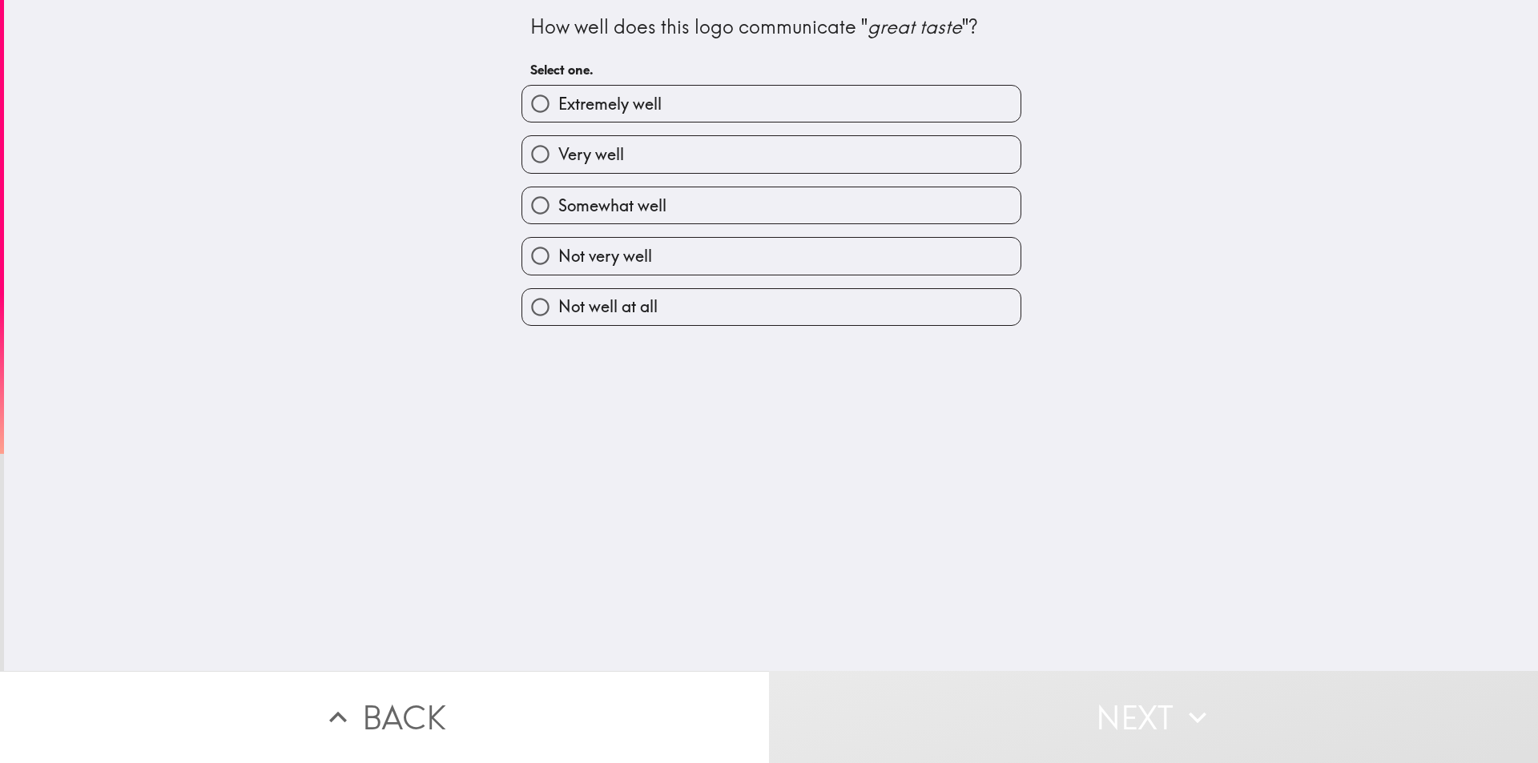
click at [698, 127] on div "Very well" at bounding box center [765, 148] width 513 height 50
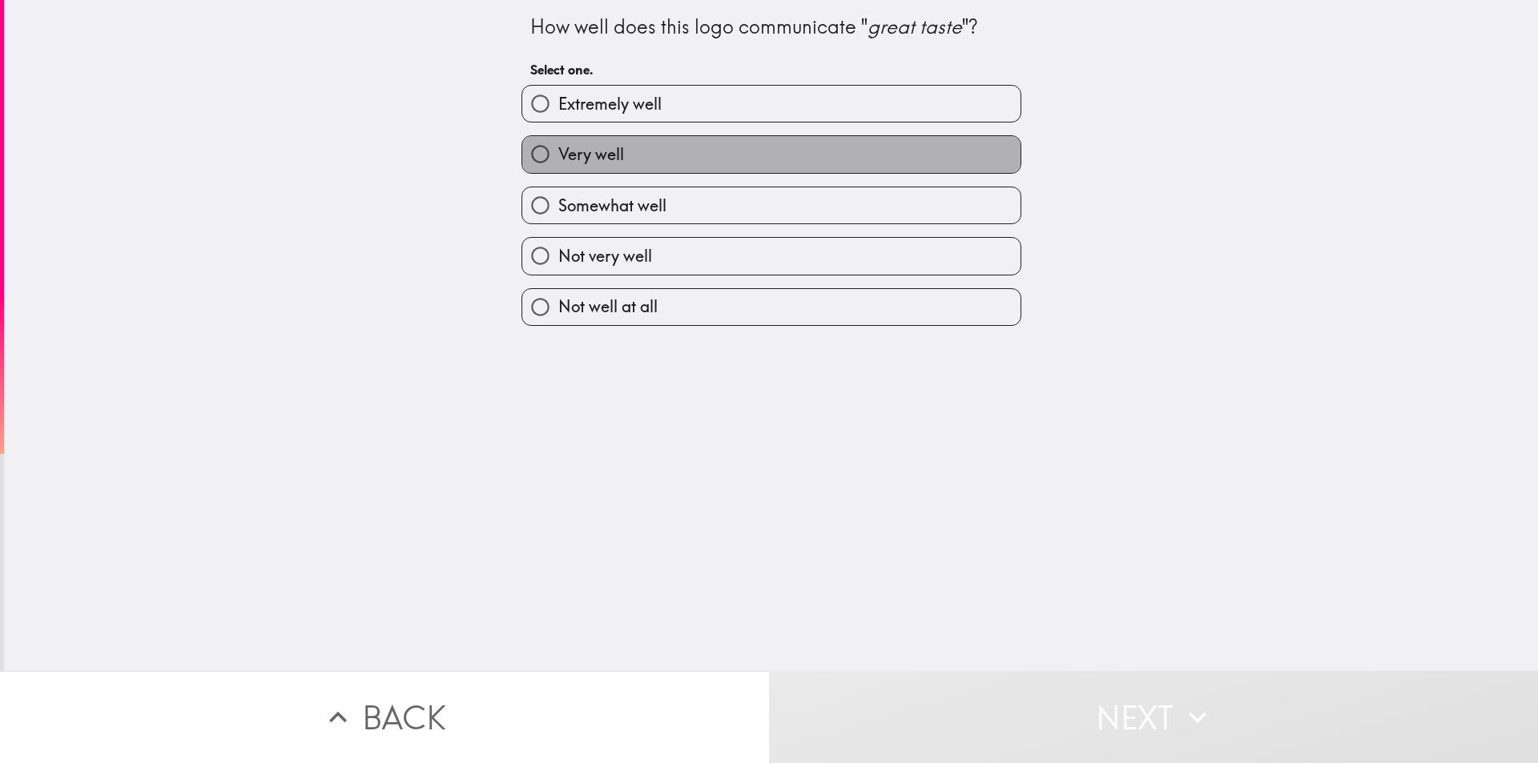
click at [720, 150] on label "Very well" at bounding box center [771, 154] width 498 height 36
click at [558, 150] on input "Very well" at bounding box center [540, 154] width 36 height 36
radio input "true"
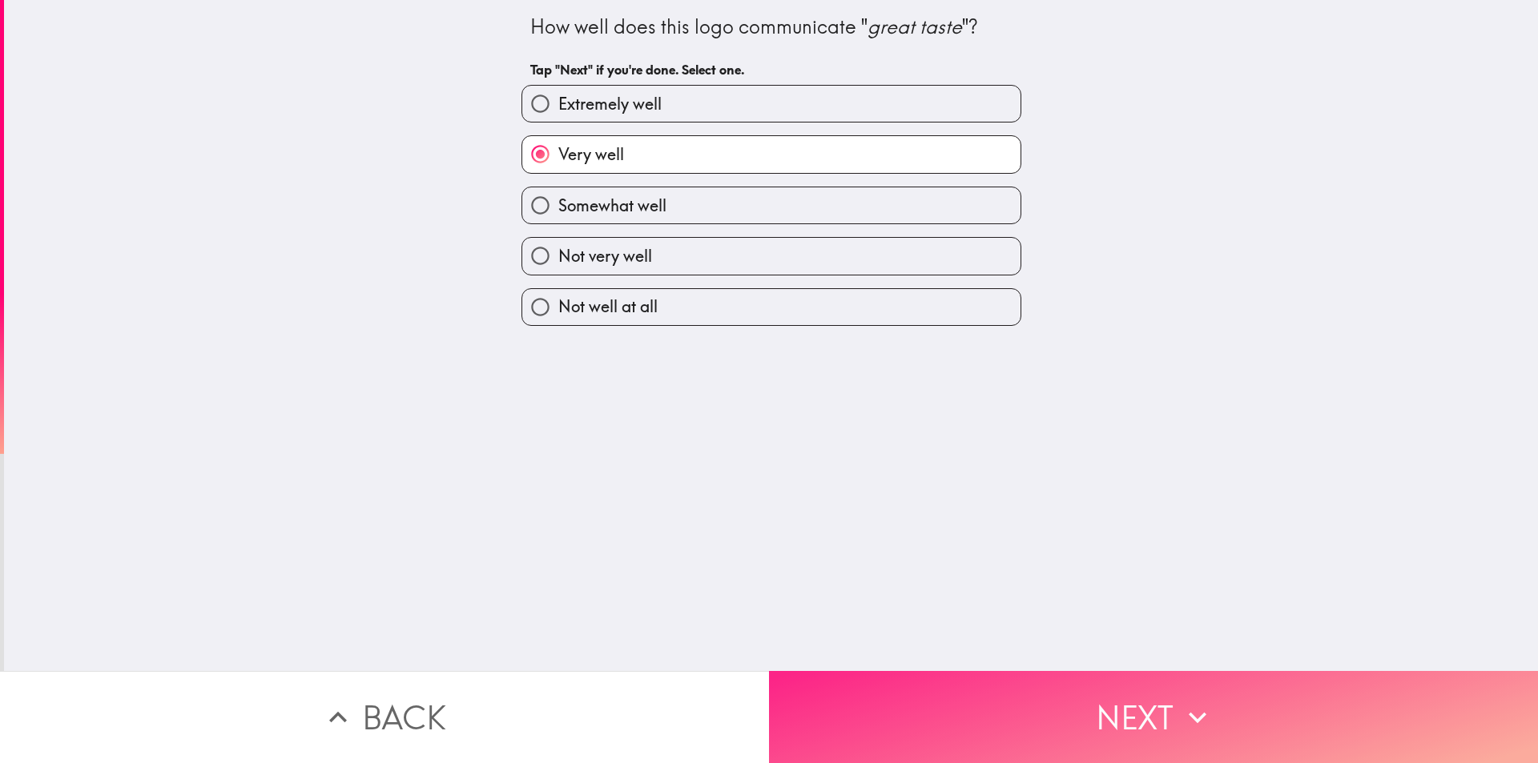
click at [1096, 706] on button "Next" at bounding box center [1153, 717] width 769 height 92
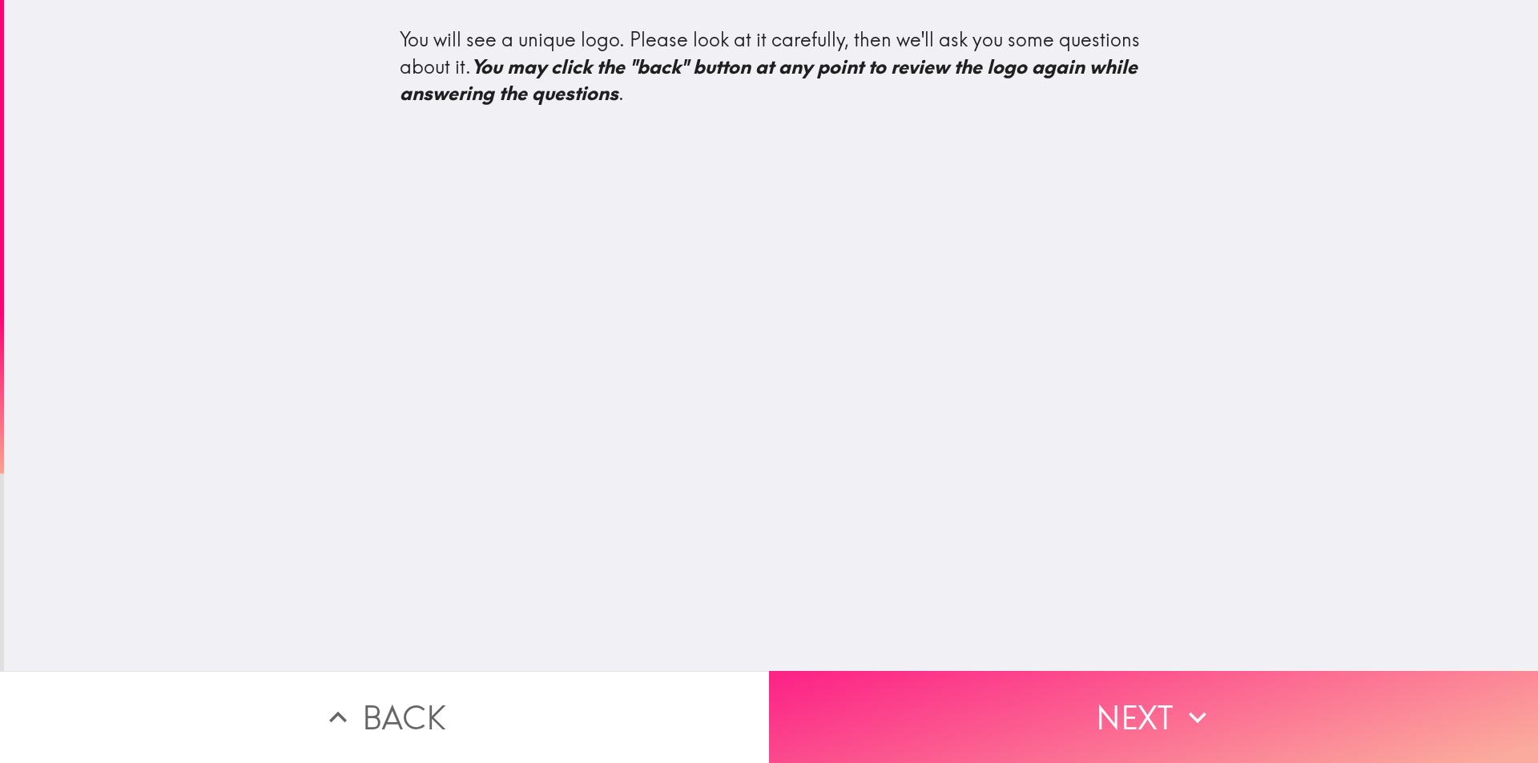
click at [1032, 719] on button "Next" at bounding box center [1153, 717] width 769 height 92
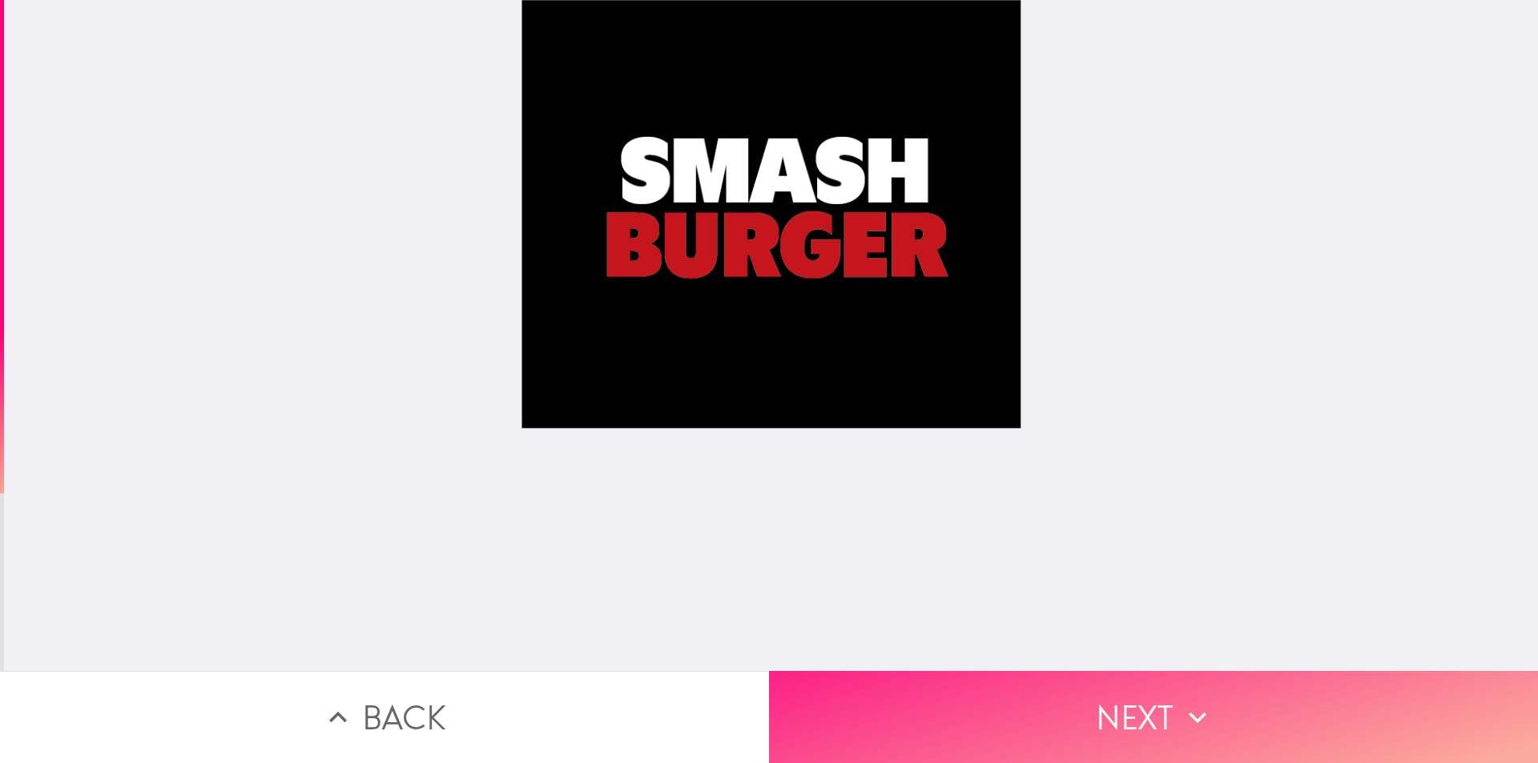
click at [1064, 727] on button "Next" at bounding box center [1153, 717] width 769 height 92
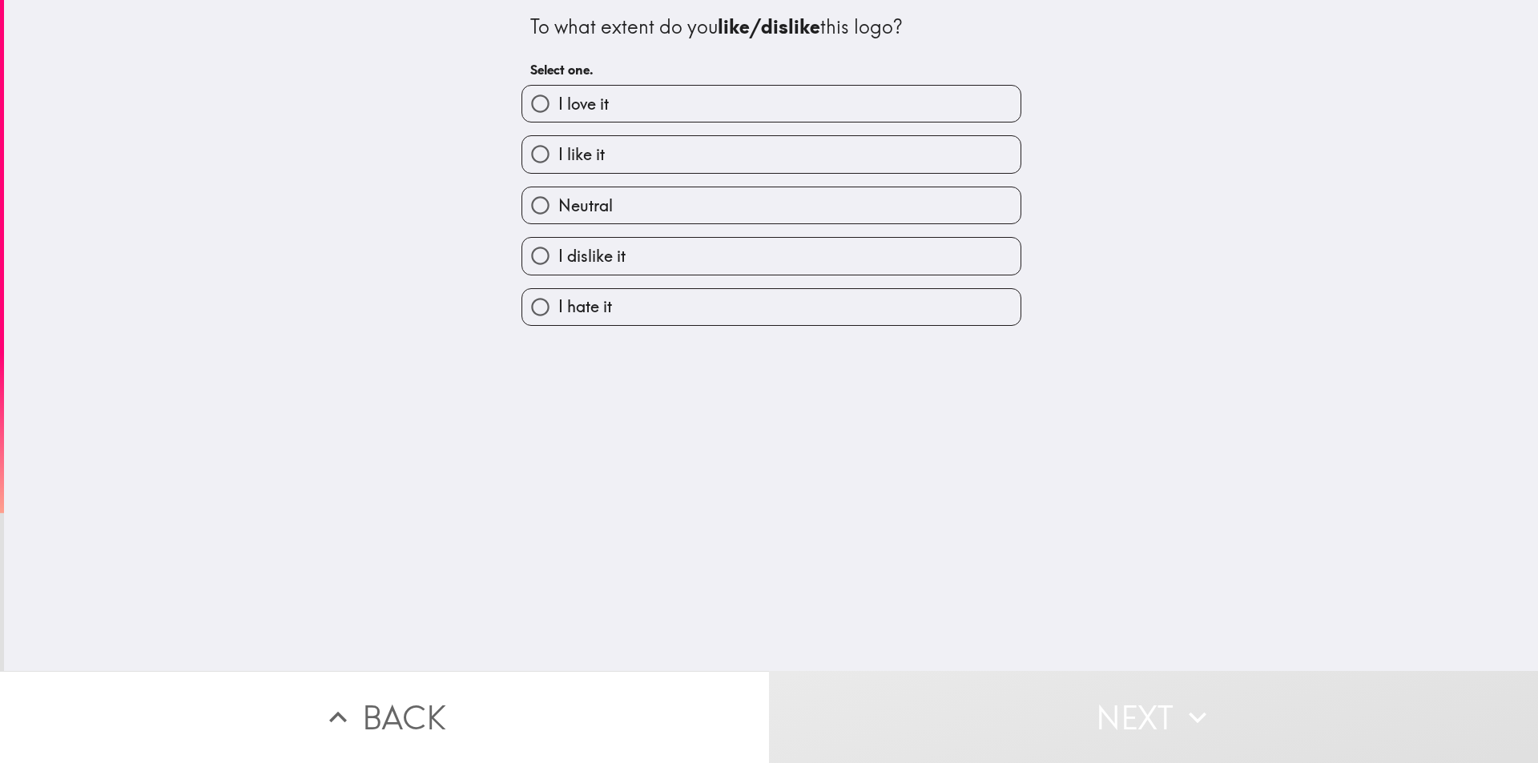
click at [754, 165] on label "I like it" at bounding box center [771, 154] width 498 height 36
click at [558, 165] on input "I like it" at bounding box center [540, 154] width 36 height 36
radio input "true"
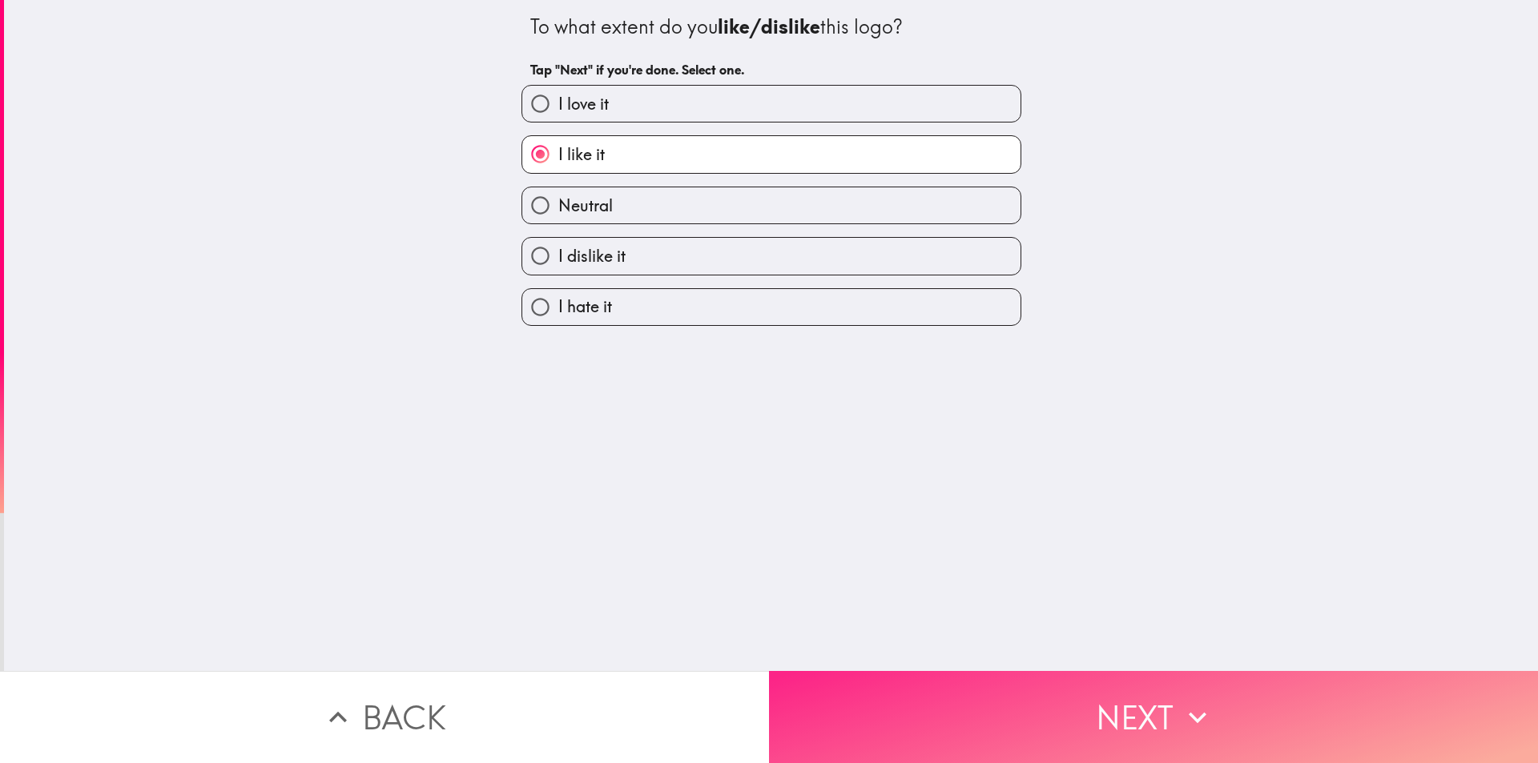
click at [1029, 704] on button "Next" at bounding box center [1153, 717] width 769 height 92
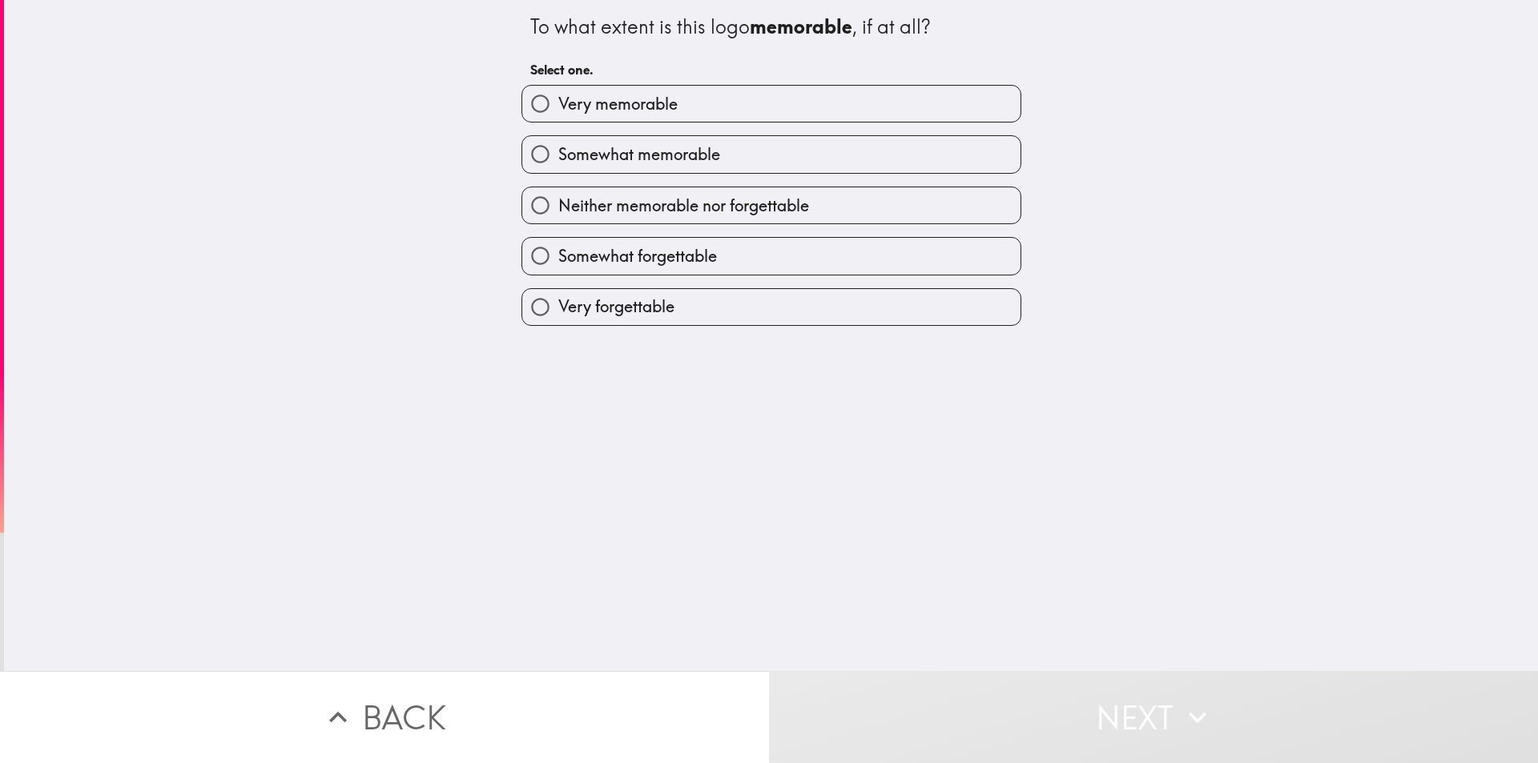
click at [734, 135] on div "Somewhat memorable" at bounding box center [771, 154] width 500 height 38
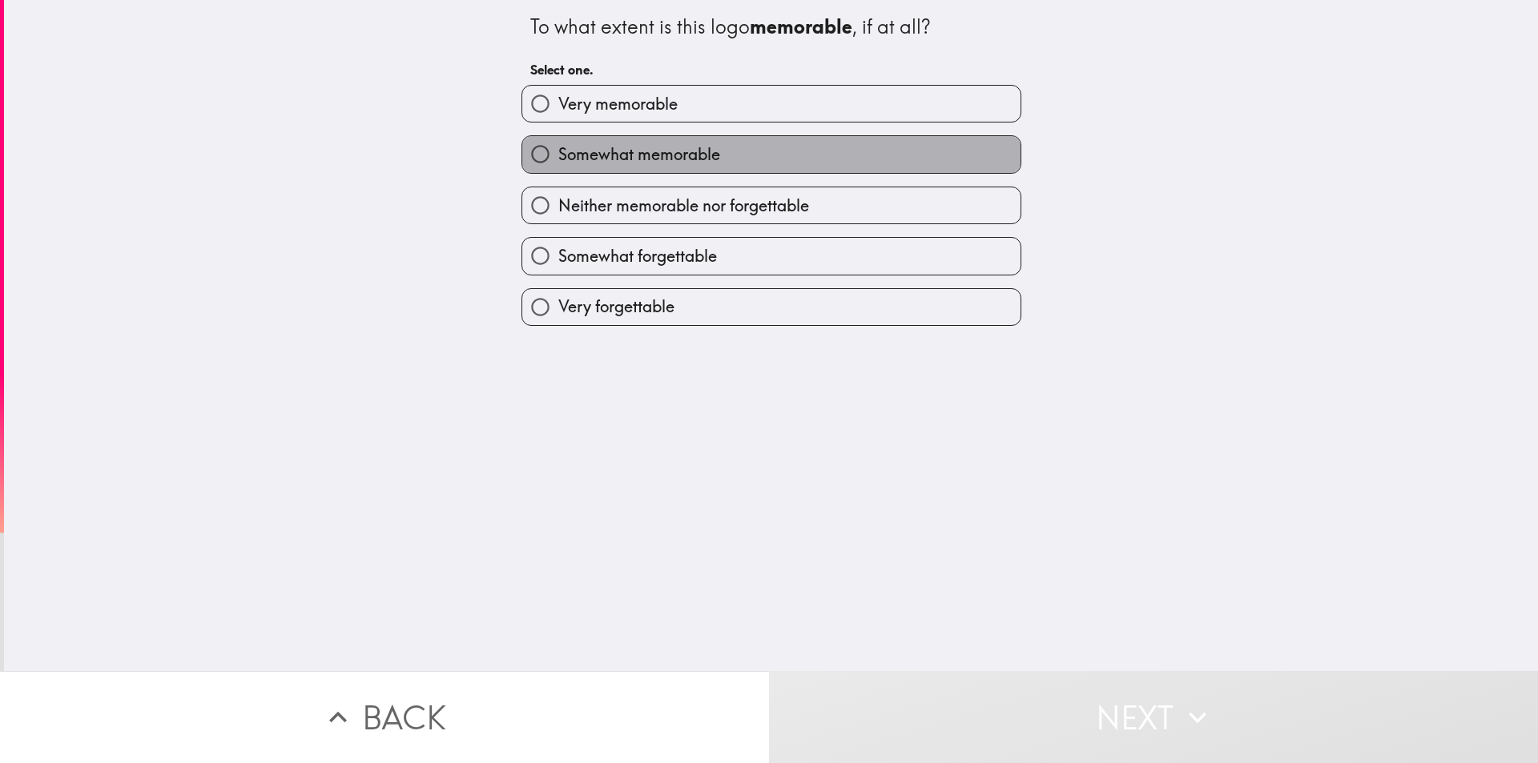
click at [726, 159] on label "Somewhat memorable" at bounding box center [771, 154] width 498 height 36
click at [558, 159] on input "Somewhat memorable" at bounding box center [540, 154] width 36 height 36
radio input "true"
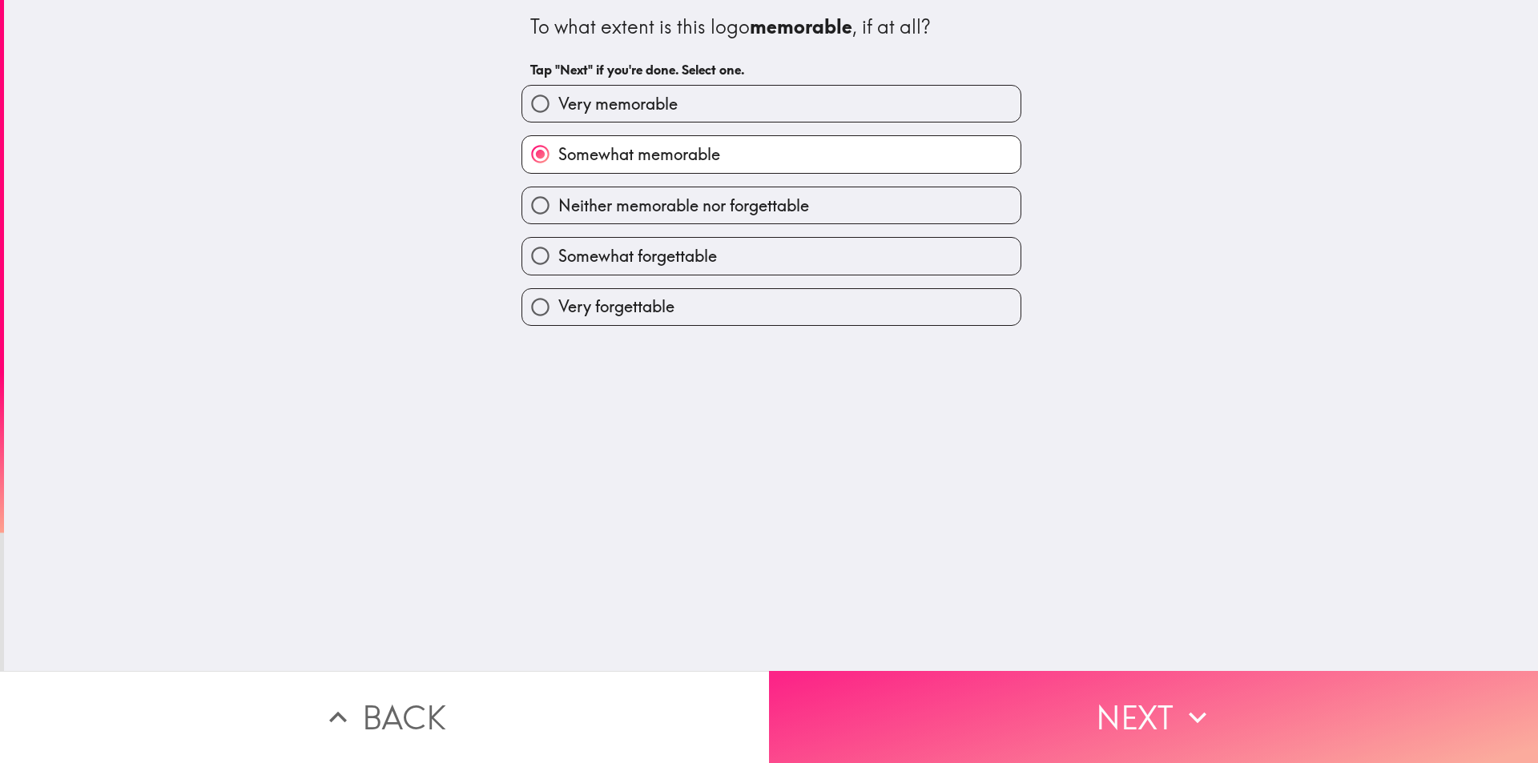
click at [984, 702] on button "Next" at bounding box center [1153, 717] width 769 height 92
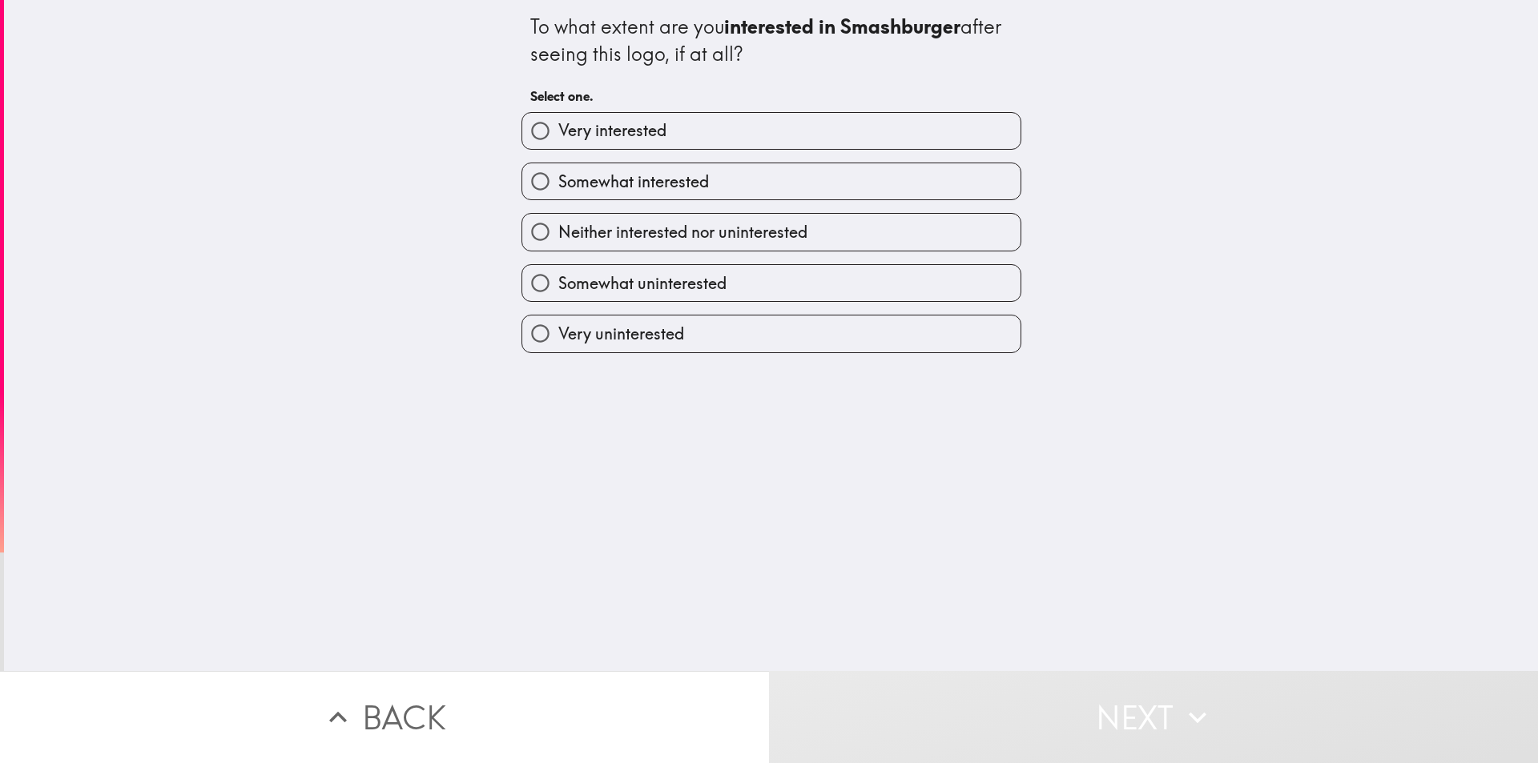
click at [669, 181] on span "Somewhat interested" at bounding box center [633, 182] width 151 height 22
click at [558, 181] on input "Somewhat interested" at bounding box center [540, 181] width 36 height 36
radio input "true"
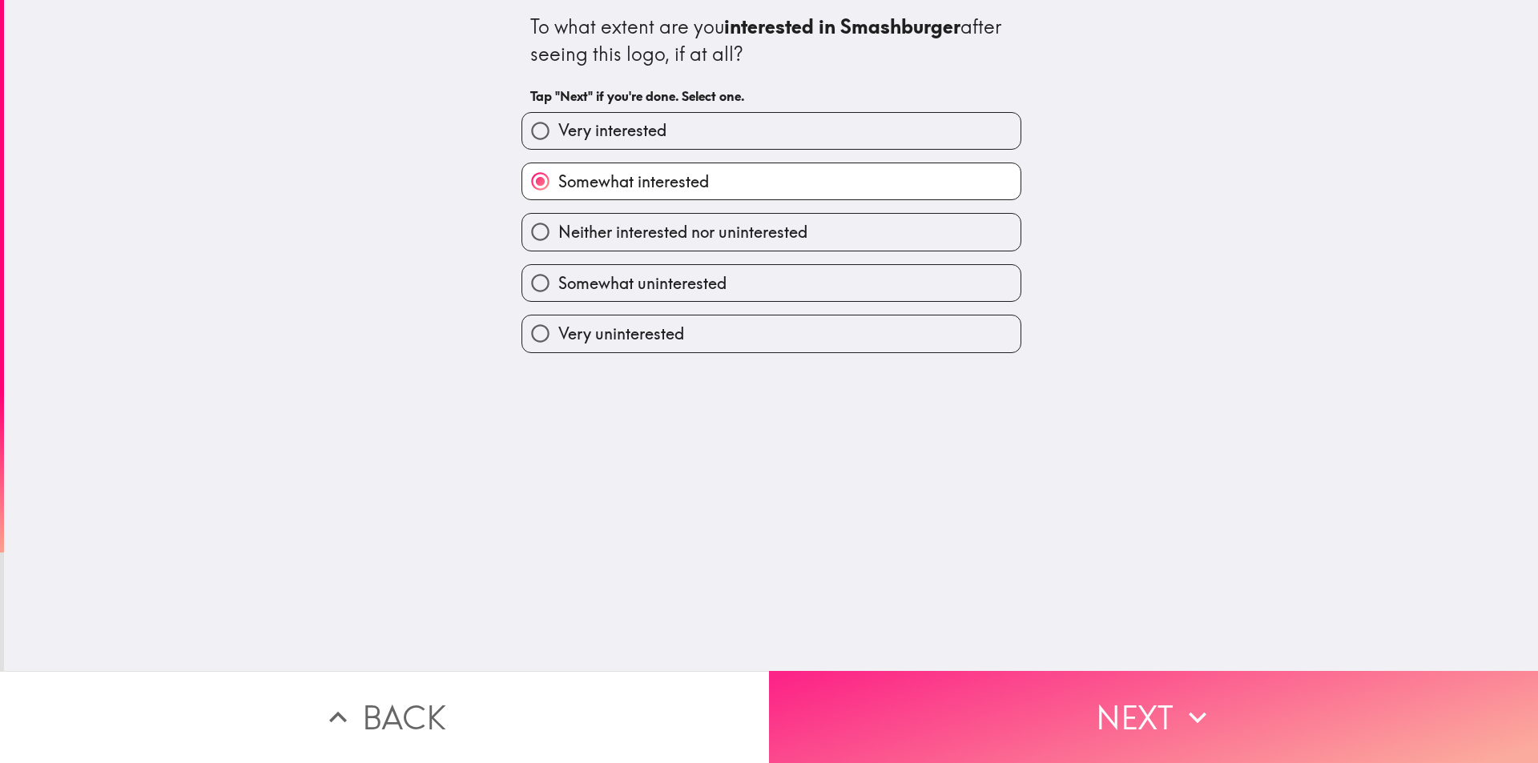
click at [1012, 713] on button "Next" at bounding box center [1153, 717] width 769 height 92
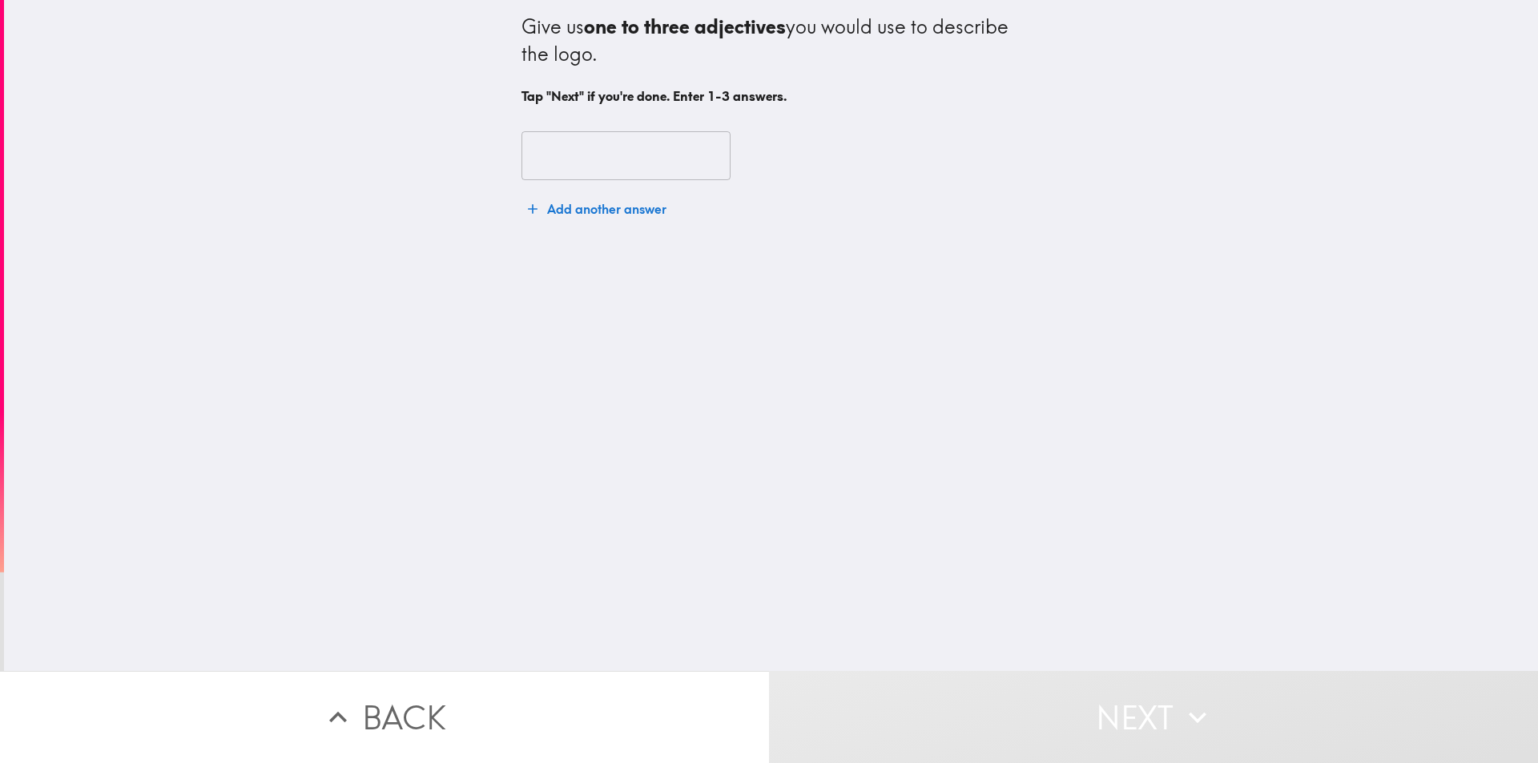
click at [661, 155] on input "text" at bounding box center [625, 156] width 209 height 50
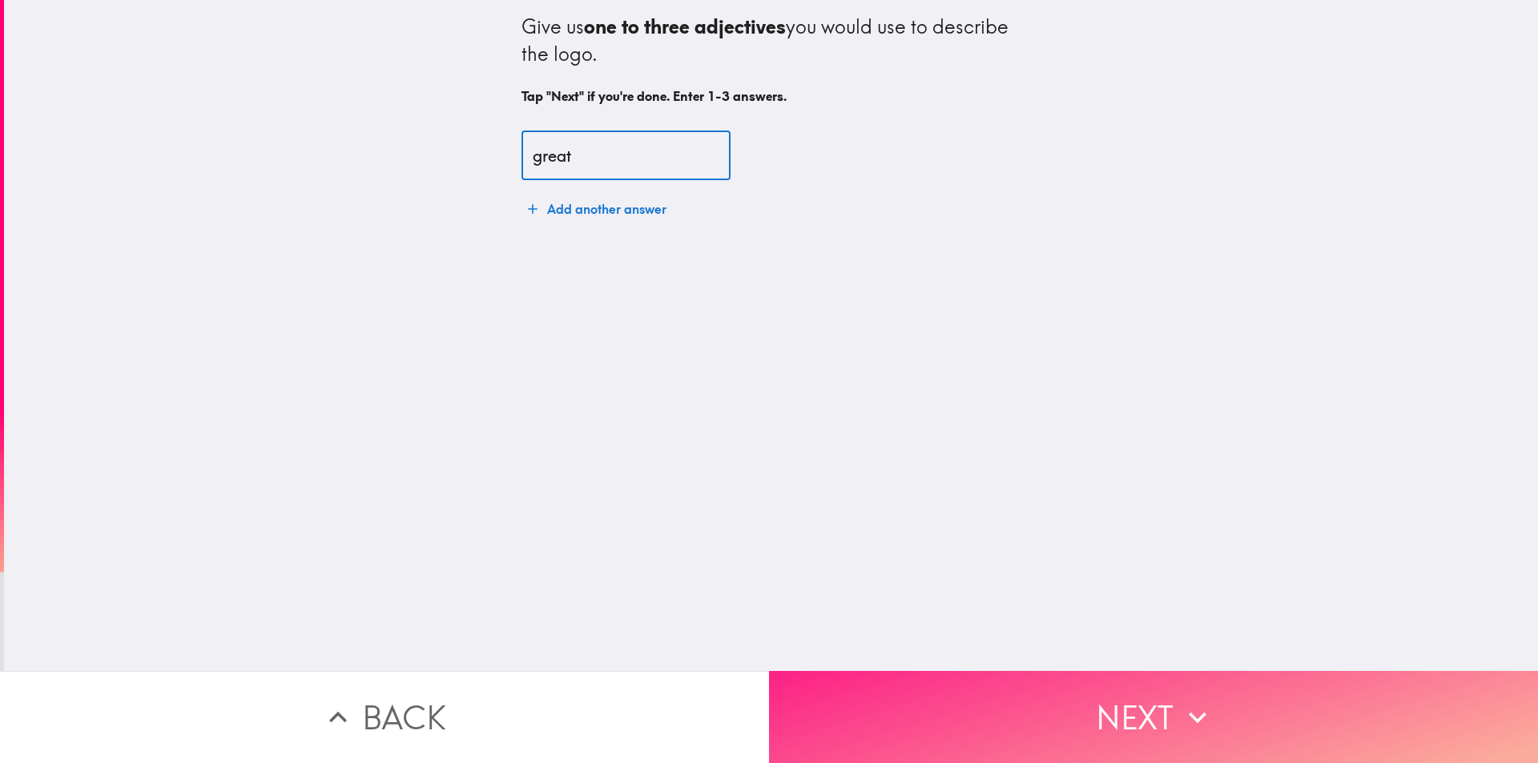
type input "great"
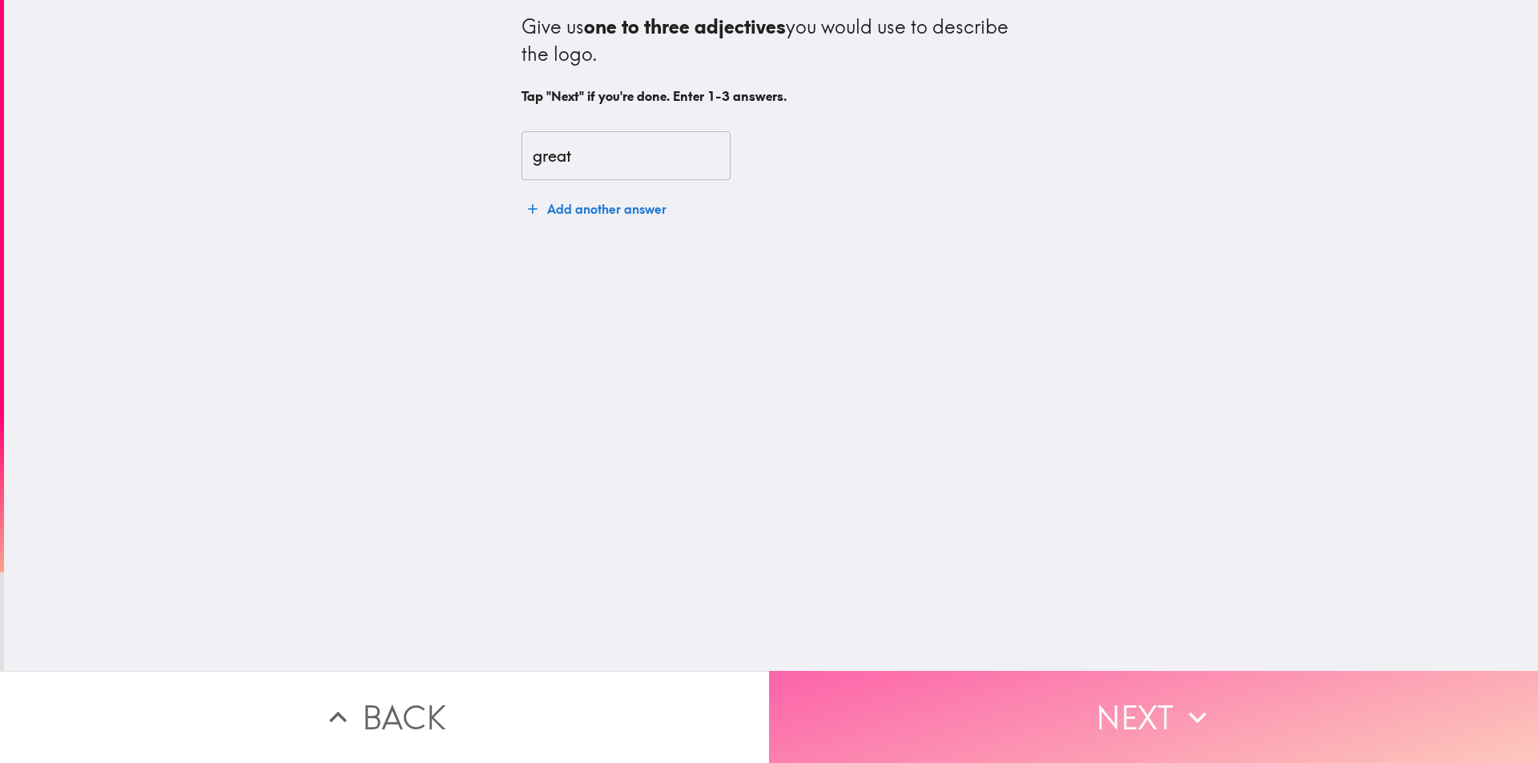
click at [975, 671] on button "Next" at bounding box center [1153, 717] width 769 height 92
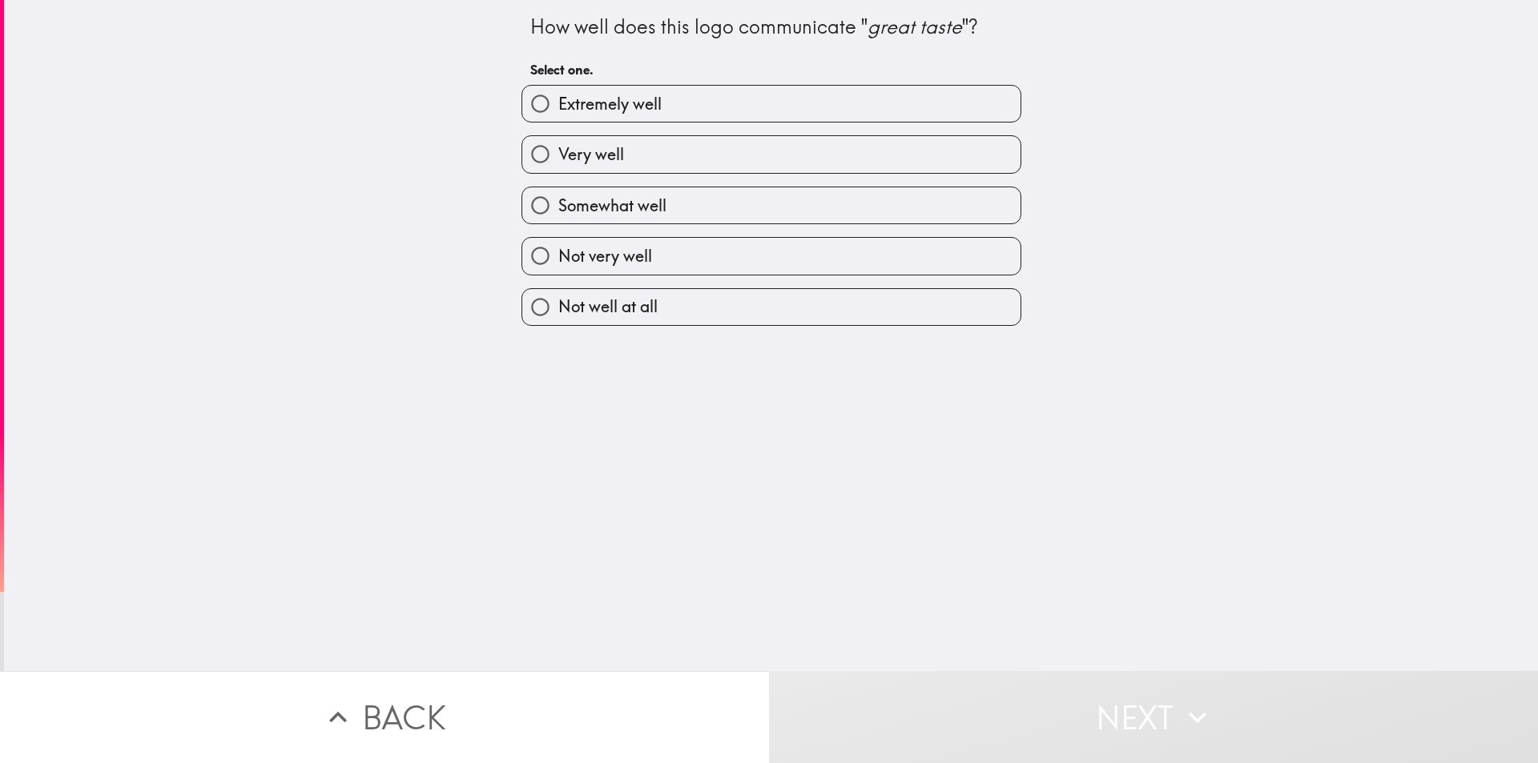
click at [695, 146] on label "Very well" at bounding box center [771, 154] width 498 height 36
click at [558, 146] on input "Very well" at bounding box center [540, 154] width 36 height 36
radio input "true"
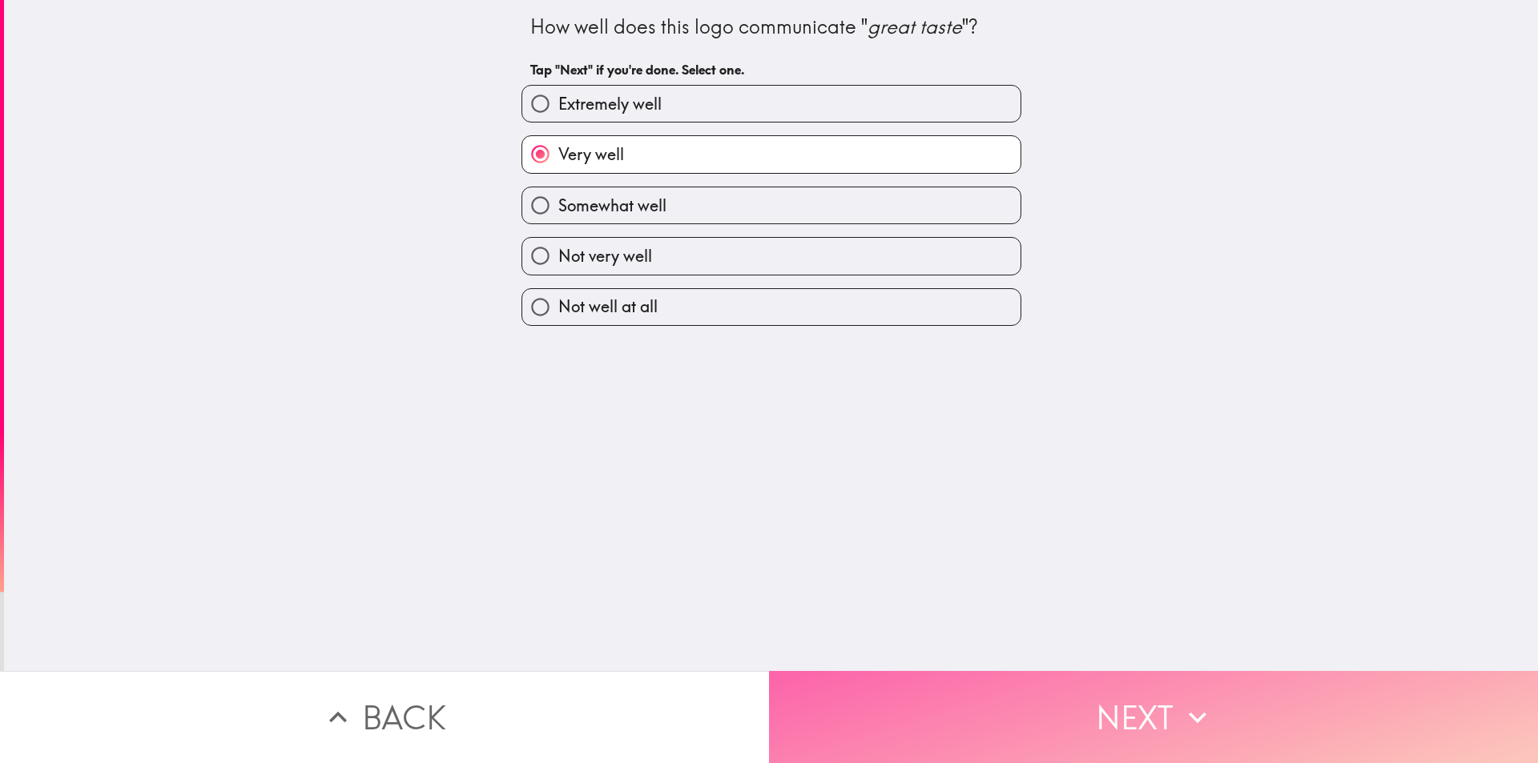
click at [1172, 708] on button "Next" at bounding box center [1153, 717] width 769 height 92
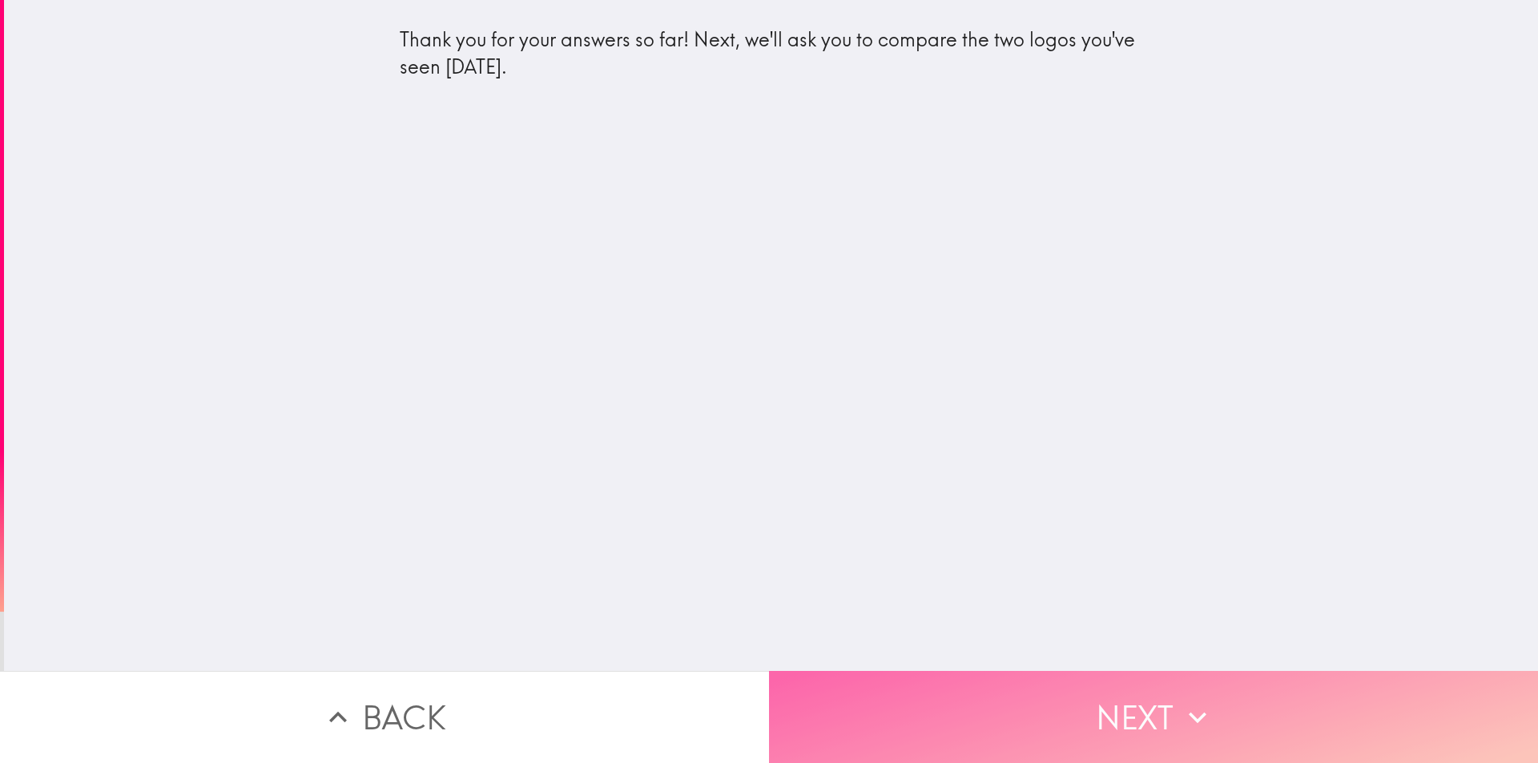
click at [1116, 687] on button "Next" at bounding box center [1153, 717] width 769 height 92
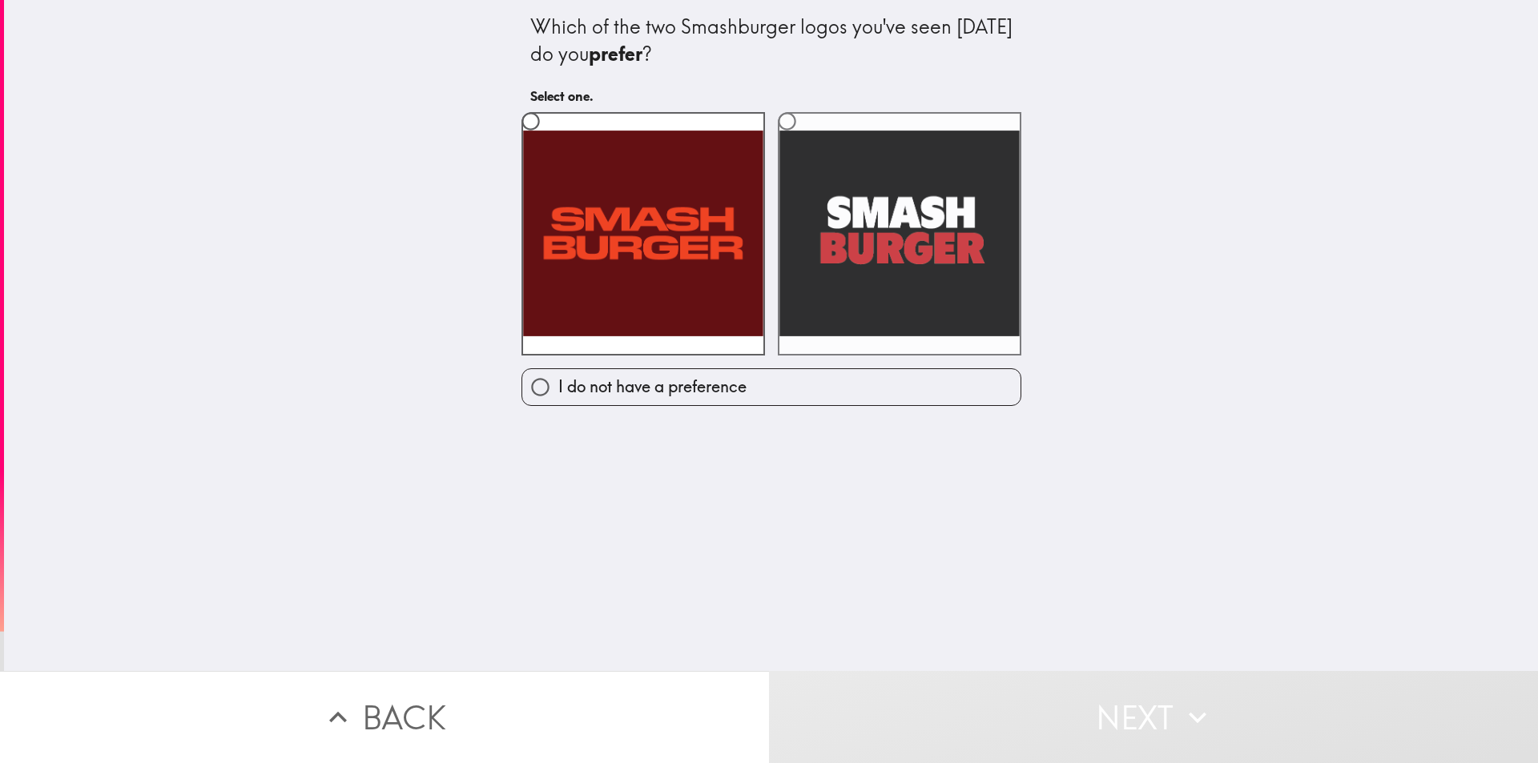
click at [857, 279] on label at bounding box center [899, 233] width 243 height 243
click at [805, 139] on input "radio" at bounding box center [787, 121] width 36 height 36
radio input "true"
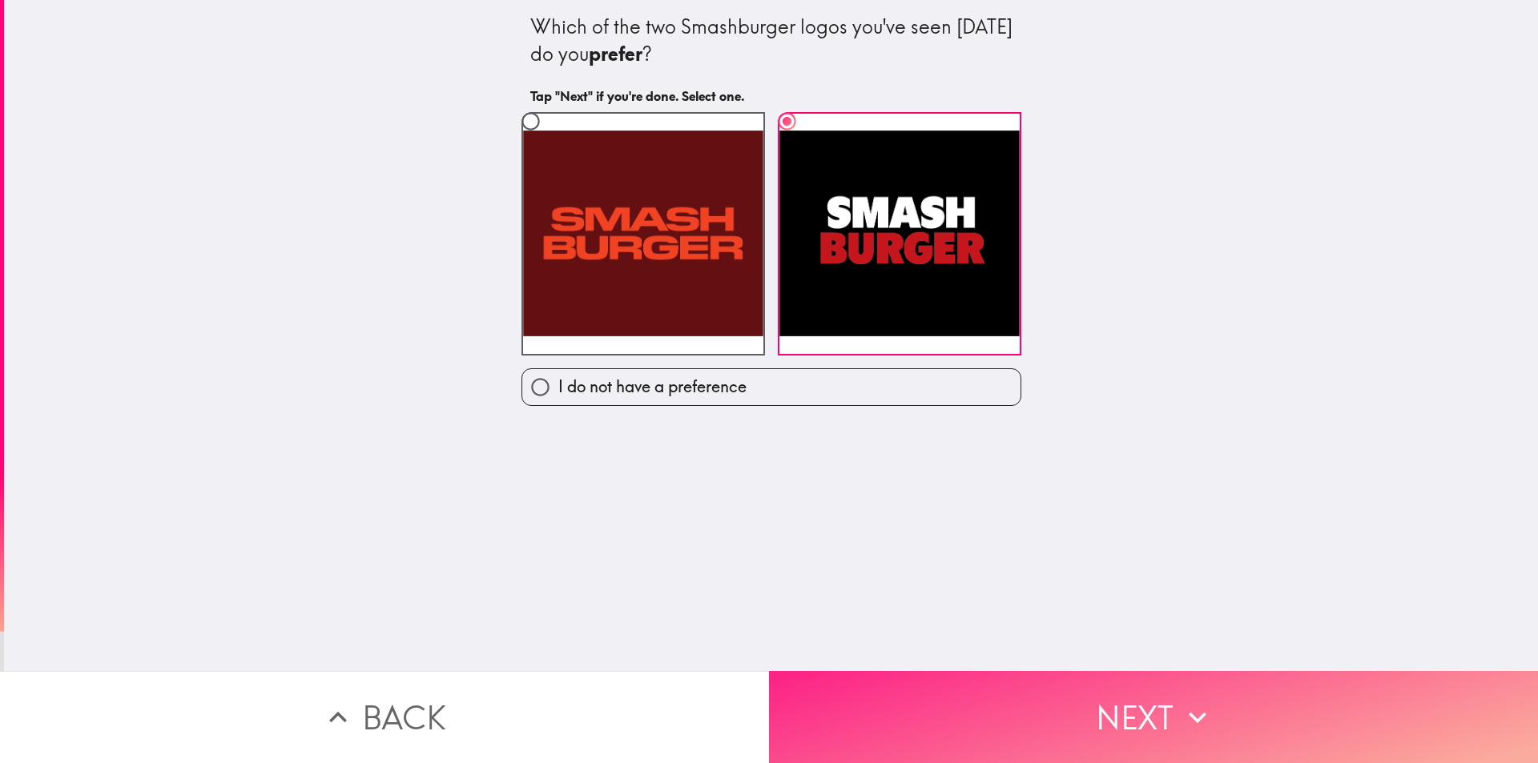
click at [1111, 733] on button "Next" at bounding box center [1153, 717] width 769 height 92
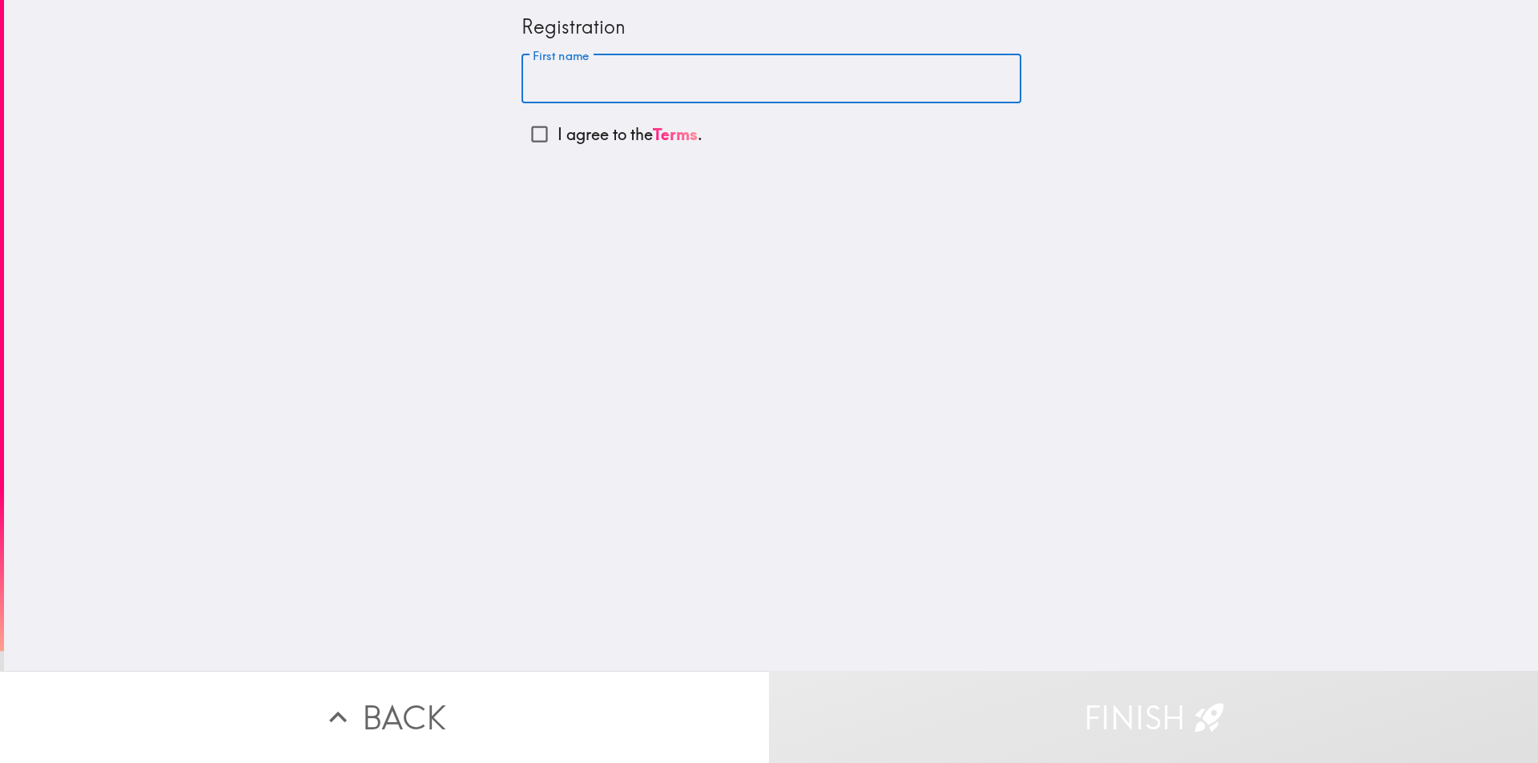
click at [735, 80] on input "First name" at bounding box center [771, 79] width 500 height 50
click at [557, 128] on p "I agree to the Terms ." at bounding box center [629, 134] width 145 height 22
click at [556, 128] on input "I agree to the Terms ." at bounding box center [539, 134] width 36 height 36
checkbox input "true"
click at [587, 74] on input "First name" at bounding box center [771, 79] width 500 height 50
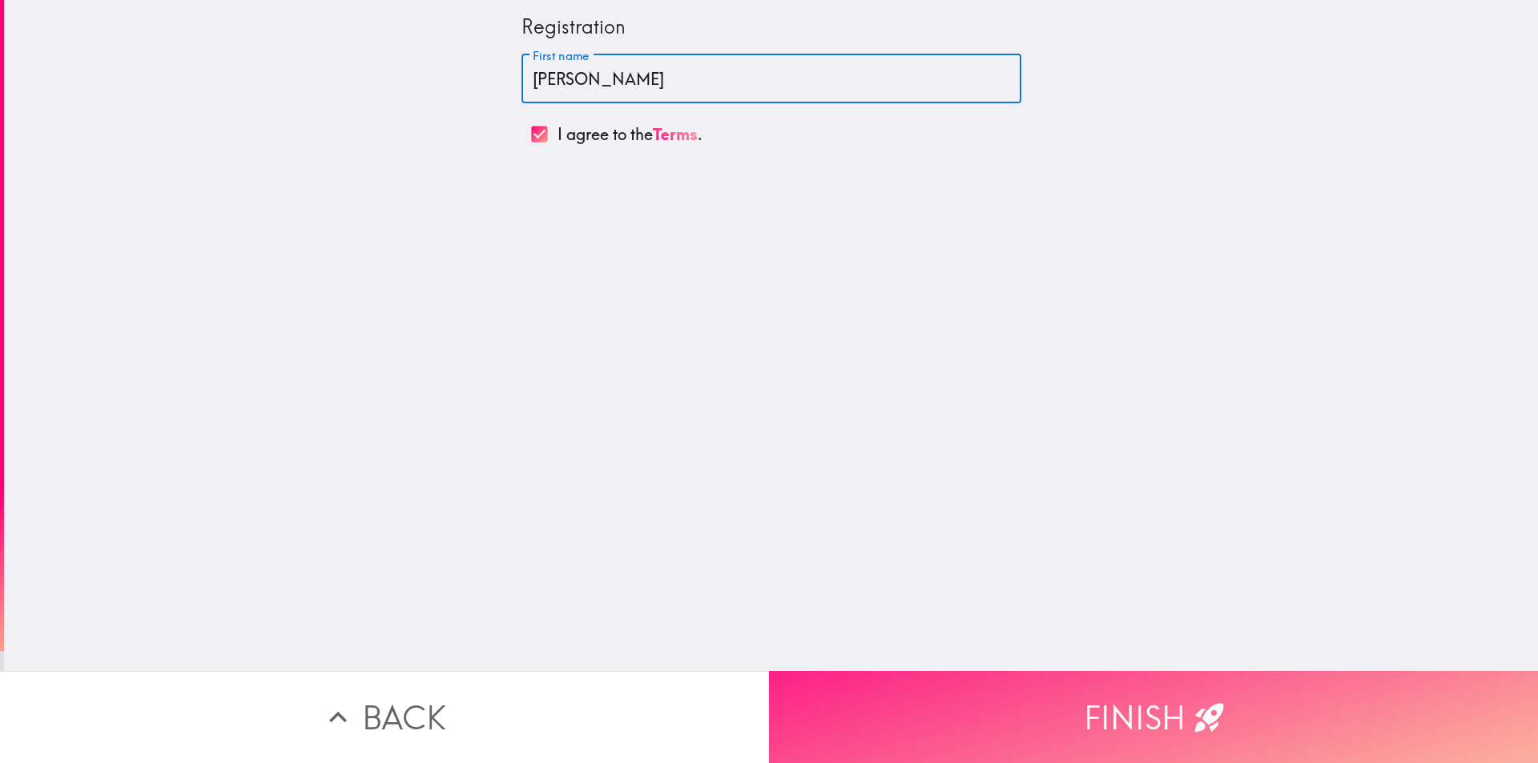
type input "[PERSON_NAME]"
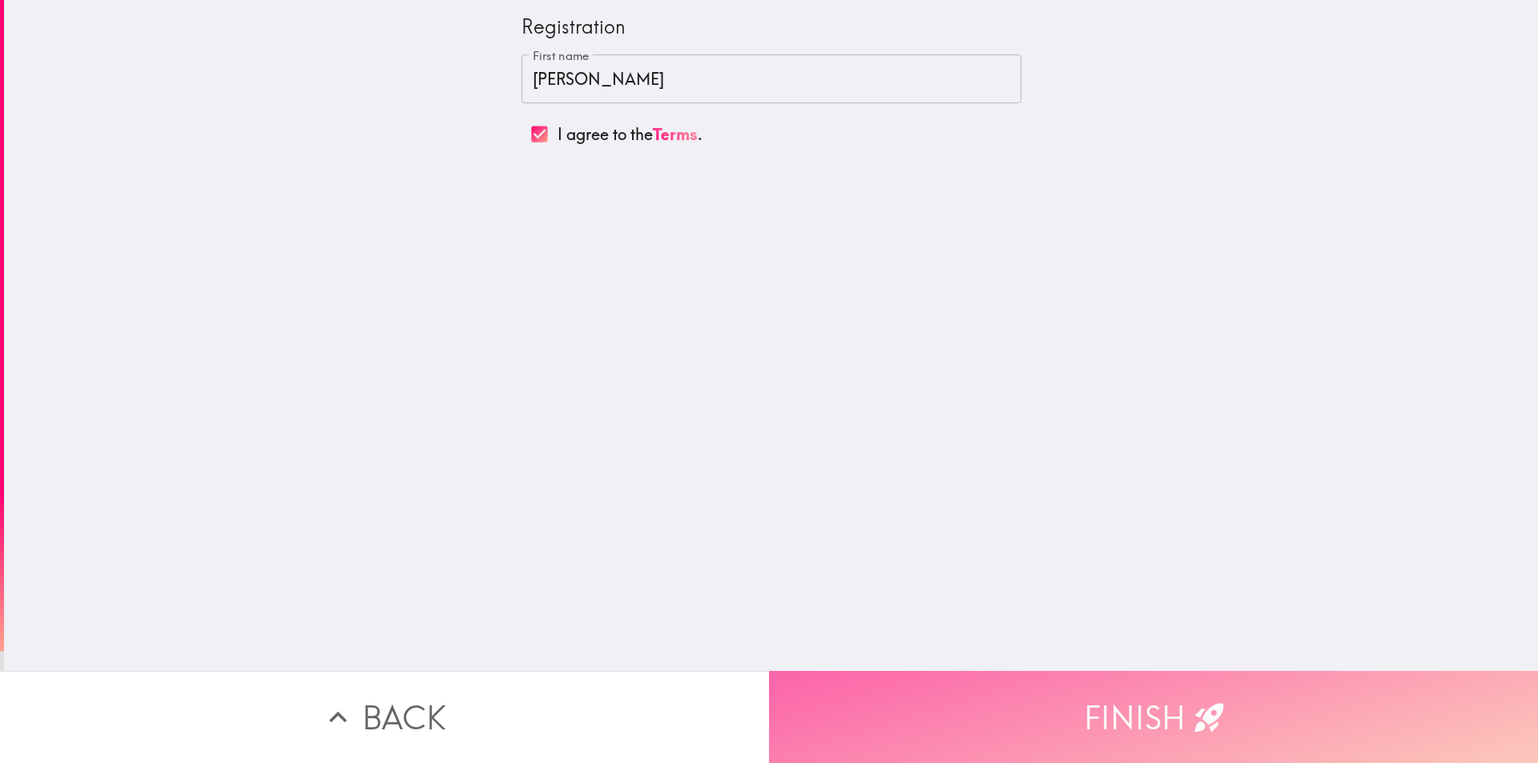
click at [959, 688] on button "Finish" at bounding box center [1153, 717] width 769 height 92
